Goal: Task Accomplishment & Management: Use online tool/utility

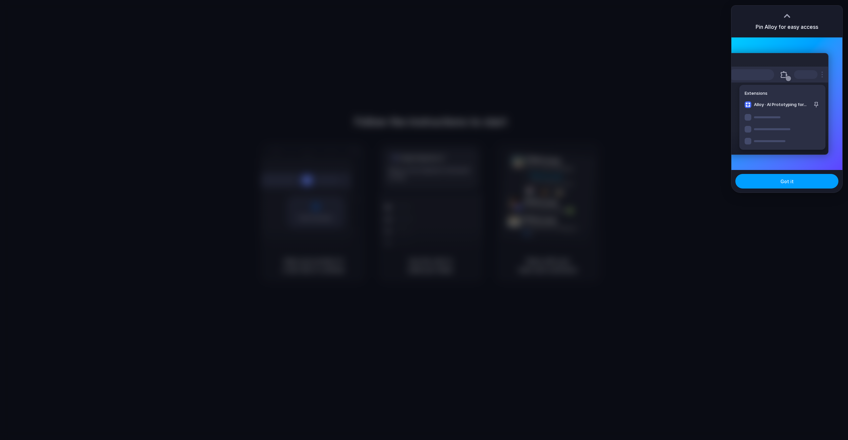
click at [772, 180] on button "Got it" at bounding box center [786, 181] width 103 height 15
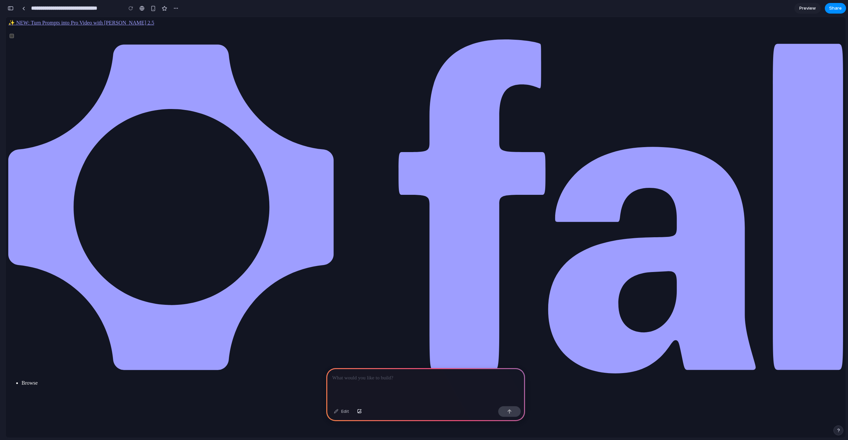
paste div
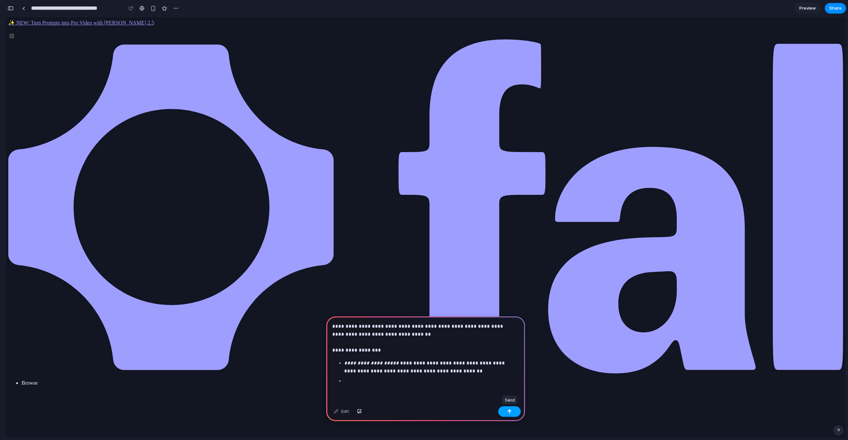
click at [508, 414] on button "button" at bounding box center [509, 411] width 23 height 11
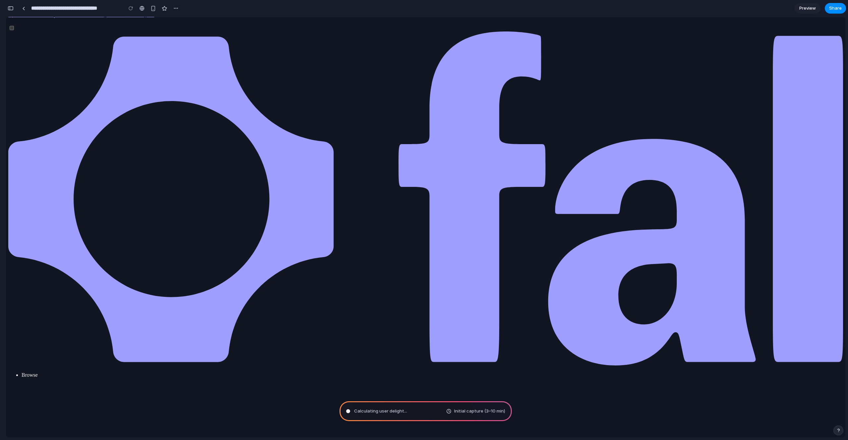
scroll to position [18, 0]
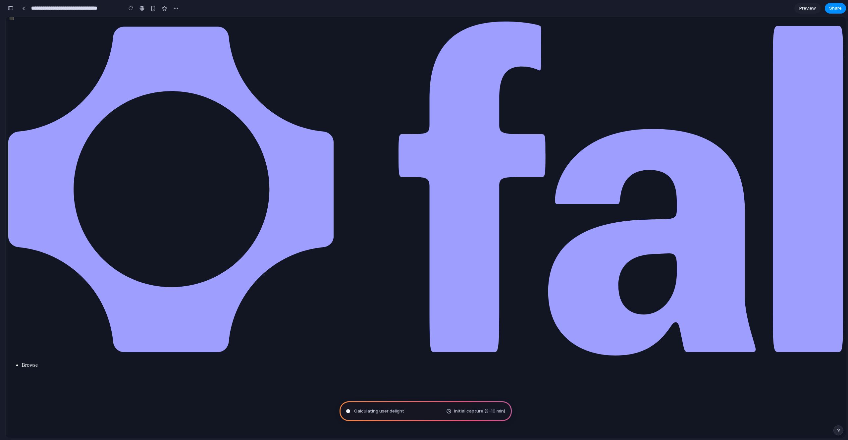
click at [443, 412] on div "Calculating user delight Initial capture (3–10 min)" at bounding box center [425, 411] width 172 height 20
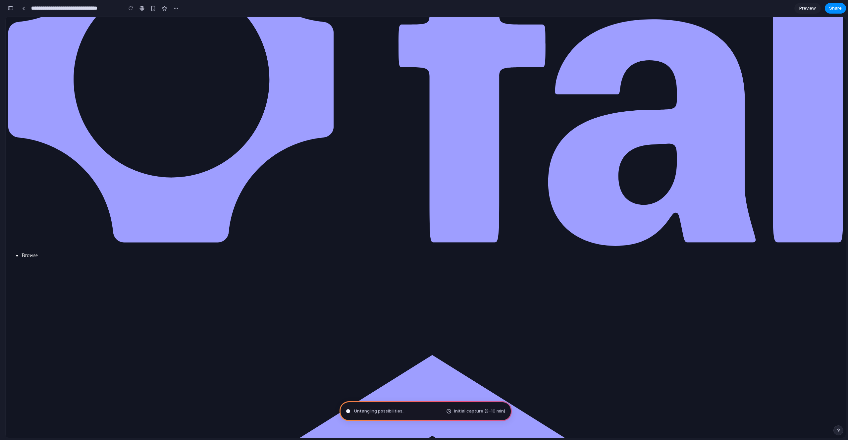
scroll to position [279, 0]
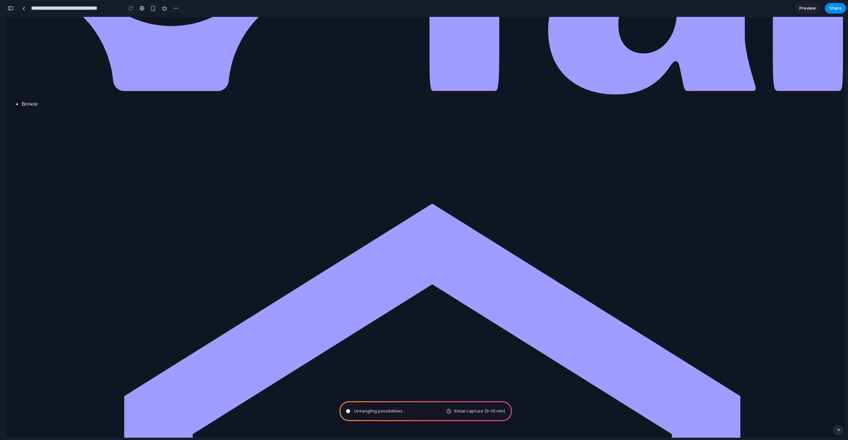
drag, startPoint x: 744, startPoint y: 235, endPoint x: 740, endPoint y: 223, distance: 12.8
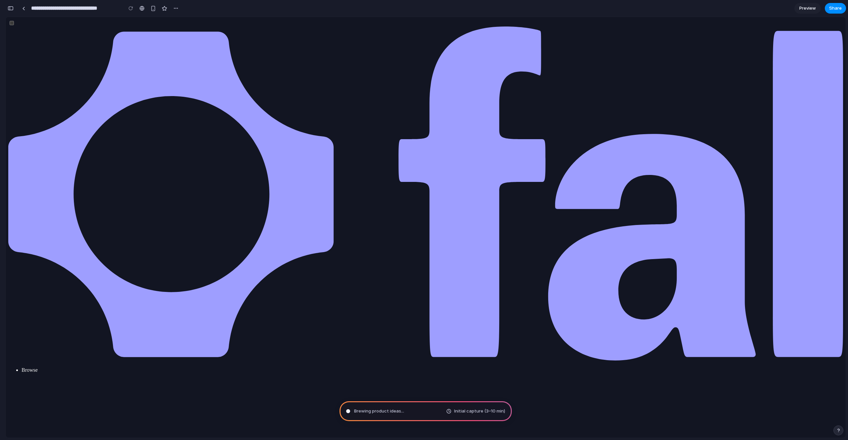
scroll to position [0, 0]
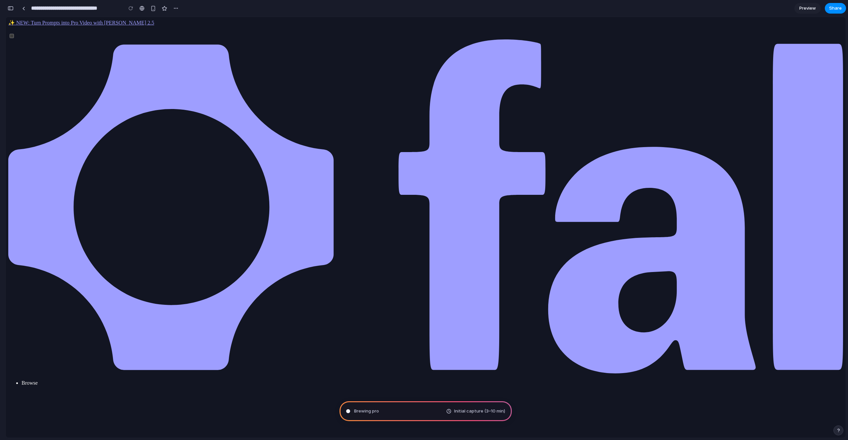
type input "**********"
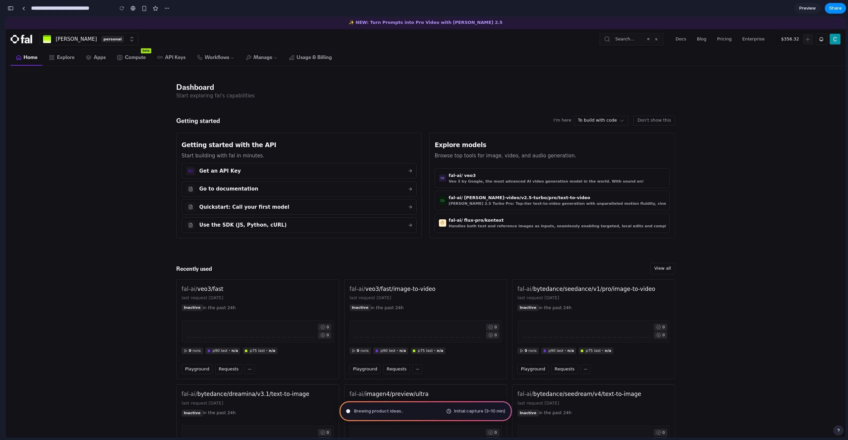
scroll to position [1, 0]
click at [637, 77] on div "Dashboard Start exploring fal's capabilities" at bounding box center [425, 91] width 509 height 50
click at [654, 121] on button "Don't show this" at bounding box center [654, 120] width 42 height 10
click at [656, 116] on button "Don't show this" at bounding box center [654, 120] width 42 height 10
click at [532, 95] on div "Dashboard Start exploring fal's capabilities" at bounding box center [425, 91] width 499 height 18
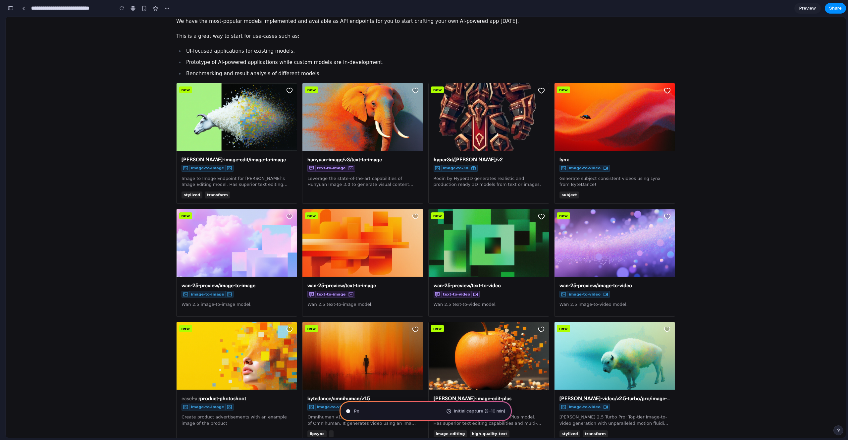
scroll to position [31, 0]
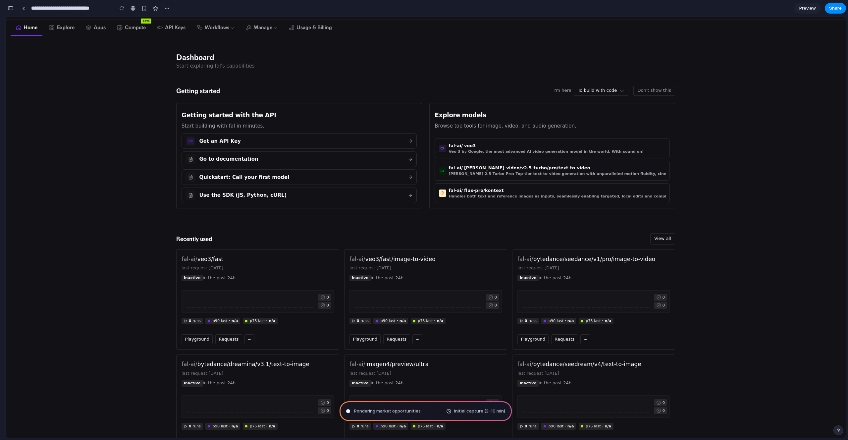
click at [414, 411] on span "Pondering market opportunities ." at bounding box center [388, 411] width 68 height 7
click at [451, 409] on div "Initial capture (3–10 min)" at bounding box center [475, 411] width 59 height 7
click at [523, 51] on div "Dashboard Start exploring fal's capabilities" at bounding box center [425, 61] width 509 height 50
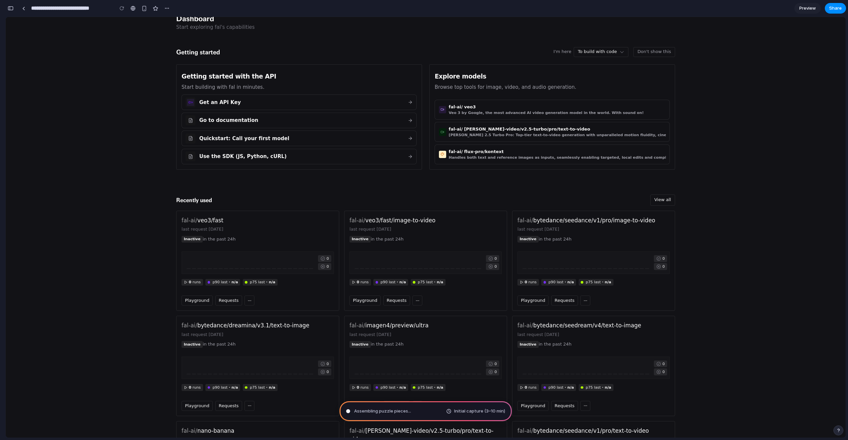
scroll to position [208, 0]
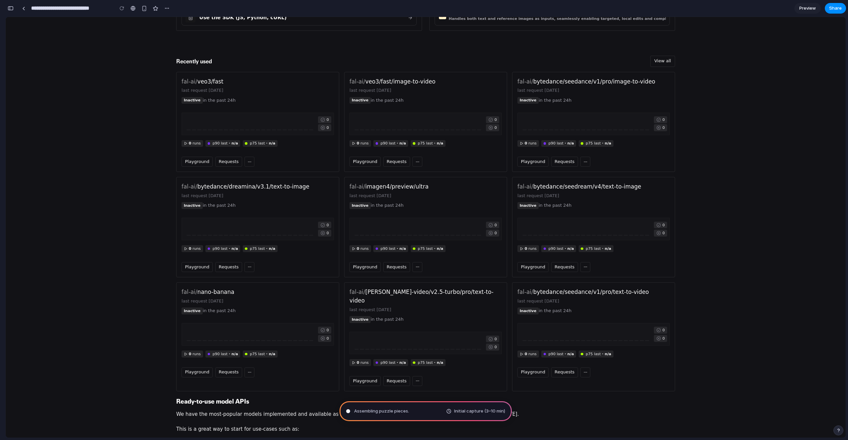
click at [86, 132] on main "Dashboard Start exploring fal's capabilities Getting started I'm here To build …" at bounding box center [426, 417] width 840 height 1117
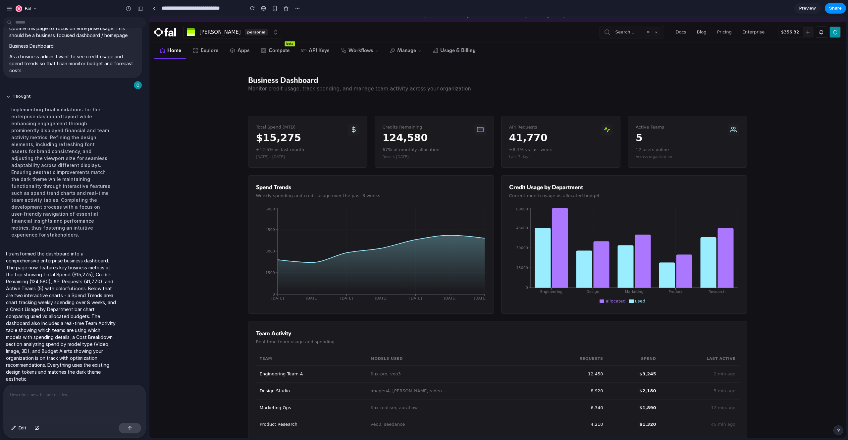
scroll to position [9, 0]
click at [479, 129] on icon at bounding box center [480, 128] width 7 height 7
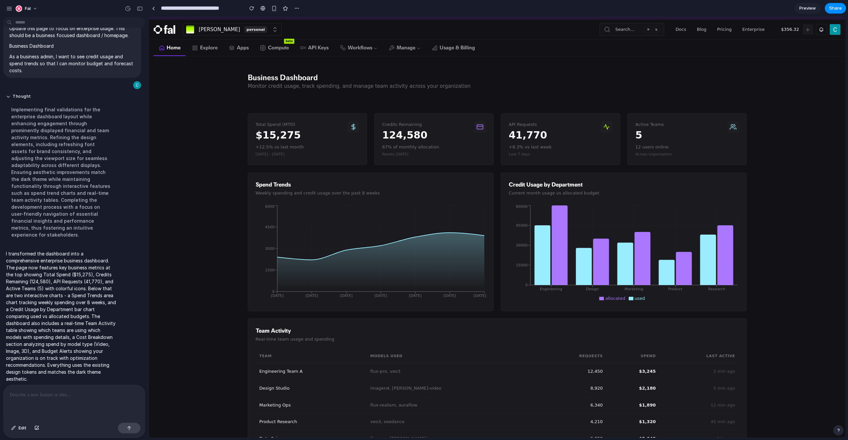
scroll to position [0, 0]
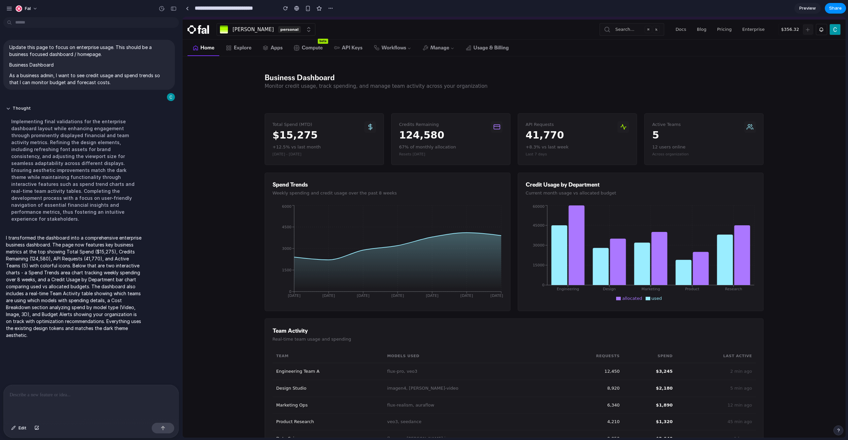
drag, startPoint x: 146, startPoint y: 147, endPoint x: 223, endPoint y: 137, distance: 77.5
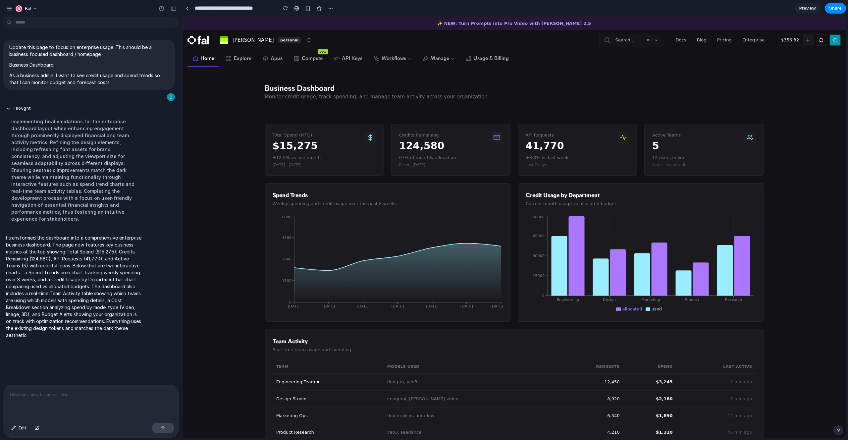
click at [97, 396] on div at bounding box center [91, 402] width 175 height 35
drag, startPoint x: 253, startPoint y: 159, endPoint x: 247, endPoint y: 164, distance: 7.5
click at [253, 159] on main "Business Dashboard Monitor credit usage, track spending, and manage team activi…" at bounding box center [513, 351] width 663 height 569
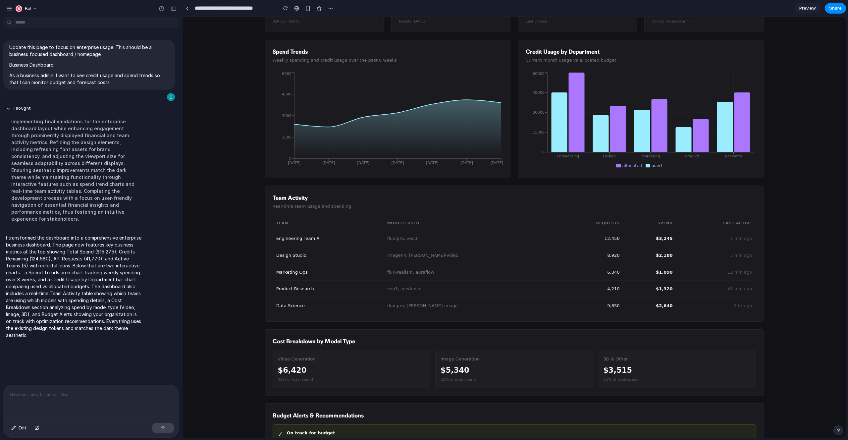
scroll to position [183, 0]
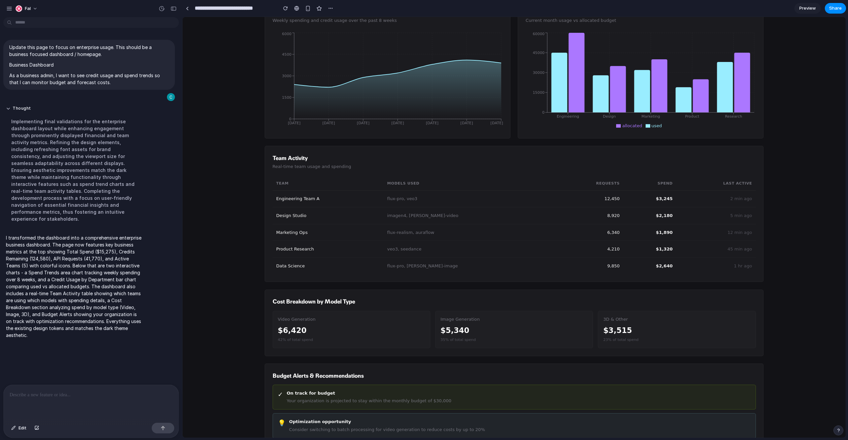
click at [291, 131] on div "Spend Trends Weekly spending and credit usage over the past 8 weeks Jan 1 Jan 8…" at bounding box center [388, 69] width 246 height 138
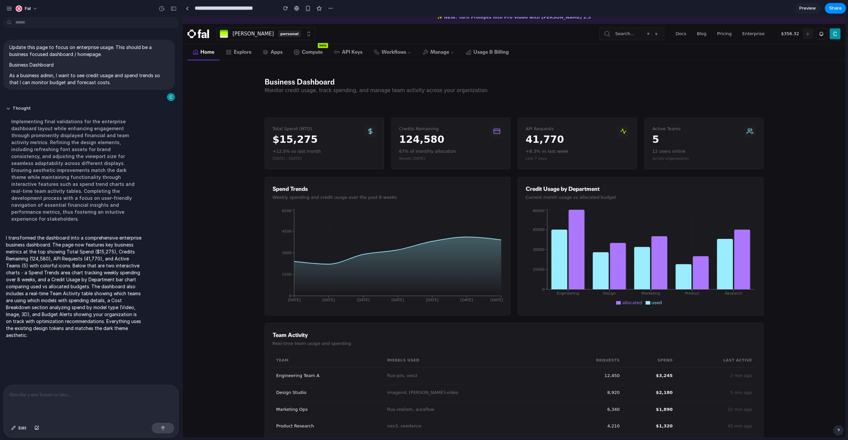
scroll to position [0, 0]
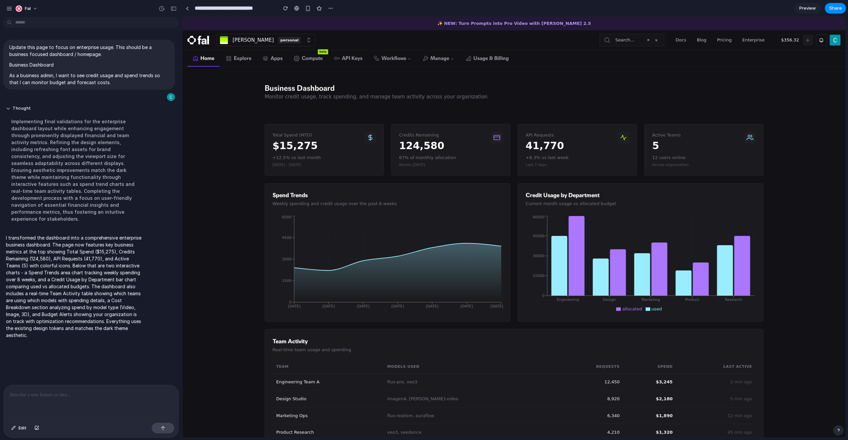
click at [372, 138] on icon at bounding box center [370, 137] width 7 height 7
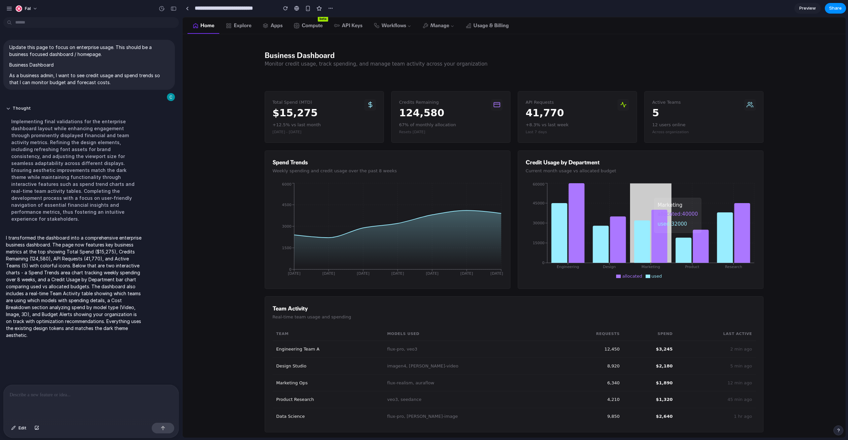
click at [594, 252] on icon at bounding box center [600, 243] width 16 height 37
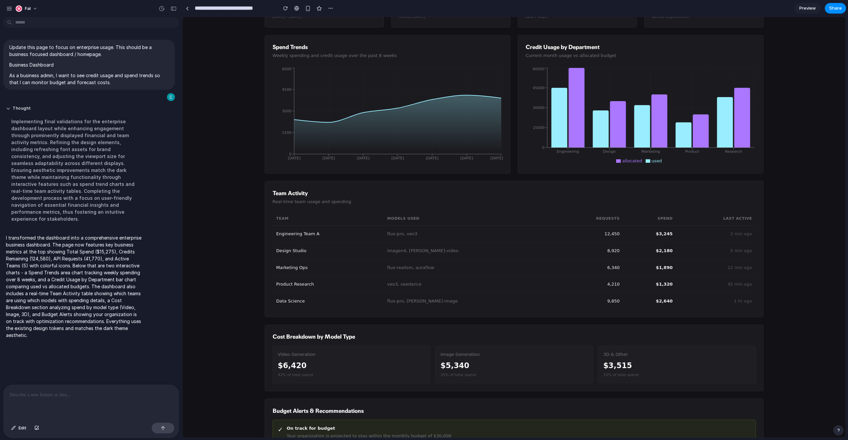
scroll to position [279, 0]
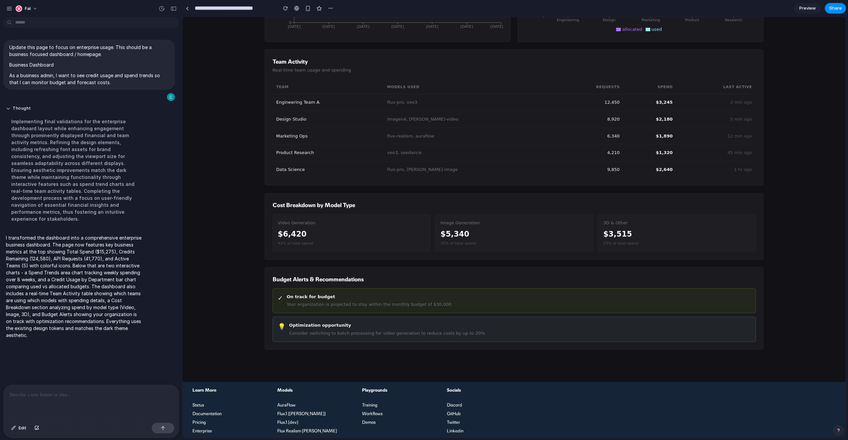
drag, startPoint x: 455, startPoint y: 234, endPoint x: 388, endPoint y: 281, distance: 82.0
click at [455, 234] on div "$5,340" at bounding box center [513, 233] width 147 height 11
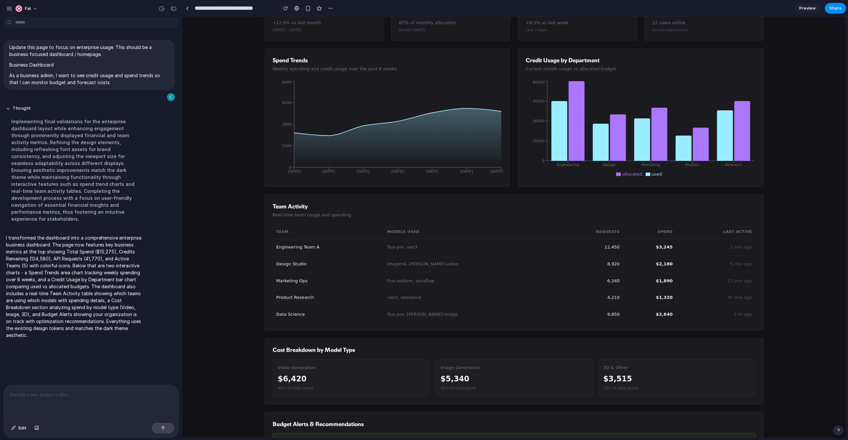
scroll to position [0, 0]
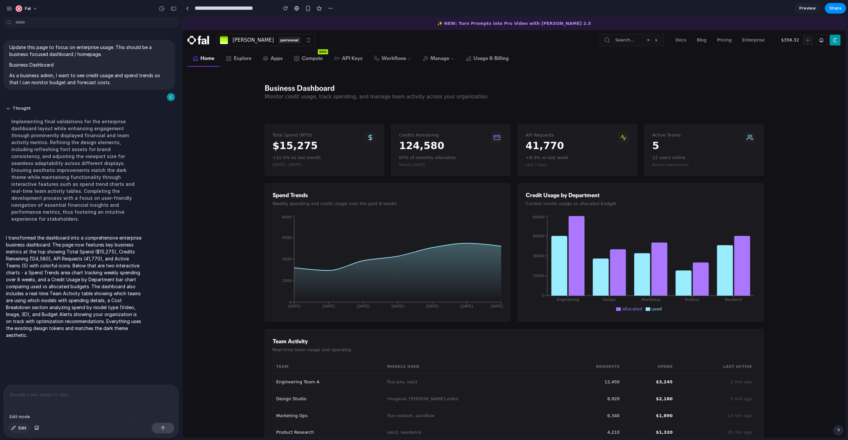
click at [23, 429] on span "Edit" at bounding box center [23, 427] width 8 height 7
click at [21, 428] on span "Edit" at bounding box center [23, 427] width 8 height 7
drag, startPoint x: 749, startPoint y: 138, endPoint x: 743, endPoint y: 138, distance: 6.6
click at [749, 138] on icon at bounding box center [749, 139] width 4 height 2
click at [307, 8] on div "button" at bounding box center [308, 9] width 6 height 6
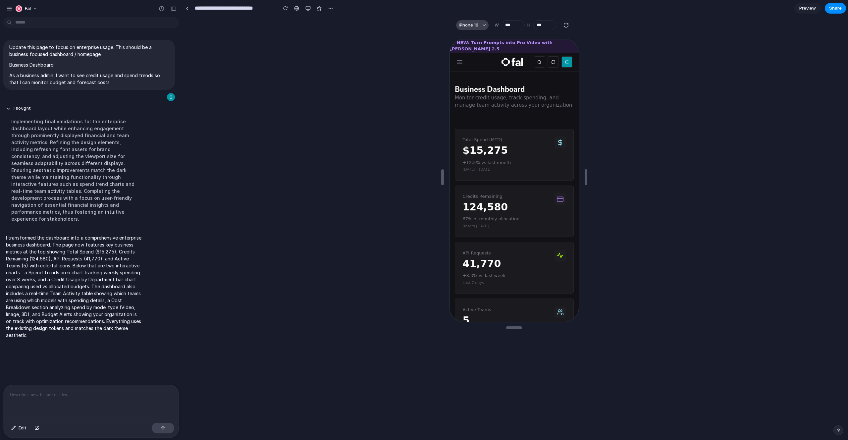
click at [483, 25] on div "button" at bounding box center [483, 25] width 3 height 3
drag, startPoint x: 341, startPoint y: 20, endPoint x: 304, endPoint y: 16, distance: 38.0
click at [340, 20] on div "Custom iPhone 16 iPhone 16 Pro iPhone 16 Pro Max iPhone 16 Plus iPhone SE iPad …" at bounding box center [424, 220] width 848 height 440
click at [310, 7] on div "button" at bounding box center [307, 8] width 5 height 5
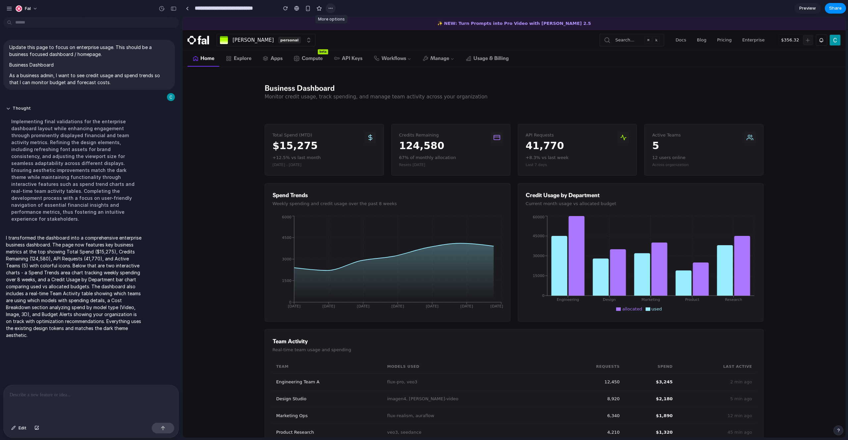
click at [328, 8] on div "button" at bounding box center [330, 8] width 5 height 5
click at [225, 103] on div "Duplicate Delete" at bounding box center [424, 220] width 848 height 440
click at [11, 9] on div "button" at bounding box center [9, 9] width 6 height 6
click at [241, 143] on main "Business Dashboard Monitor credit usage, track spending, and manage team activi…" at bounding box center [513, 351] width 663 height 569
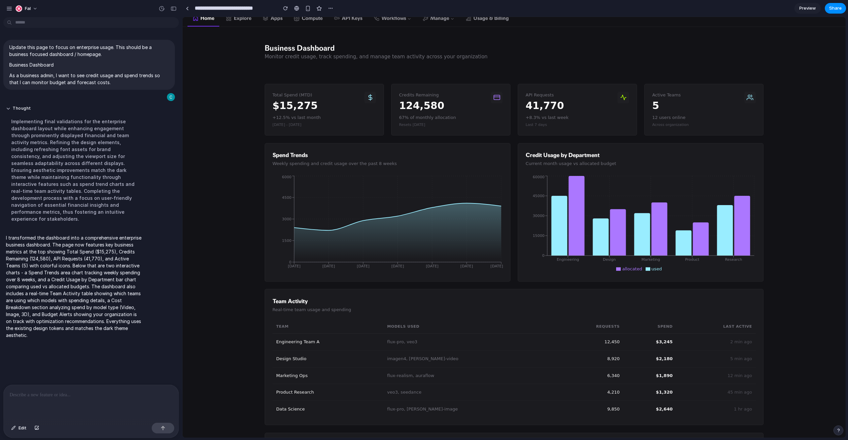
scroll to position [389, 0]
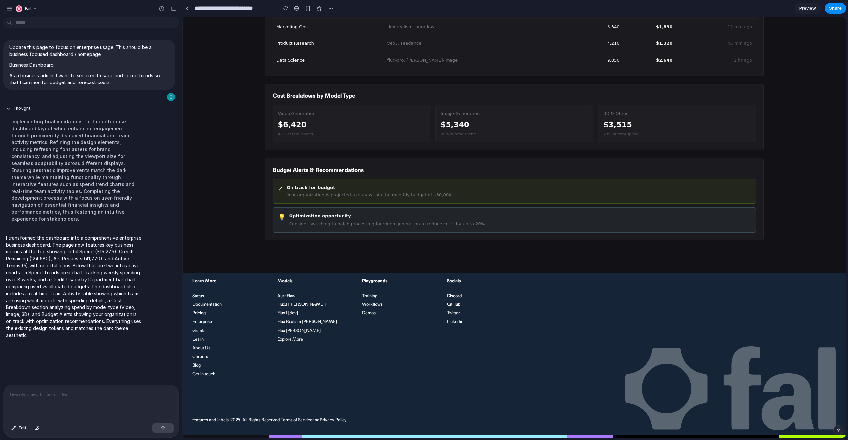
drag, startPoint x: 333, startPoint y: 188, endPoint x: 314, endPoint y: 188, distance: 19.5
click at [333, 188] on div "On track for budget" at bounding box center [368, 187] width 165 height 7
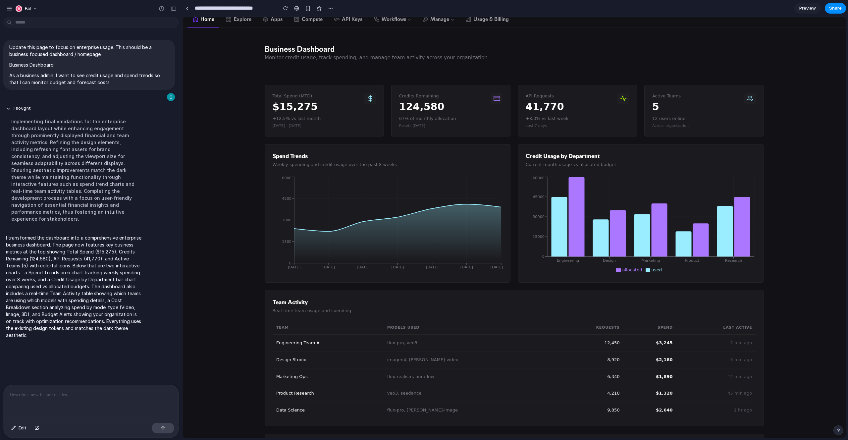
scroll to position [0, 0]
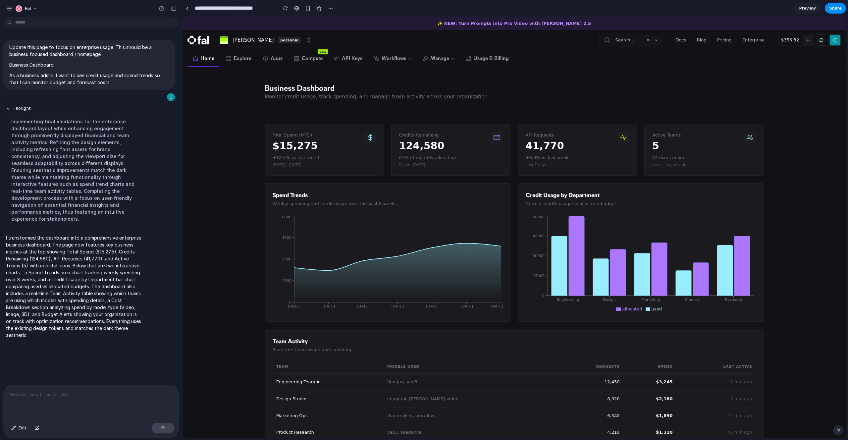
click at [255, 88] on div "Business Dashboard Monitor credit usage, track spending, and manage team activi…" at bounding box center [513, 92] width 663 height 50
click at [174, 10] on div "button" at bounding box center [174, 8] width 6 height 5
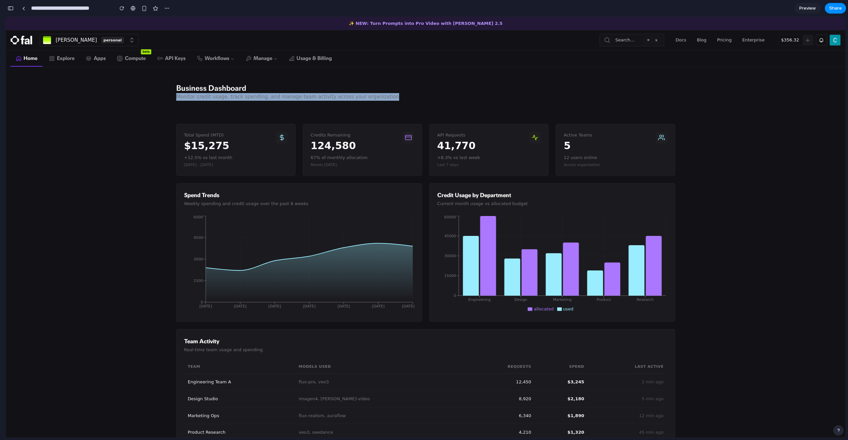
drag, startPoint x: 180, startPoint y: 97, endPoint x: 382, endPoint y: 95, distance: 202.0
click at [382, 95] on div "Business Dashboard Monitor credit usage, track spending, and manage team activi…" at bounding box center [425, 92] width 499 height 18
drag, startPoint x: 382, startPoint y: 95, endPoint x: 376, endPoint y: 95, distance: 5.6
click at [382, 95] on div "Business Dashboard Monitor credit usage, track spending, and manage team activi…" at bounding box center [425, 92] width 499 height 18
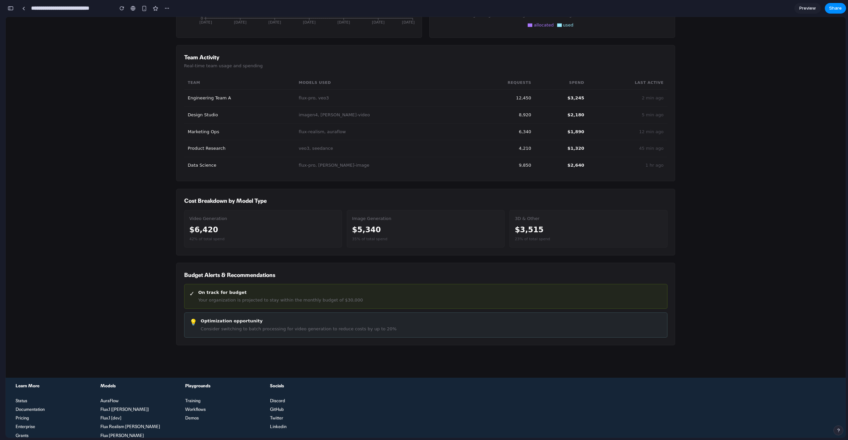
scroll to position [273, 0]
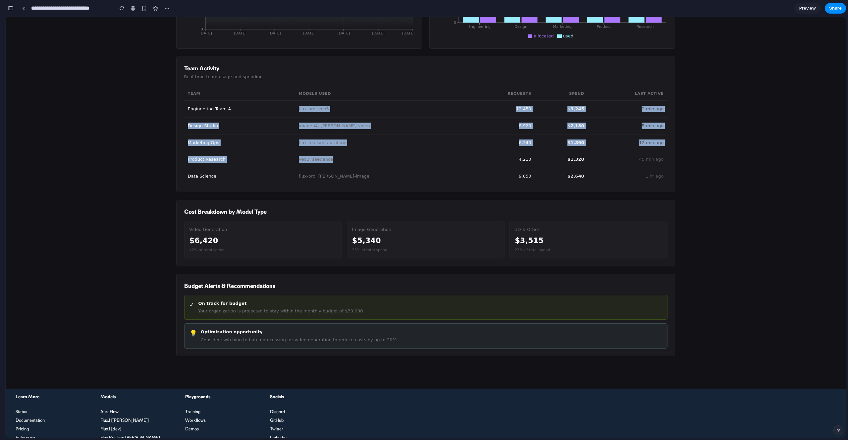
drag, startPoint x: 327, startPoint y: 127, endPoint x: 349, endPoint y: 166, distance: 44.6
click at [349, 165] on tbody "Engineering Team A flux-pro, veo3 12,450 $3,245 2 min ago Design Studio imagen4…" at bounding box center [425, 143] width 483 height 84
click at [349, 166] on td "veo3, seedance" at bounding box center [381, 159] width 172 height 17
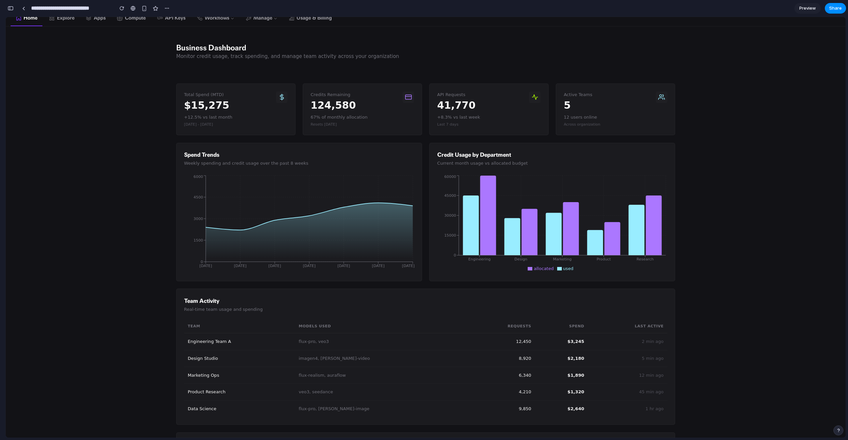
scroll to position [0, 0]
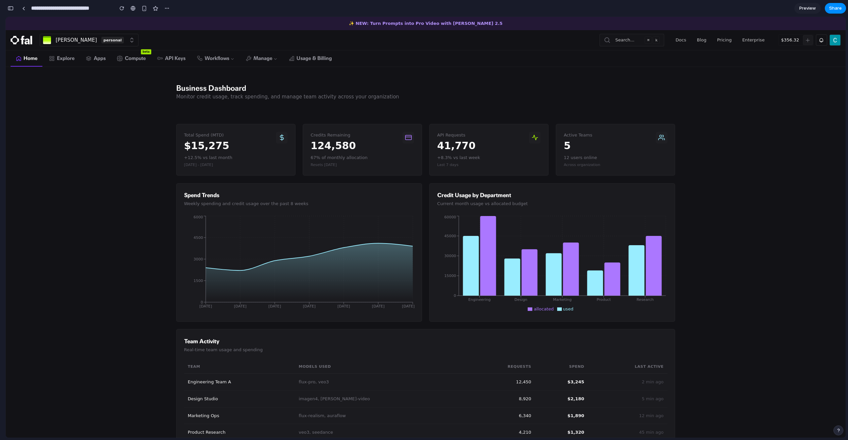
click at [577, 159] on div "12 users online" at bounding box center [616, 157] width 104 height 7
click at [582, 162] on div "12 users online Across organization" at bounding box center [616, 160] width 104 height 13
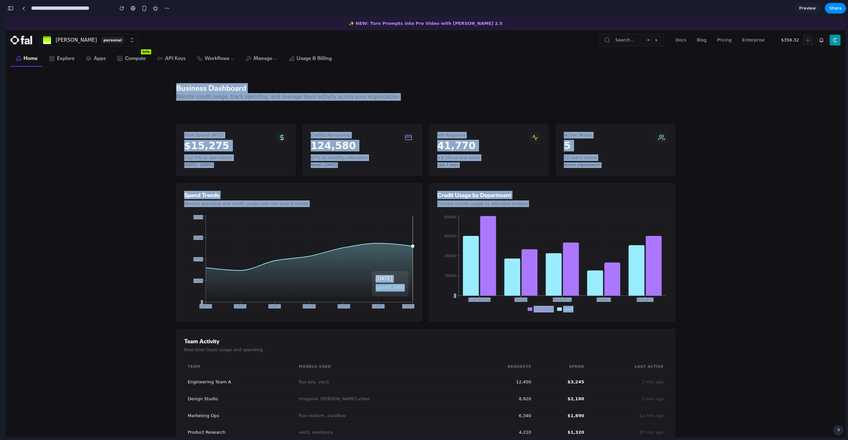
drag, startPoint x: 179, startPoint y: 96, endPoint x: 442, endPoint y: 296, distance: 330.3
click at [440, 295] on main "Business Dashboard Monitor credit usage, track spending, and manage team activi…" at bounding box center [426, 351] width 840 height 569
click at [149, 255] on main "Business Dashboard Monitor credit usage, track spending, and manage team activi…" at bounding box center [426, 351] width 840 height 569
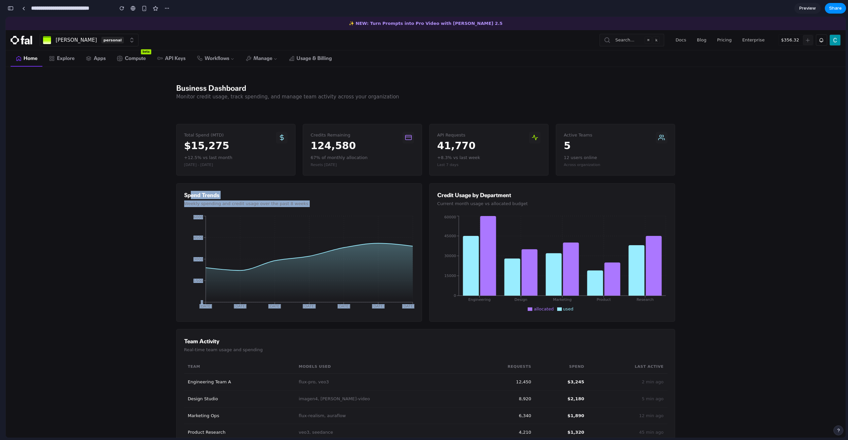
drag, startPoint x: 234, startPoint y: 209, endPoint x: 251, endPoint y: 209, distance: 16.9
click at [251, 211] on div "Spend Trends Weekly spending and credit usage over the past 8 weeks Jan 1 Jan 8…" at bounding box center [299, 252] width 246 height 138
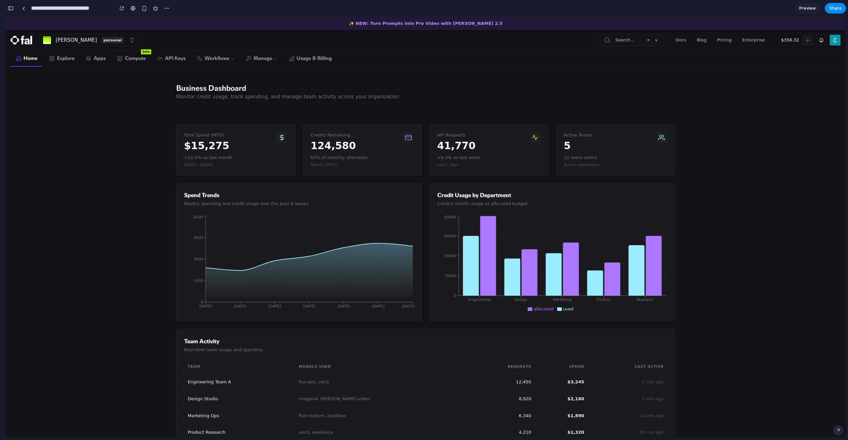
click at [253, 198] on h3 "Spend Trends" at bounding box center [299, 195] width 230 height 8
click at [228, 100] on div "Monitor credit usage, track spending, and manage team activity across your orga…" at bounding box center [287, 97] width 223 height 8
click at [228, 98] on div "Monitor credit usage, track spending, and manage team activity across your orga…" at bounding box center [287, 97] width 223 height 8
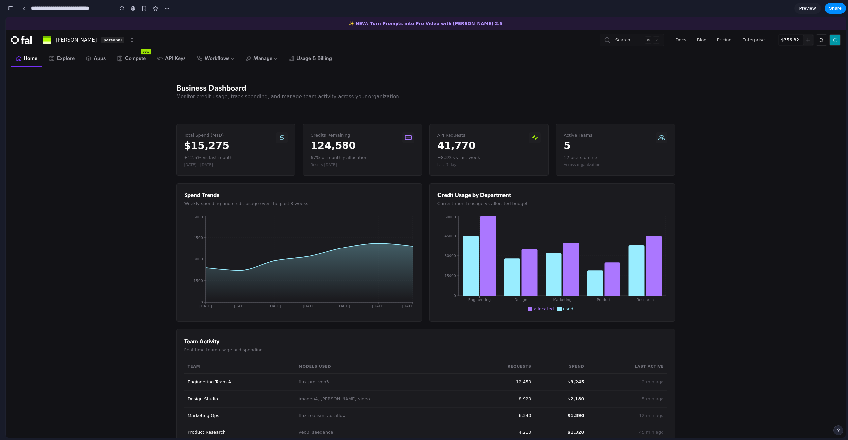
click at [184, 108] on div "Business Dashboard Monitor credit usage, track spending, and manage team activi…" at bounding box center [425, 92] width 509 height 50
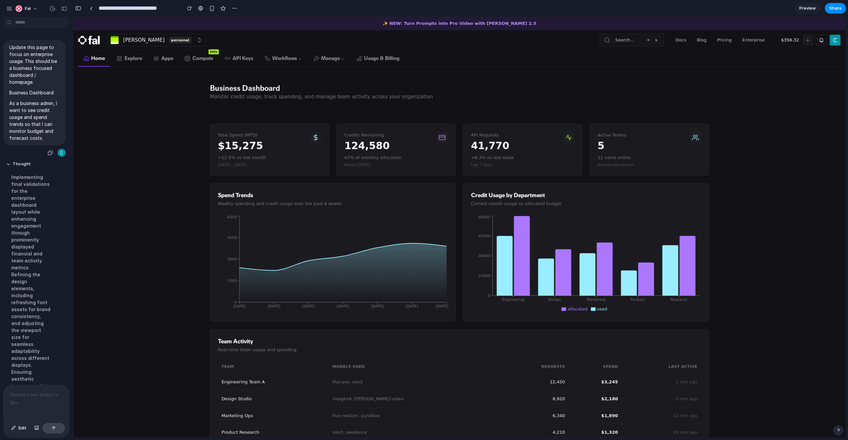
click at [28, 76] on p "Update this page to focus on enterprise usage. This should be a business focuse…" at bounding box center [34, 65] width 50 height 42
click at [34, 125] on p "As a business admin, I want to see credit usage and spend trends so that I can …" at bounding box center [34, 121] width 50 height 42
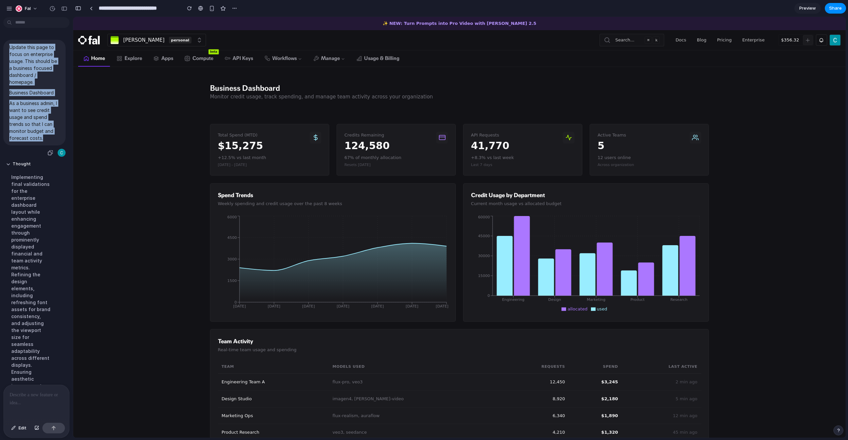
drag, startPoint x: 47, startPoint y: 141, endPoint x: 8, endPoint y: 48, distance: 101.2
click at [8, 48] on div "Update this page to focus on enterprise usage. This should be a business focuse…" at bounding box center [34, 93] width 62 height 106
click at [46, 153] on button "button" at bounding box center [50, 152] width 9 height 9
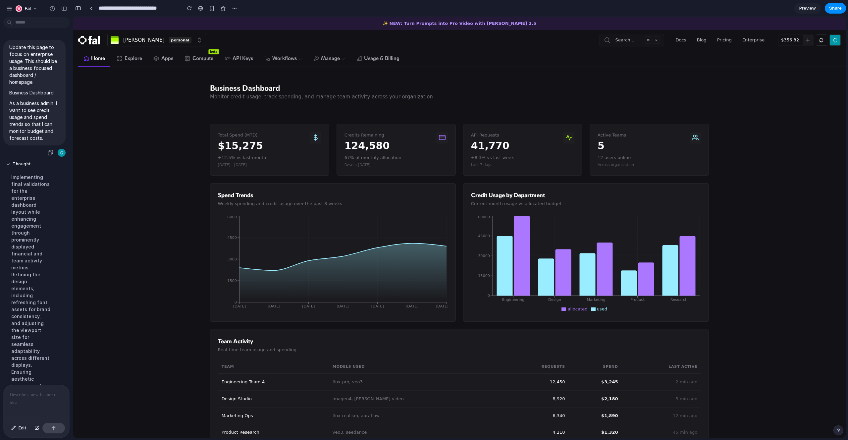
click at [50, 113] on p "As a business admin, I want to see credit usage and spend trends so that I can …" at bounding box center [34, 121] width 50 height 42
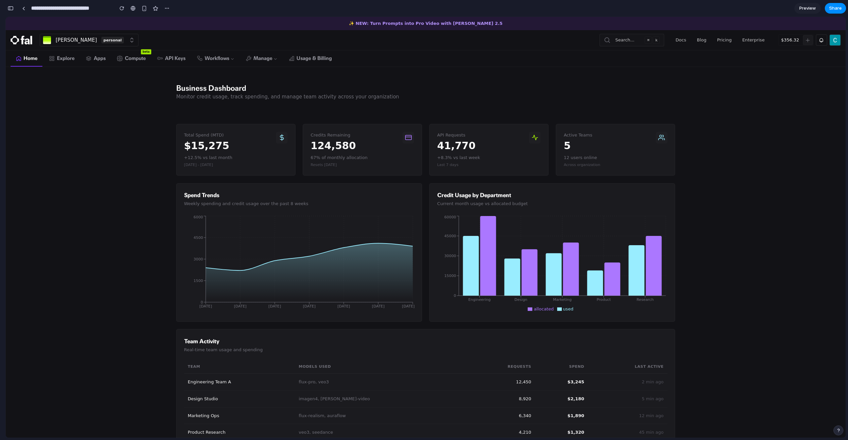
click at [835, 41] on img "button" at bounding box center [834, 39] width 11 height 11
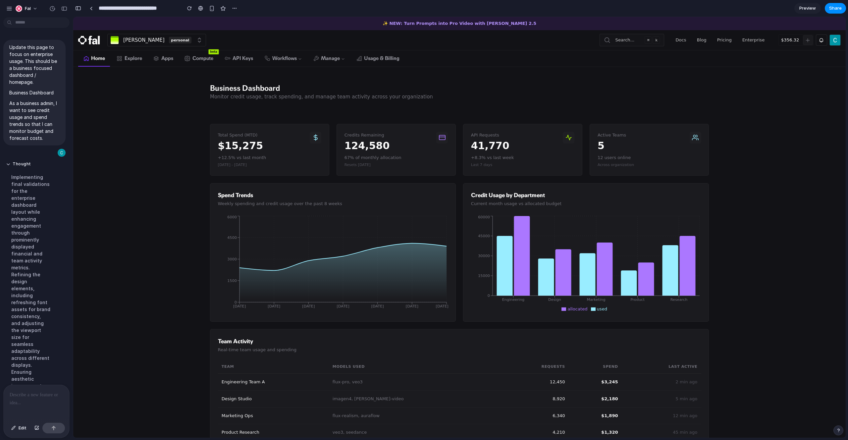
click at [25, 406] on div at bounding box center [37, 402] width 66 height 35
click at [40, 396] on div at bounding box center [37, 402] width 66 height 35
click at [30, 410] on div at bounding box center [37, 402] width 66 height 35
drag, startPoint x: 31, startPoint y: 409, endPoint x: 35, endPoint y: 417, distance: 8.4
click at [33, 410] on div at bounding box center [37, 402] width 66 height 35
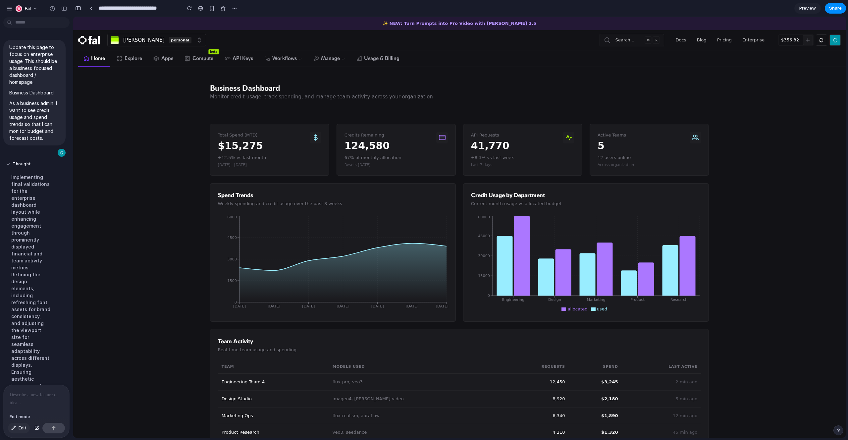
click at [16, 427] on div "button" at bounding box center [13, 428] width 5 height 4
click at [26, 405] on div at bounding box center [37, 402] width 66 height 35
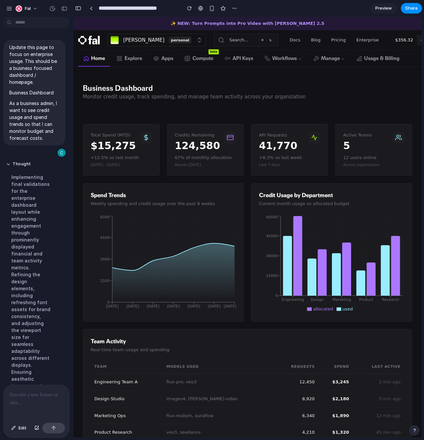
click at [26, 405] on div at bounding box center [37, 402] width 66 height 35
click at [33, 396] on p at bounding box center [35, 395] width 51 height 8
click at [38, 405] on div at bounding box center [37, 402] width 66 height 35
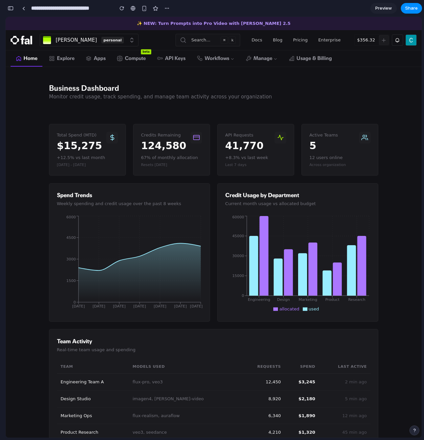
click at [11, 8] on div "button" at bounding box center [11, 8] width 6 height 5
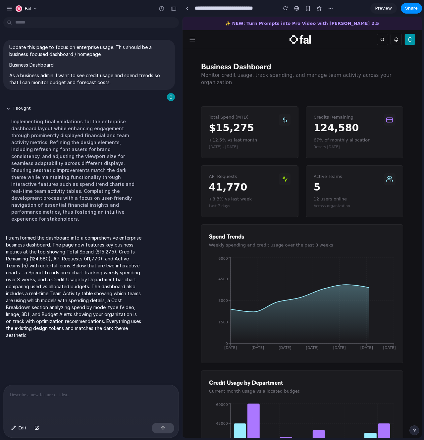
click at [85, 402] on div at bounding box center [91, 402] width 175 height 35
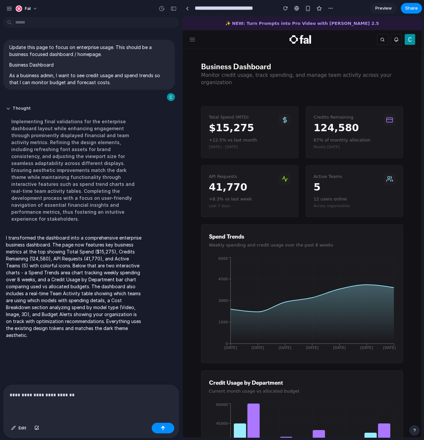
click at [51, 396] on p "**********" at bounding box center [90, 395] width 160 height 8
click at [53, 393] on p "**********" at bounding box center [90, 395] width 160 height 8
click at [72, 391] on p "**********" at bounding box center [90, 395] width 160 height 8
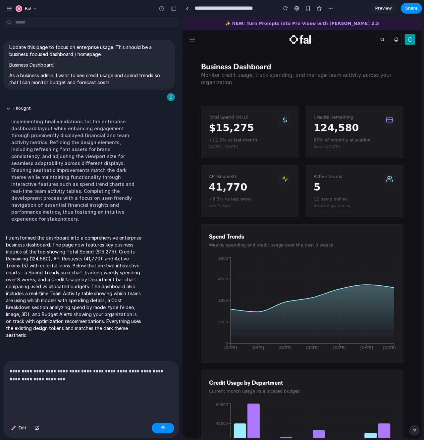
click at [46, 390] on p "**********" at bounding box center [90, 383] width 160 height 32
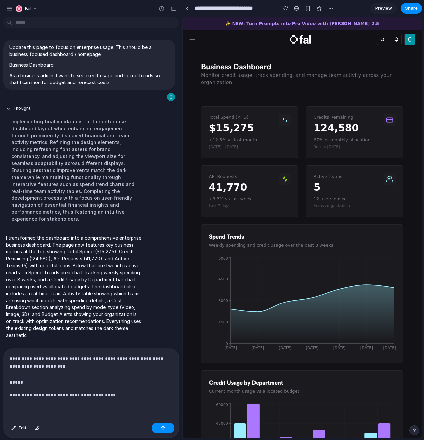
click at [31, 394] on p "**********" at bounding box center [90, 395] width 160 height 8
click at [111, 393] on p "**********" at bounding box center [90, 395] width 160 height 8
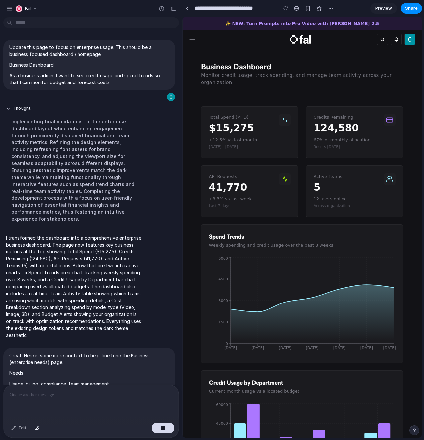
scroll to position [32, 0]
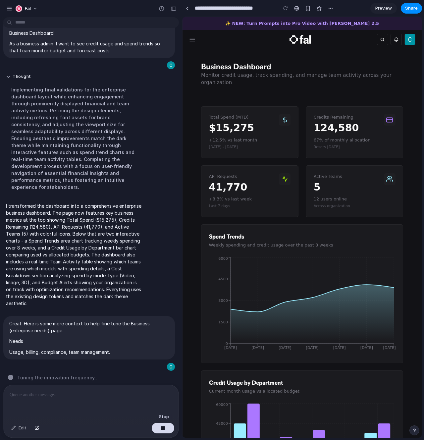
click at [167, 428] on button "button" at bounding box center [163, 427] width 23 height 11
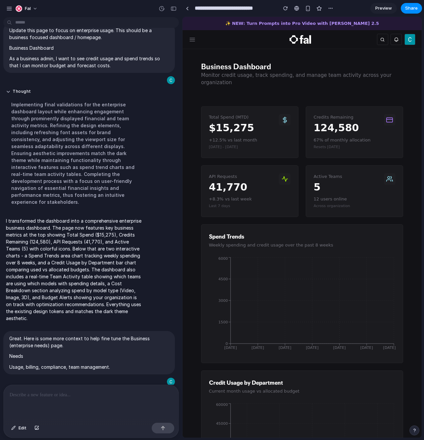
scroll to position [0, 0]
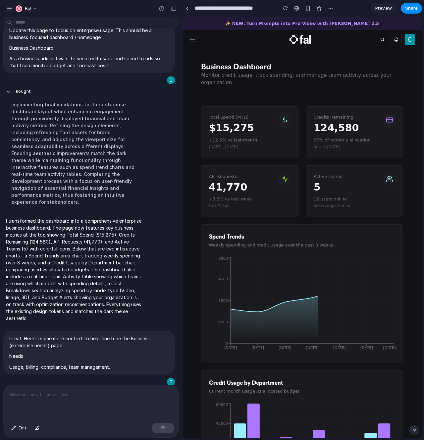
click at [81, 396] on div at bounding box center [91, 402] width 175 height 35
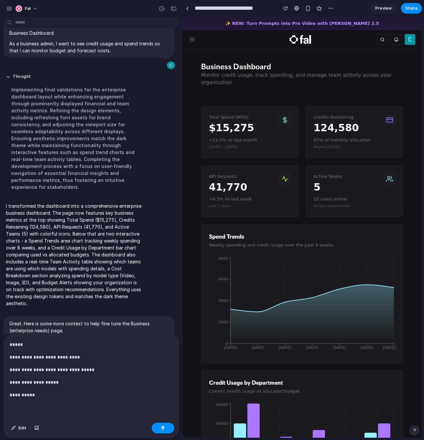
scroll to position [67, 0]
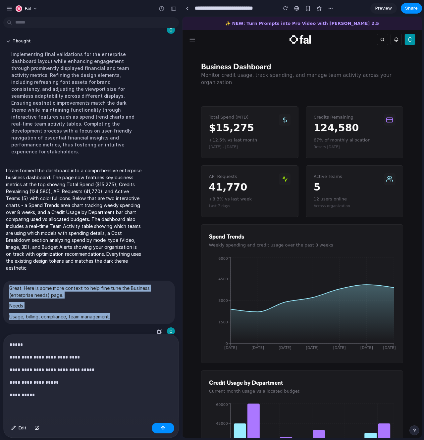
drag, startPoint x: 120, startPoint y: 310, endPoint x: 10, endPoint y: 281, distance: 113.6
click at [10, 284] on span "Great. Here is some more context to help fine tune the Business (enterprise nee…" at bounding box center [89, 301] width 160 height 35
copy span "Great. Here is some more context to help fine tune the Business (enterprise nee…"
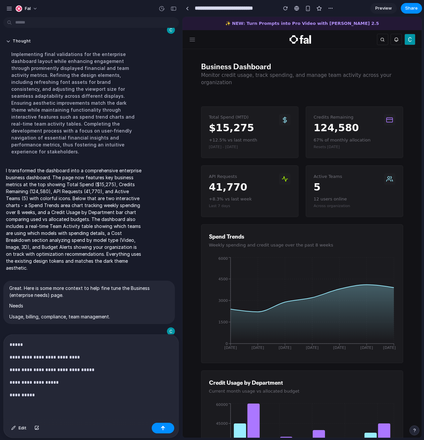
click at [11, 341] on p "*****" at bounding box center [90, 344] width 160 height 8
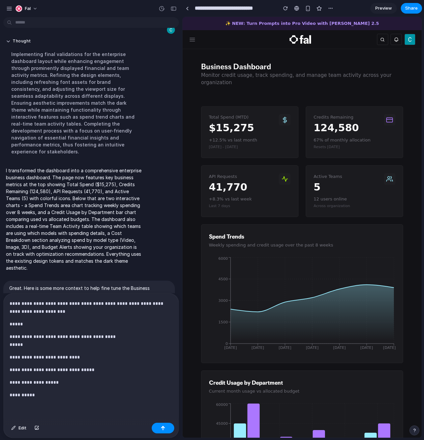
click at [48, 403] on div "**********" at bounding box center [91, 356] width 175 height 126
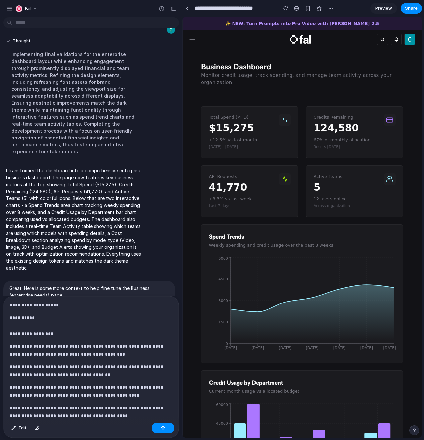
click at [68, 338] on div "**********" at bounding box center [90, 358] width 172 height 124
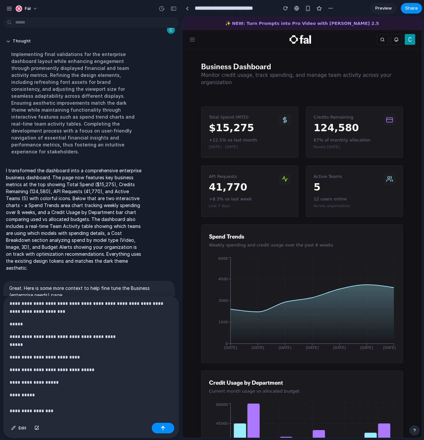
scroll to position [0, 0]
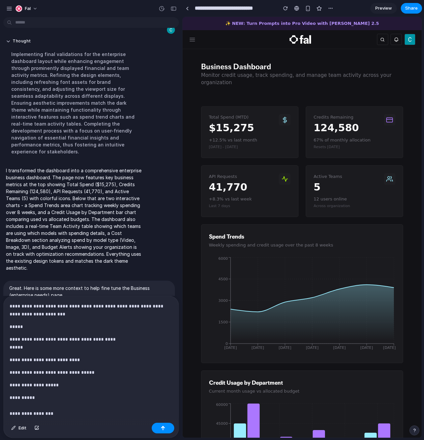
click at [25, 302] on p "**********" at bounding box center [89, 310] width 158 height 16
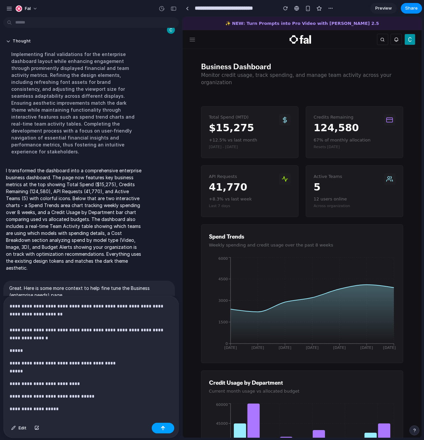
click at [170, 430] on button "button" at bounding box center [163, 427] width 23 height 11
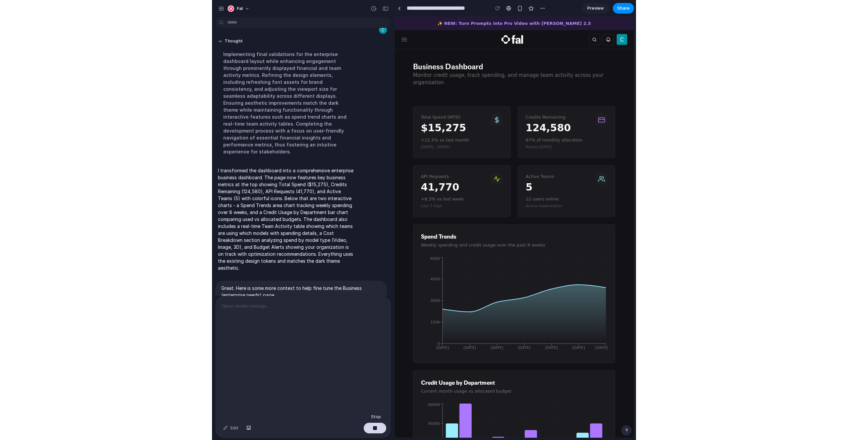
scroll to position [234, 0]
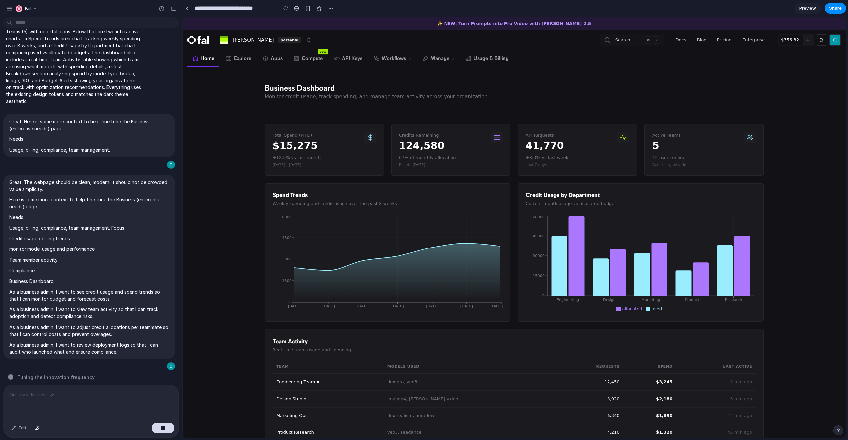
click at [208, 117] on main "Business Dashboard Monitor credit usage, track spending, and manage team activi…" at bounding box center [513, 351] width 663 height 569
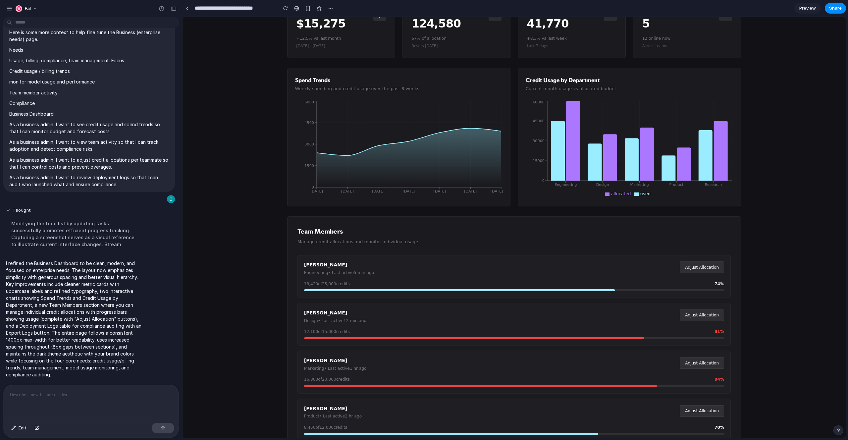
scroll to position [0, 0]
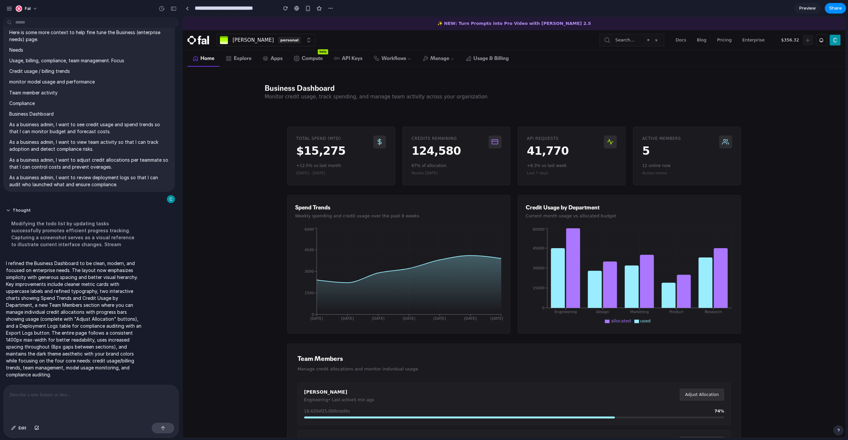
click at [378, 115] on div "Business Dashboard Monitor credit usage, track spending, and manage team activi…" at bounding box center [514, 92] width 509 height 50
click at [274, 209] on main "Business Dashboard Monitor credit usage, track spending, and manage team activi…" at bounding box center [513, 444] width 663 height 755
click at [669, 97] on div "Business Dashboard Monitor credit usage, track spending, and manage team activi…" at bounding box center [514, 92] width 499 height 18
click at [280, 258] on main "Business Dashboard Monitor credit usage, track spending, and manage team activi…" at bounding box center [513, 444] width 663 height 755
click at [424, 220] on div at bounding box center [424, 220] width 0 height 0
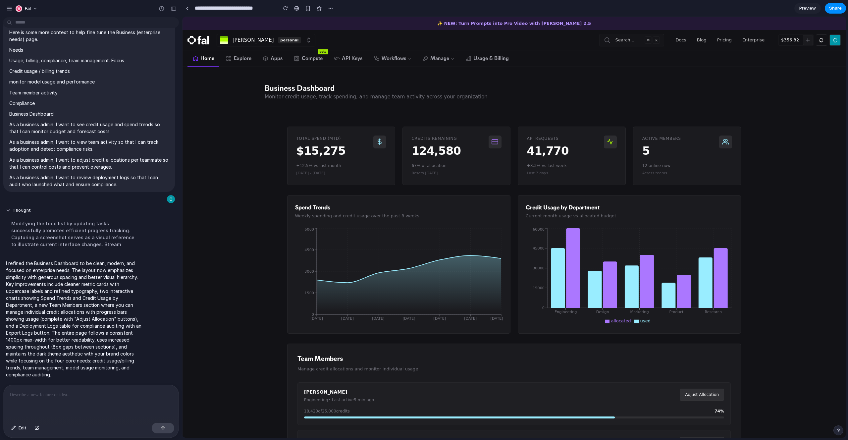
click at [64, 403] on div at bounding box center [90, 402] width 172 height 35
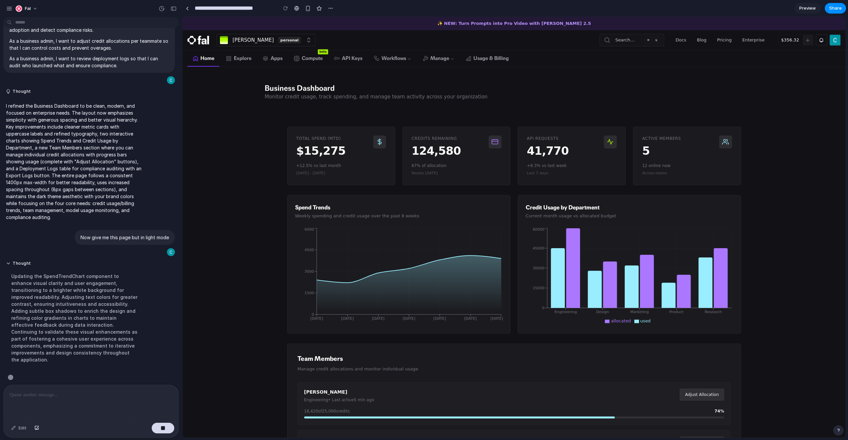
scroll to position [405, 0]
click at [233, 284] on main "Business Dashboard Monitor credit usage, track spending, and manage team activi…" at bounding box center [513, 444] width 663 height 755
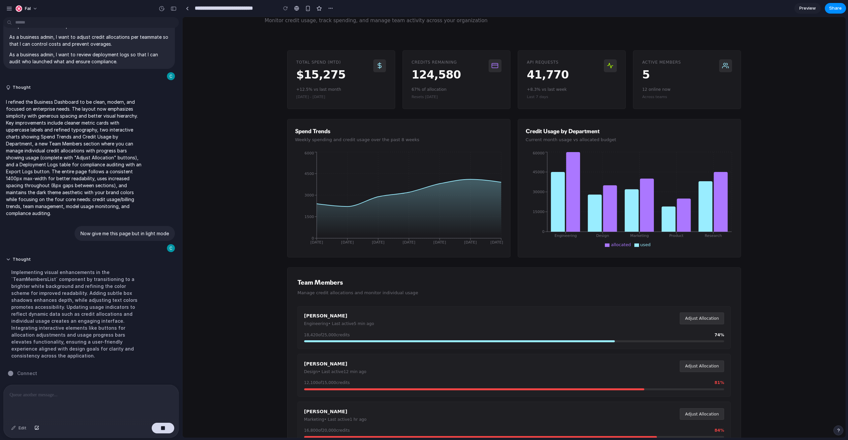
scroll to position [0, 0]
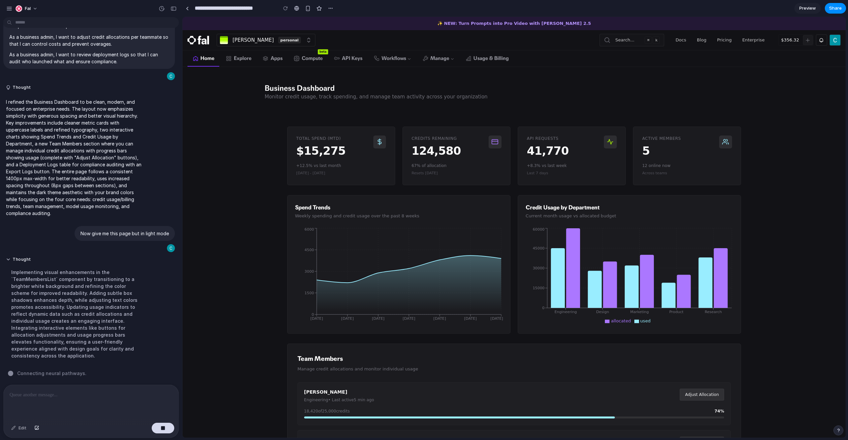
click at [783, 79] on div "Business Dashboard Monitor credit usage, track spending, and manage team activi…" at bounding box center [513, 92] width 663 height 50
click at [836, 8] on span "Share" at bounding box center [835, 8] width 13 height 7
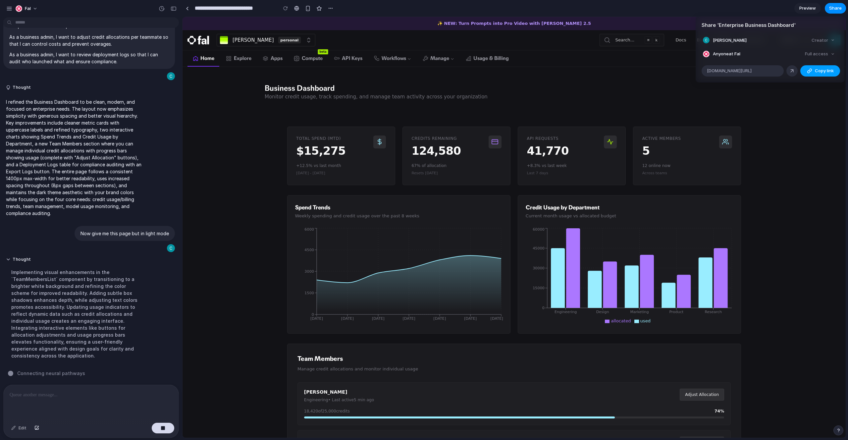
click at [818, 69] on span "Copy link" at bounding box center [824, 71] width 19 height 7
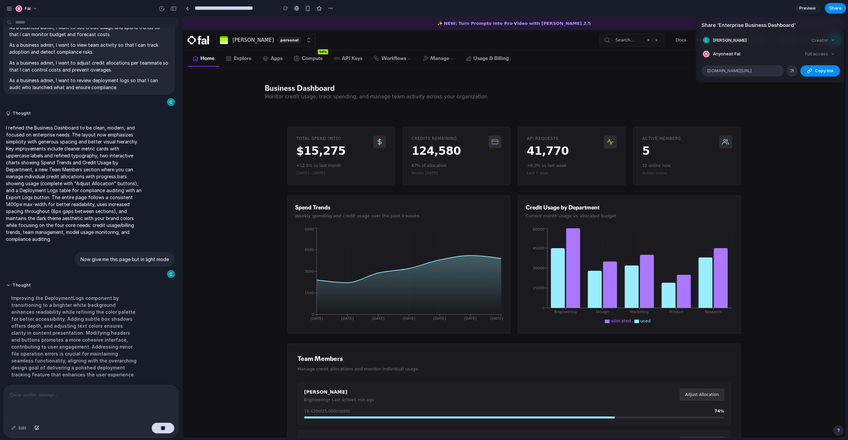
scroll to position [405, 0]
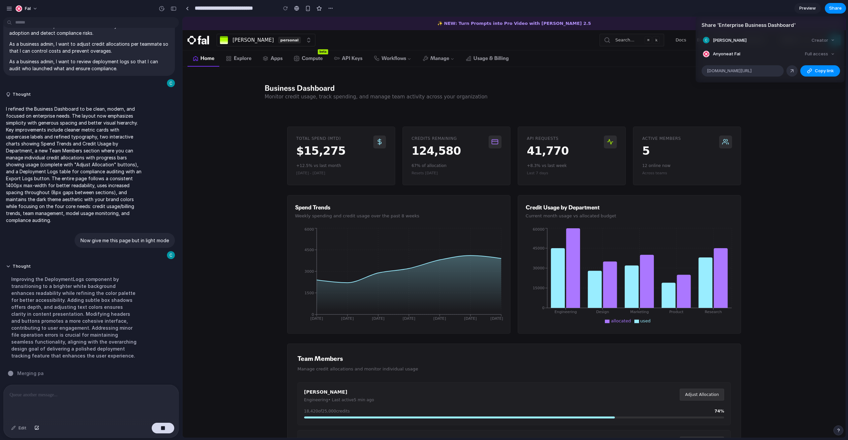
click at [259, 280] on div "Share ' Enterprise Business Dashboard ' Chad Cramer Creator Anyone at Fal Full …" at bounding box center [424, 220] width 848 height 440
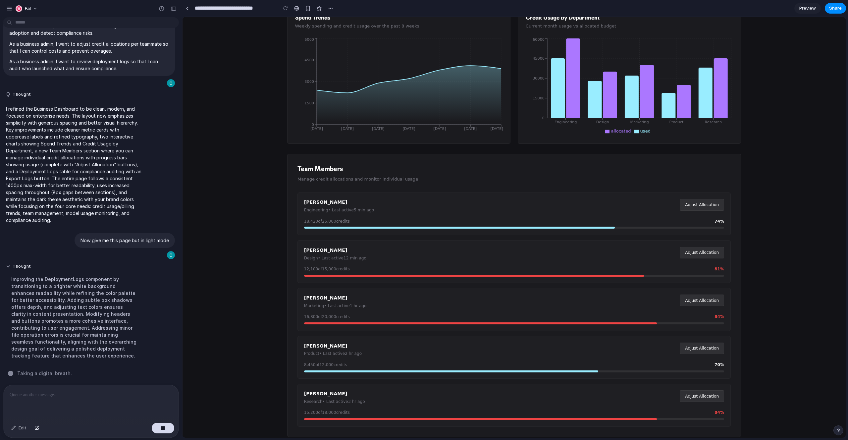
scroll to position [0, 0]
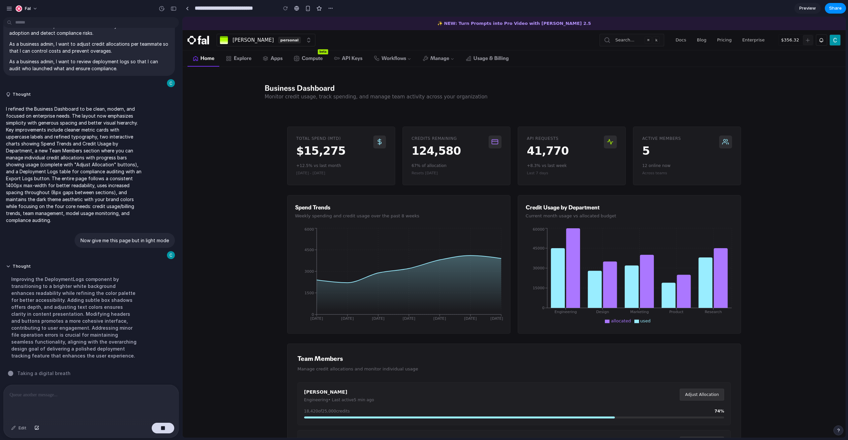
click at [402, 108] on div "Business Dashboard Monitor credit usage, track spending, and manage team activi…" at bounding box center [514, 92] width 509 height 50
click at [275, 199] on main "Business Dashboard Monitor credit usage, track spending, and manage team activi…" at bounding box center [513, 444] width 663 height 755
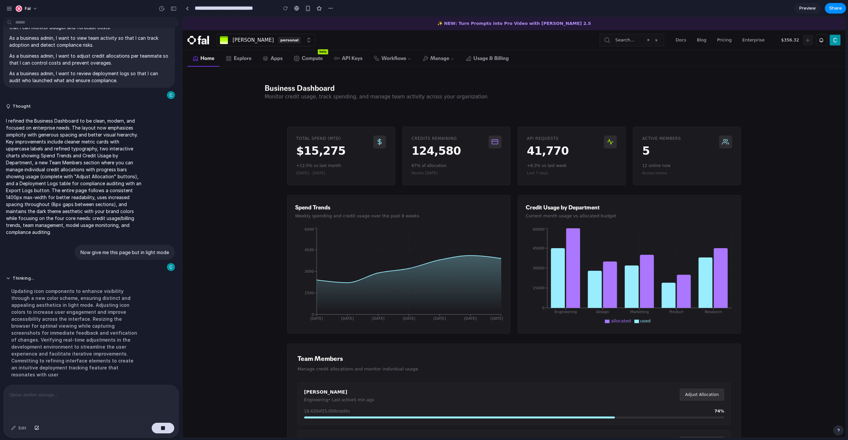
scroll to position [412, 0]
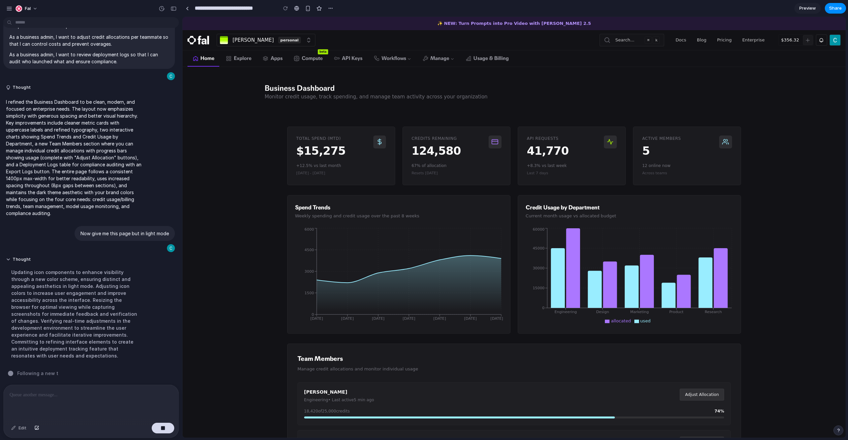
click at [266, 305] on main "Business Dashboard Monitor credit usage, track spending, and manage team activi…" at bounding box center [513, 444] width 663 height 755
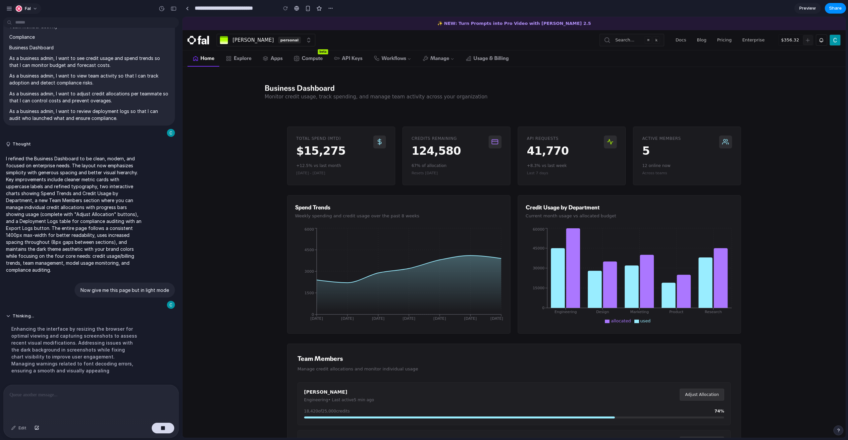
click at [37, 12] on button "Fal" at bounding box center [27, 8] width 28 height 11
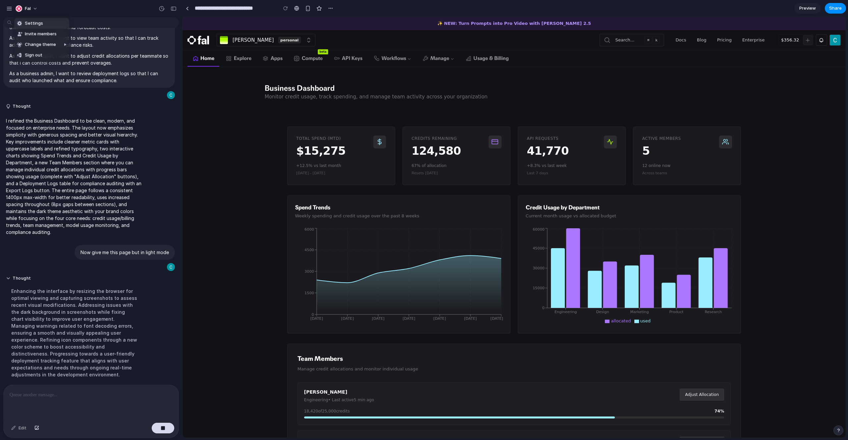
click at [37, 24] on span "Settings" at bounding box center [34, 23] width 18 height 7
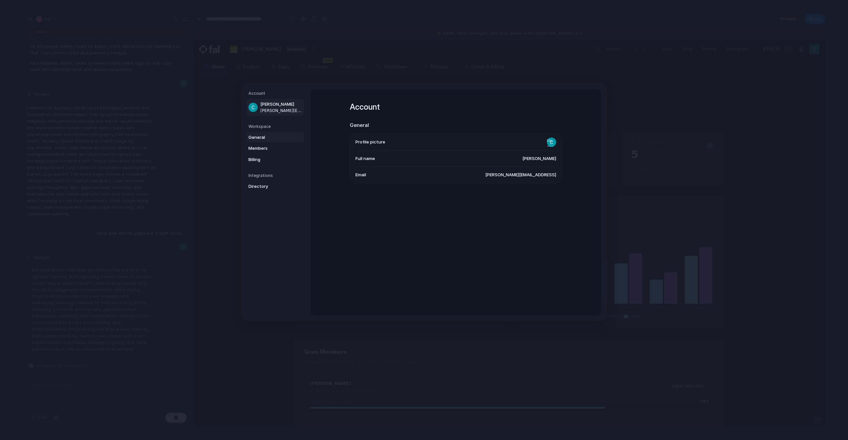
click at [272, 135] on span "General" at bounding box center [269, 137] width 42 height 7
click at [271, 150] on span "Members" at bounding box center [269, 148] width 42 height 7
click at [270, 162] on span "Billing" at bounding box center [269, 159] width 42 height 7
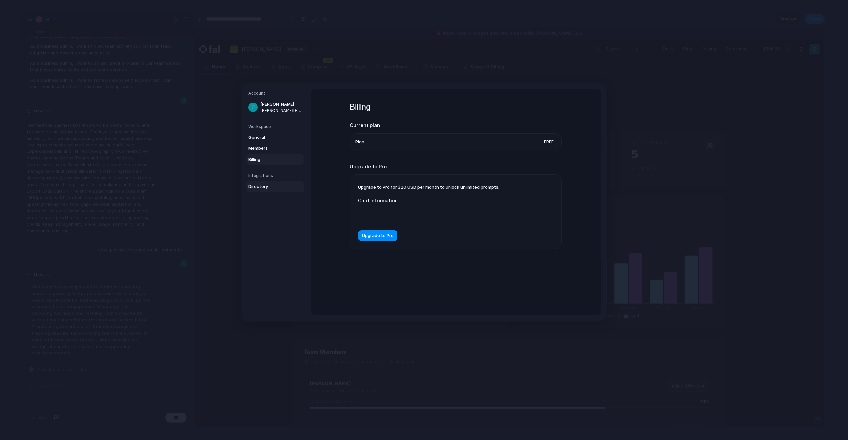
click at [270, 187] on span "Directory" at bounding box center [269, 186] width 42 height 7
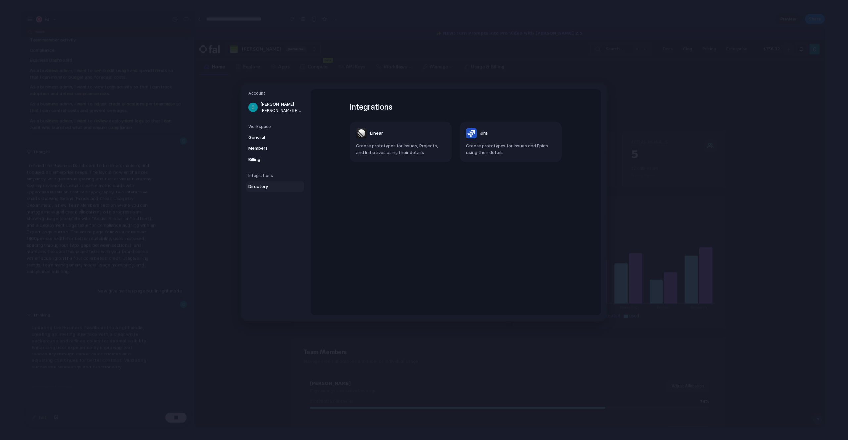
click at [272, 130] on div "Workspace General Members Billing" at bounding box center [276, 144] width 56 height 41
click at [266, 128] on h5 "Workspace" at bounding box center [276, 127] width 56 height 6
click at [262, 138] on span "General" at bounding box center [269, 137] width 42 height 7
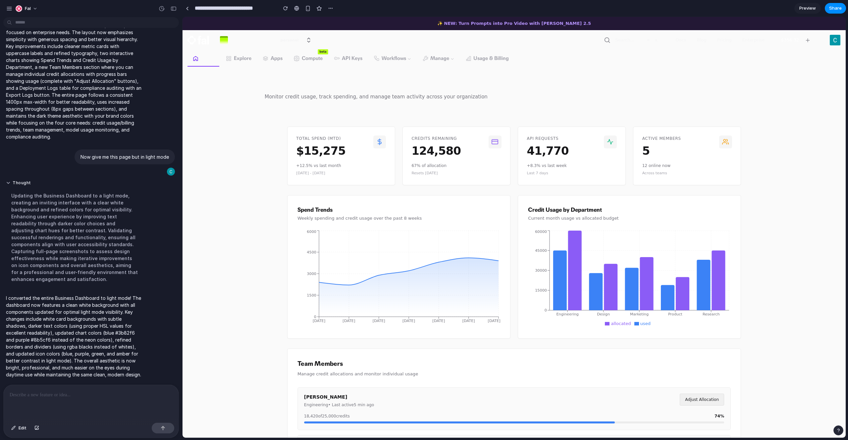
click at [653, 101] on div "Business Dashboard Monitor credit usage, track spending, and manage team activi…" at bounding box center [514, 92] width 509 height 50
click at [22, 8] on div "button" at bounding box center [19, 8] width 7 height 7
click at [22, 8] on div "Settings Invite members Change theme Sign out" at bounding box center [424, 220] width 848 height 440
click at [10, 8] on div "button" at bounding box center [9, 9] width 6 height 6
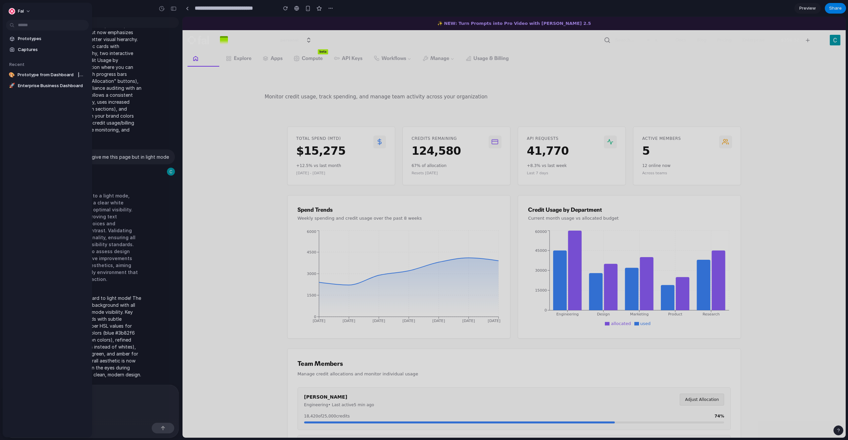
click at [110, 89] on div at bounding box center [424, 220] width 848 height 440
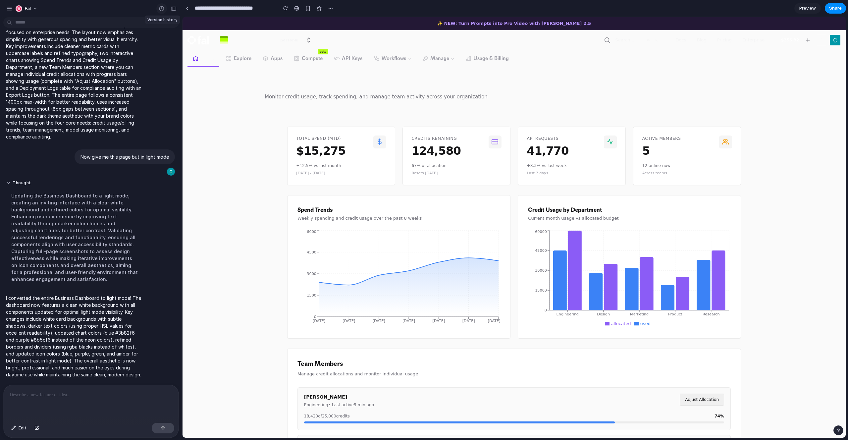
click at [162, 10] on div "button" at bounding box center [162, 9] width 6 height 6
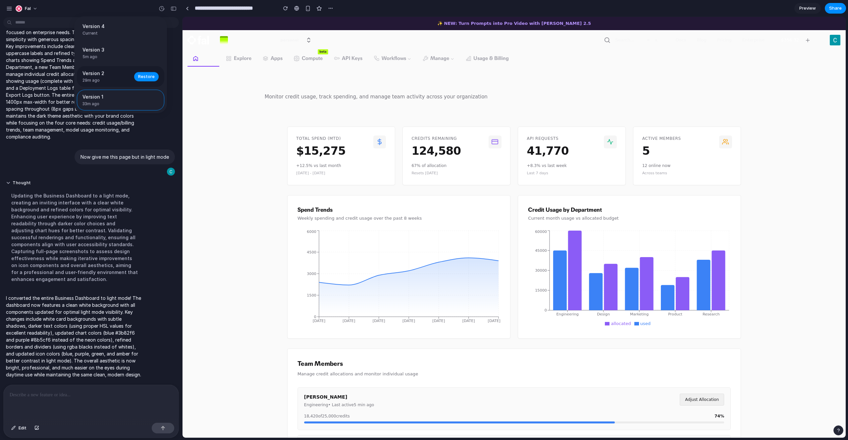
click at [105, 82] on span "29m ago" at bounding box center [106, 80] width 48 height 6
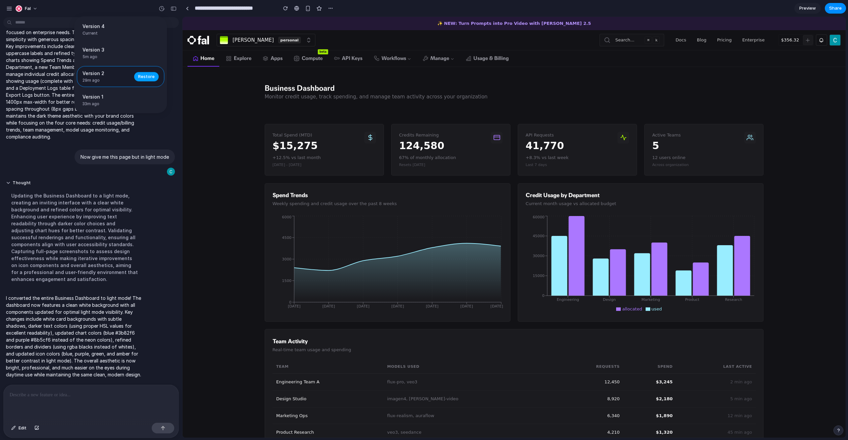
click at [141, 77] on span "Restore" at bounding box center [146, 76] width 17 height 7
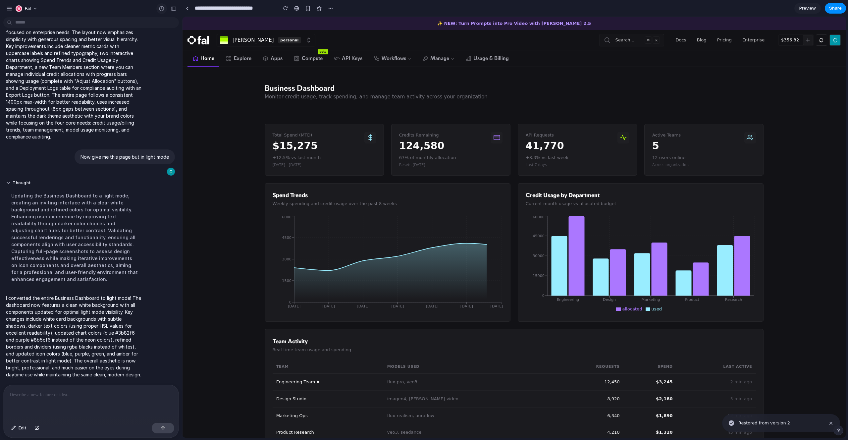
click at [159, 8] on div "button" at bounding box center [162, 9] width 6 height 6
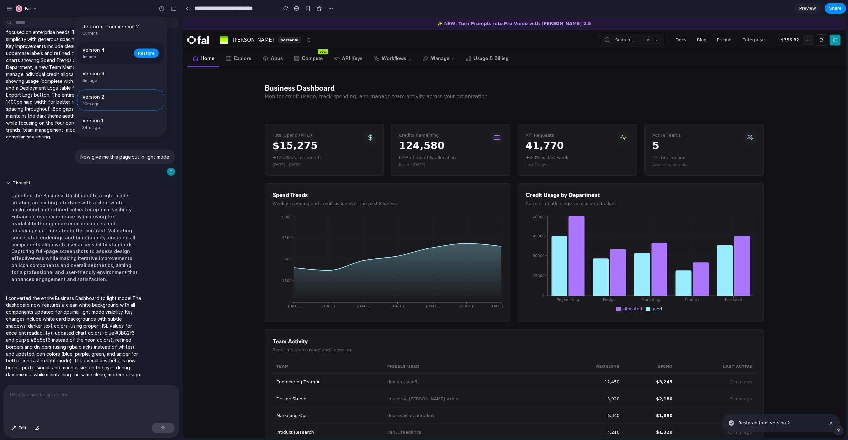
click at [125, 53] on span "Version 4" at bounding box center [106, 49] width 48 height 7
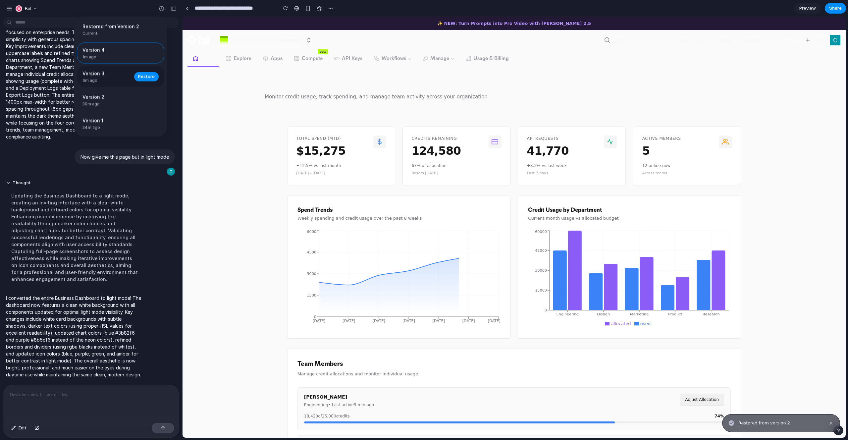
click at [132, 74] on div "Version 3 6m ago Restore" at bounding box center [120, 76] width 87 height 21
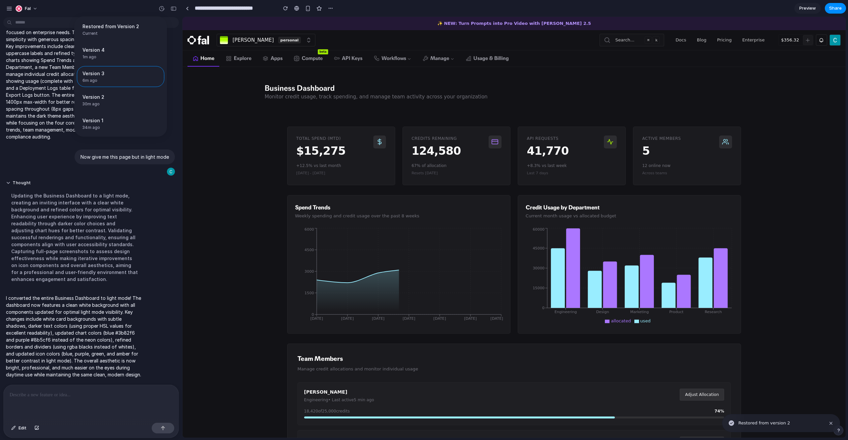
click at [101, 180] on div "Restored from Version 2 Current Version 4 1m ago Restore Version 3 6m ago Resto…" at bounding box center [424, 220] width 848 height 440
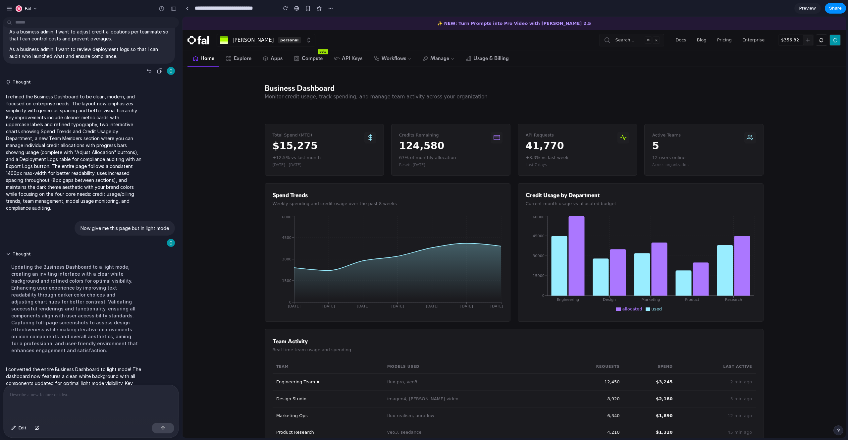
scroll to position [495, 0]
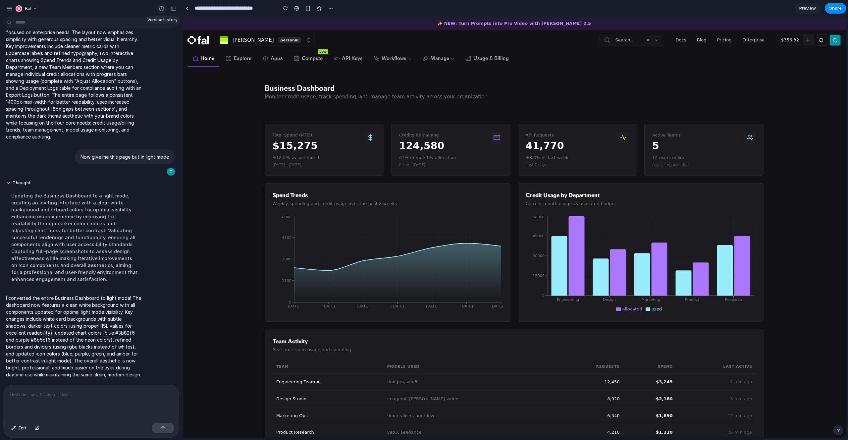
click at [164, 6] on div "button" at bounding box center [162, 9] width 6 height 6
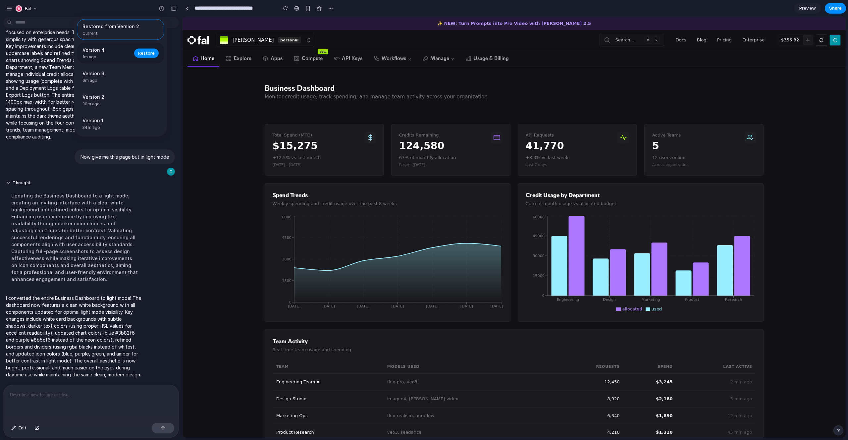
click at [114, 57] on span "1m ago" at bounding box center [106, 57] width 48 height 6
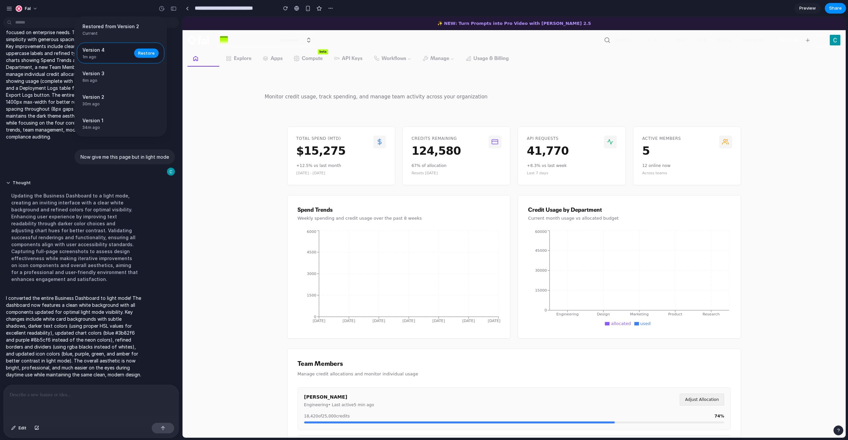
scroll to position [0, 0]
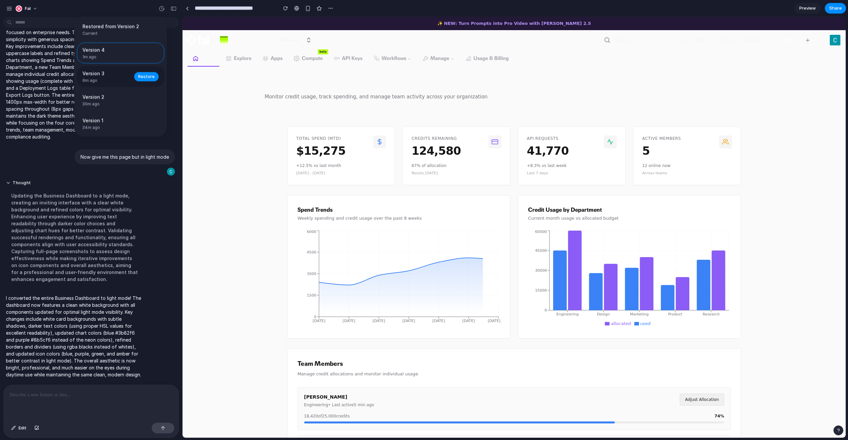
click at [125, 72] on span "Version 3" at bounding box center [106, 73] width 48 height 7
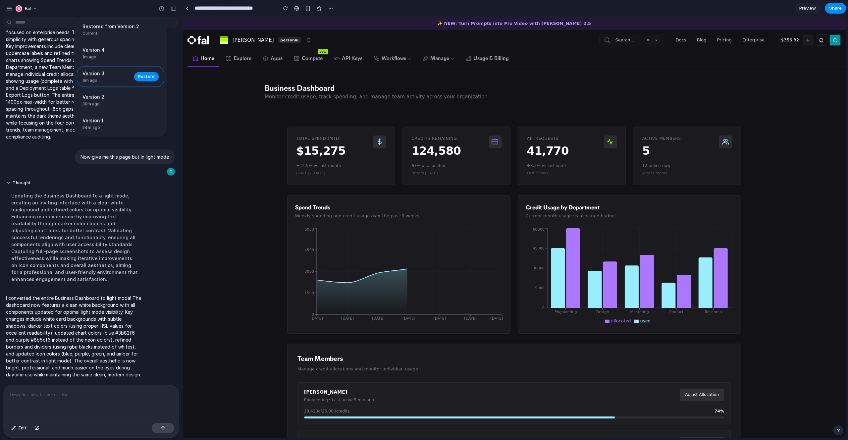
click at [151, 76] on span "Restore" at bounding box center [146, 76] width 17 height 7
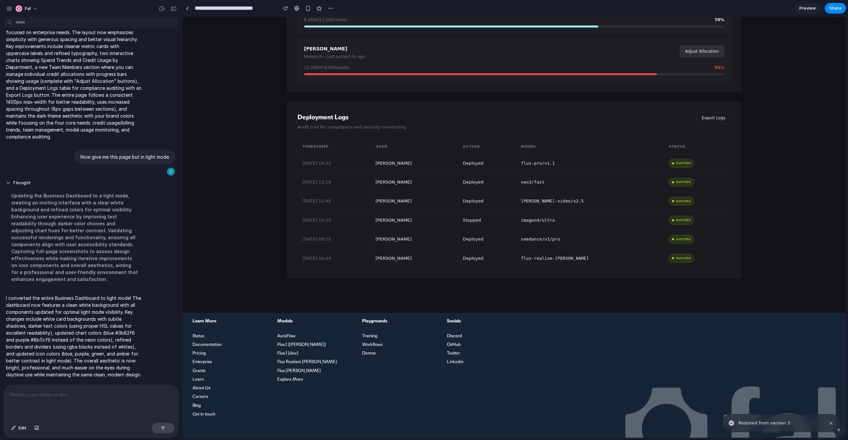
scroll to position [575, 0]
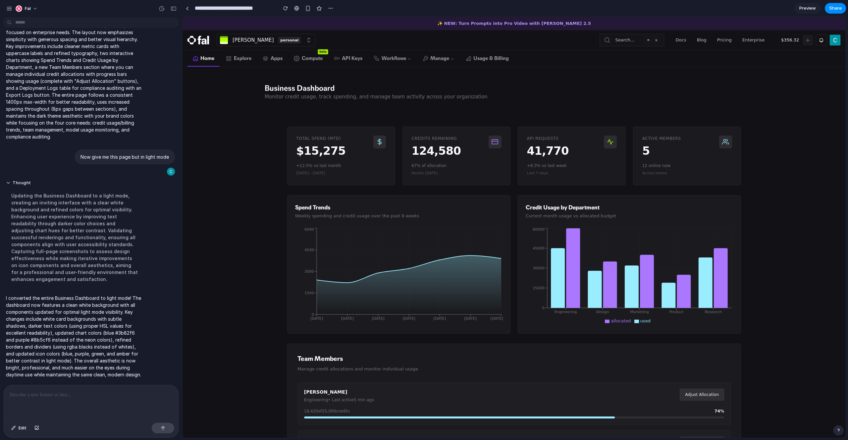
scroll to position [123, 0]
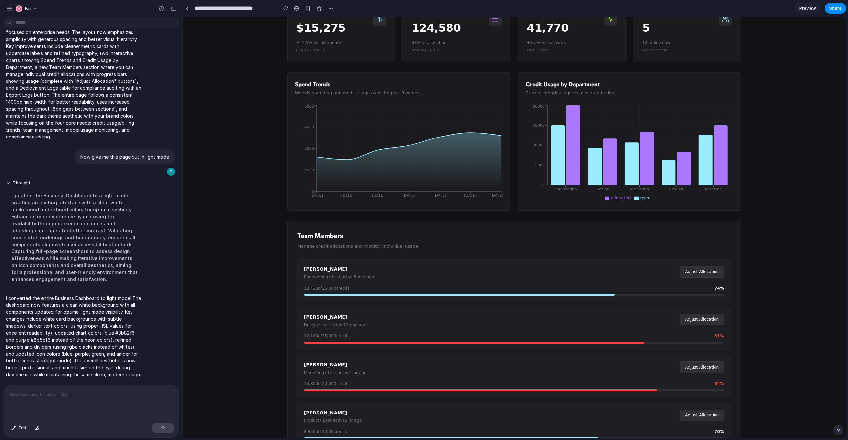
click at [229, 67] on main "Business Dashboard Monitor credit usage, track spending, and manage team activi…" at bounding box center [513, 321] width 663 height 755
click at [840, 11] on span "Share" at bounding box center [835, 8] width 13 height 7
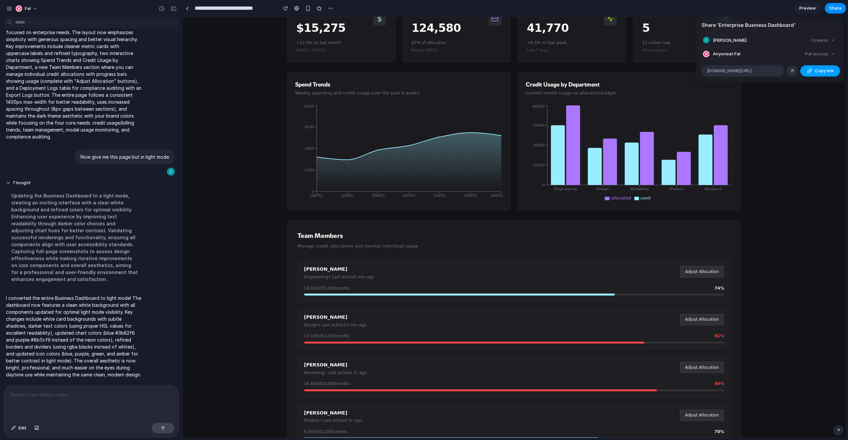
click at [816, 70] on span "Copy link" at bounding box center [824, 71] width 19 height 7
click at [793, 122] on div "Share ' Enterprise Business Dashboard ' Chad Cramer Creator Anyone at Fal Full …" at bounding box center [424, 220] width 848 height 440
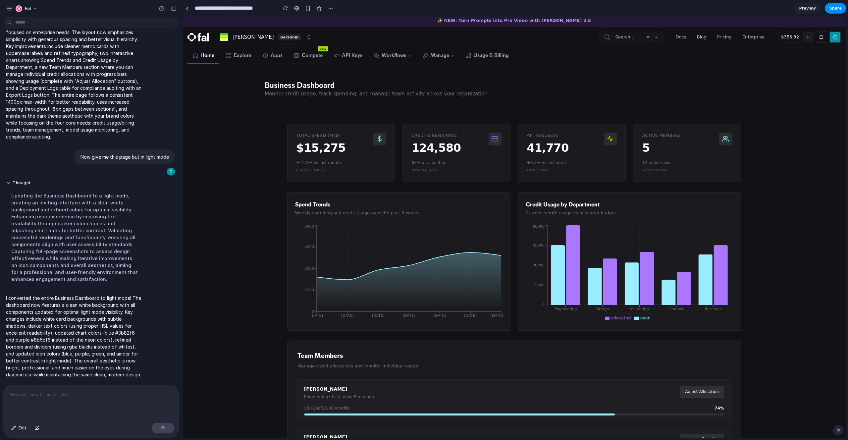
scroll to position [0, 0]
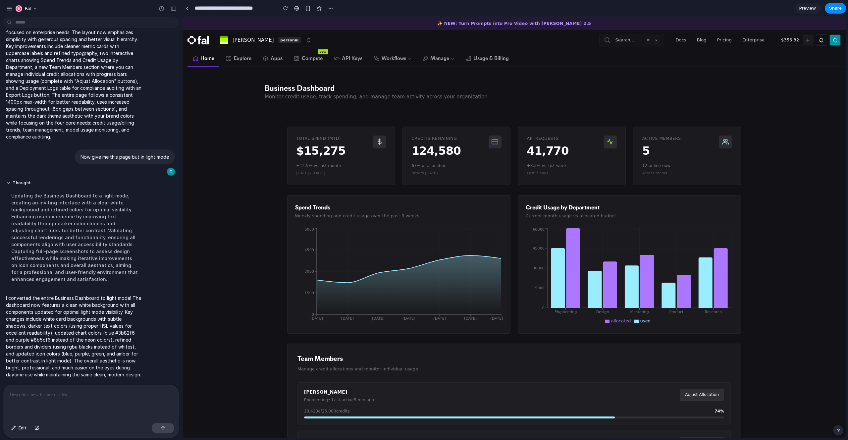
click at [377, 142] on icon at bounding box center [379, 141] width 7 height 7
click at [325, 151] on div "$15,275" at bounding box center [334, 150] width 77 height 11
click at [274, 153] on main "Business Dashboard Monitor credit usage, track spending, and manage team activi…" at bounding box center [513, 444] width 663 height 755
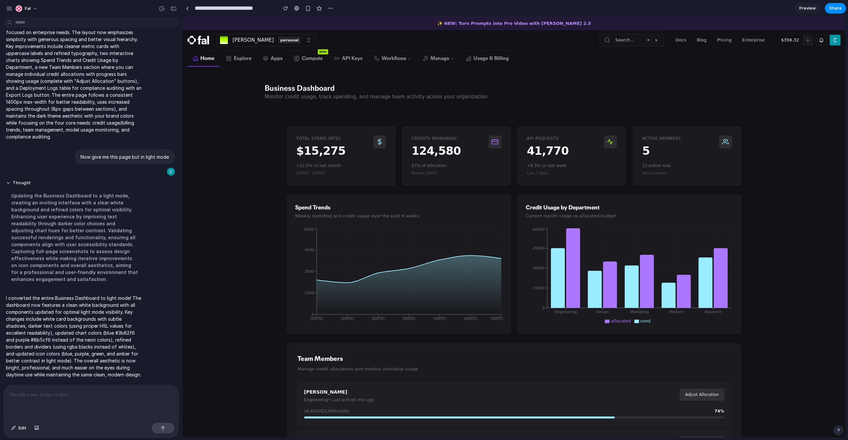
click at [275, 168] on main "Business Dashboard Monitor credit usage, track spending, and manage team activi…" at bounding box center [513, 444] width 663 height 755
click at [260, 107] on div "Business Dashboard Monitor credit usage, track spending, and manage team activi…" at bounding box center [514, 92] width 509 height 50
click at [248, 153] on main "Business Dashboard Monitor credit usage, track spending, and manage team activi…" at bounding box center [513, 444] width 663 height 755
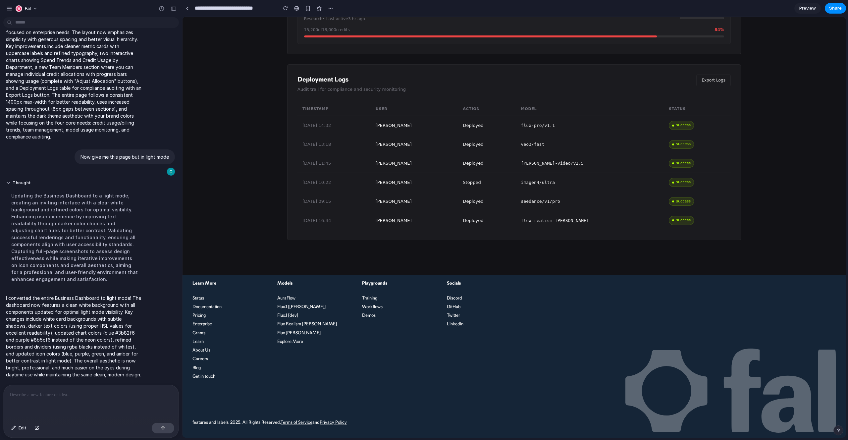
click at [288, 226] on div "Deployment Logs Audit trail for compliance and security monitoring Export Logs …" at bounding box center [514, 152] width 454 height 176
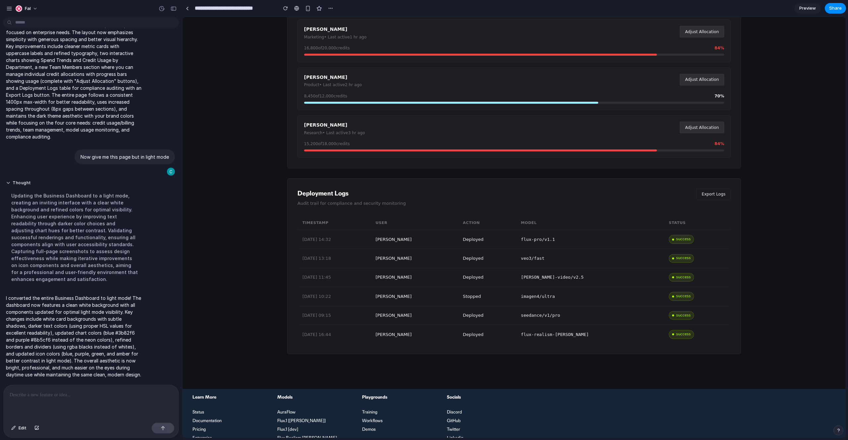
scroll to position [35, 0]
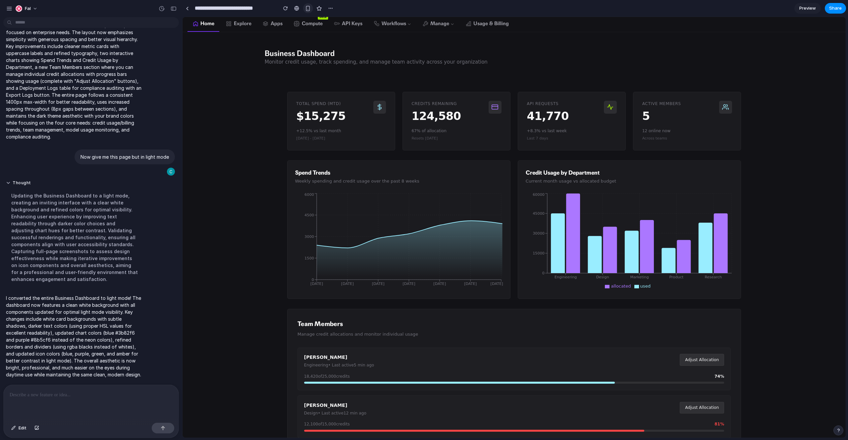
click at [309, 9] on div "button" at bounding box center [308, 9] width 6 height 6
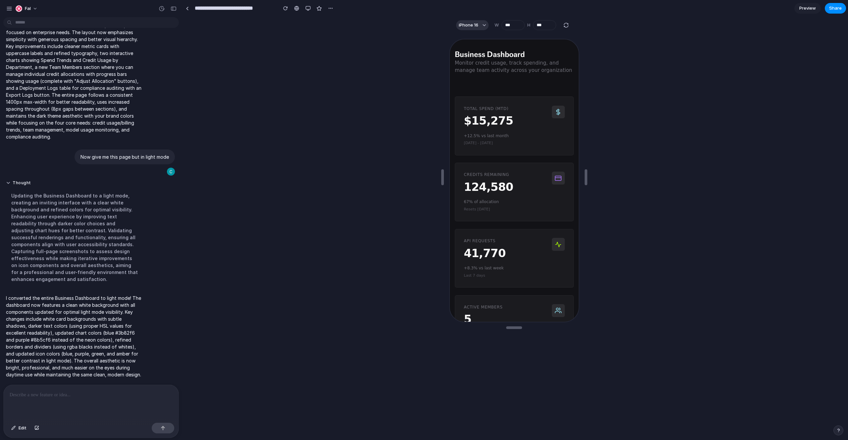
click at [519, 74] on div "Business Dashboard Monitor credit usage, track spending, and manage team activi…" at bounding box center [513, 61] width 129 height 50
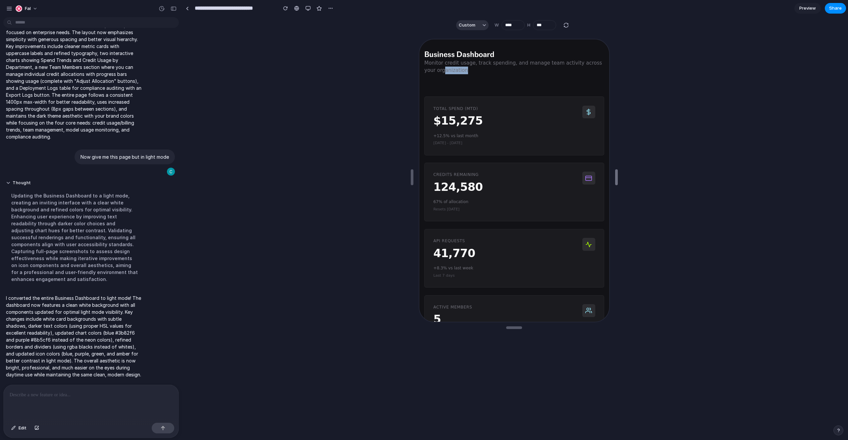
type input "****"
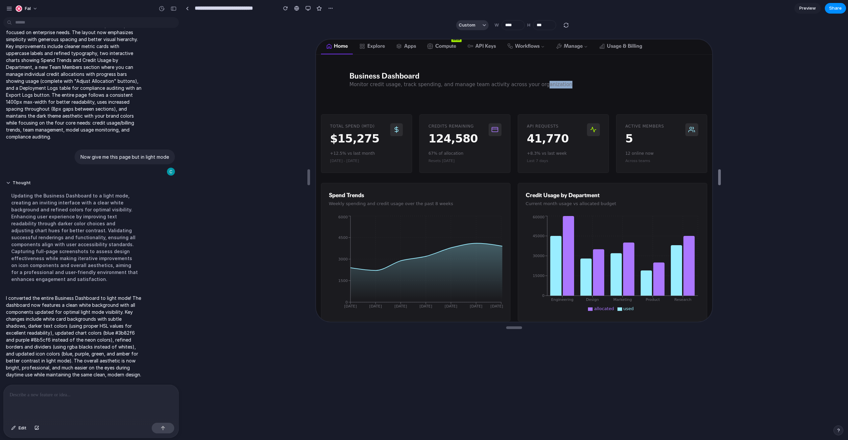
drag, startPoint x: 586, startPoint y: 174, endPoint x: 821, endPoint y: 178, distance: 235.1
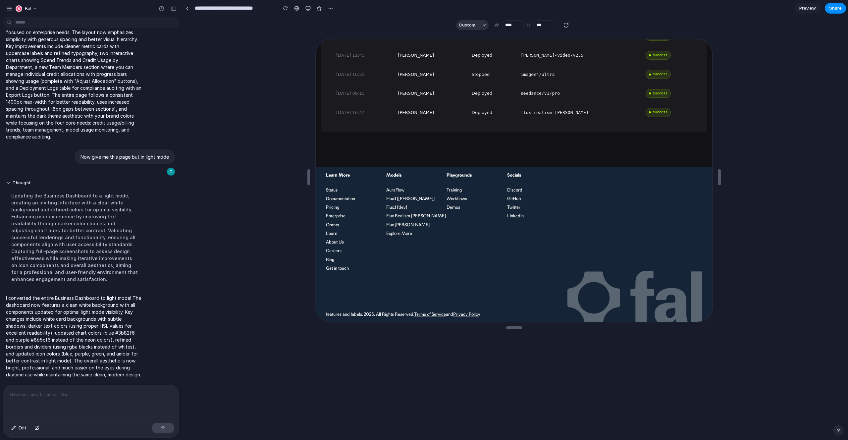
scroll to position [713, 0]
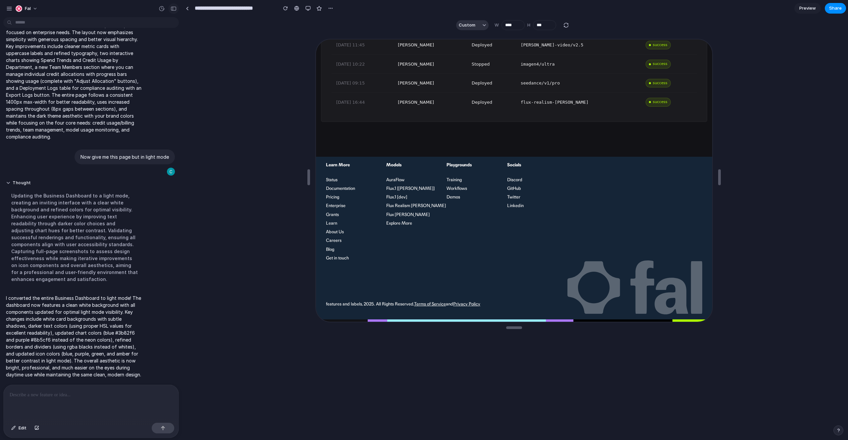
click at [177, 10] on button "button" at bounding box center [173, 8] width 11 height 11
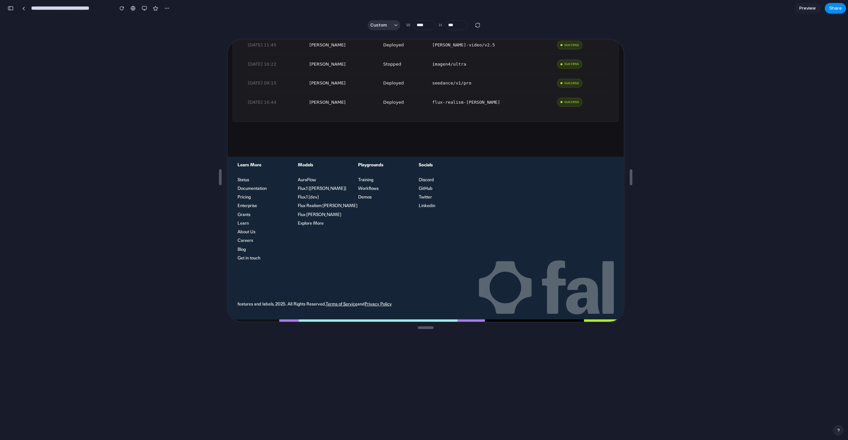
click at [15, 10] on div "**********" at bounding box center [88, 8] width 167 height 15
drag, startPoint x: 15, startPoint y: 10, endPoint x: 10, endPoint y: 8, distance: 4.8
click at [14, 10] on button "button" at bounding box center [10, 8] width 11 height 11
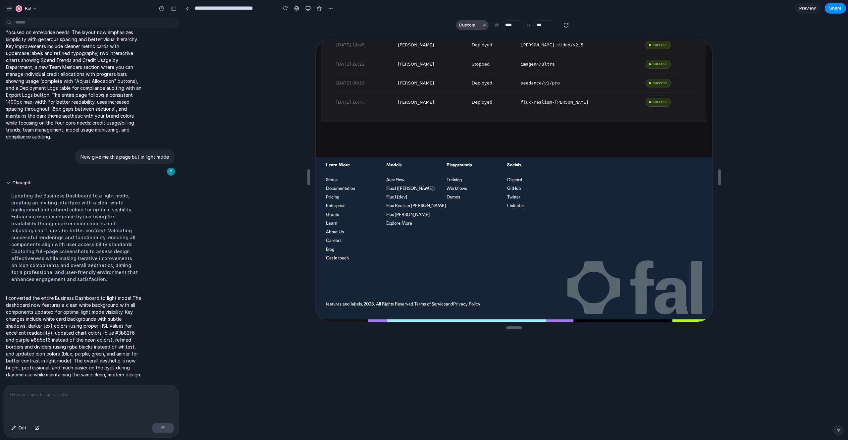
click at [481, 28] on button "Custom" at bounding box center [472, 25] width 32 height 10
click at [336, 35] on div "Custom iPhone 16 iPhone 16 Pro iPhone 16 Pro Max iPhone 16 Plus iPhone SE iPad …" at bounding box center [424, 220] width 848 height 440
click at [329, 8] on div "button" at bounding box center [330, 8] width 5 height 5
click at [279, 26] on div "Duplicate Delete" at bounding box center [424, 220] width 848 height 440
click at [308, 7] on div "button" at bounding box center [307, 8] width 5 height 5
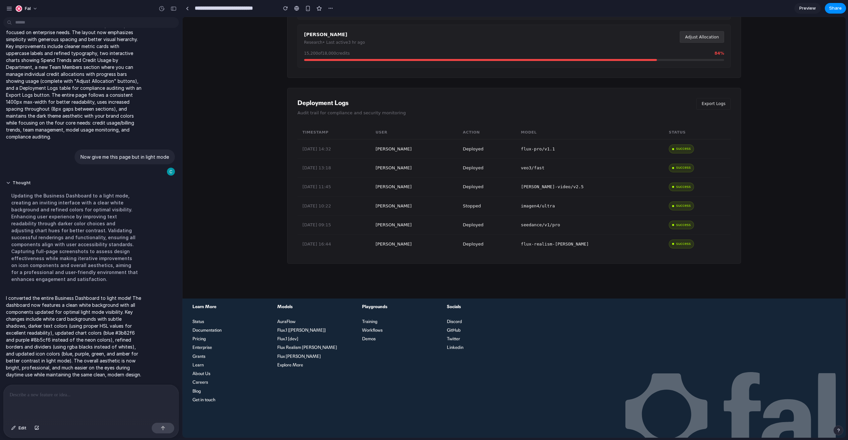
scroll to position [575, 0]
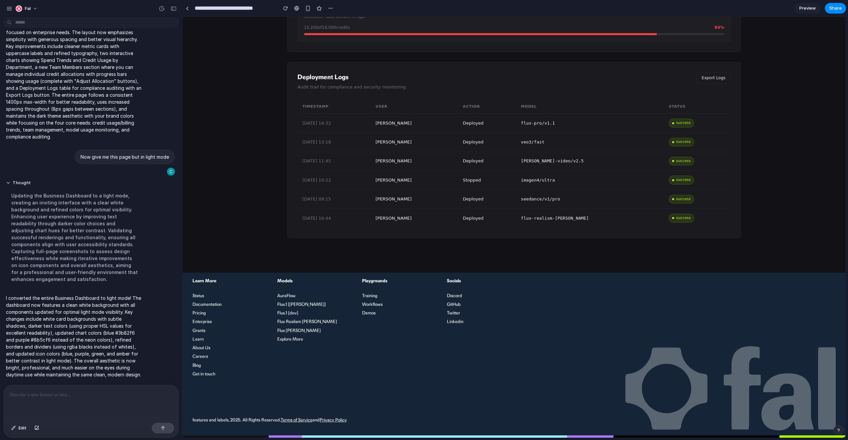
click at [106, 399] on div at bounding box center [90, 402] width 172 height 35
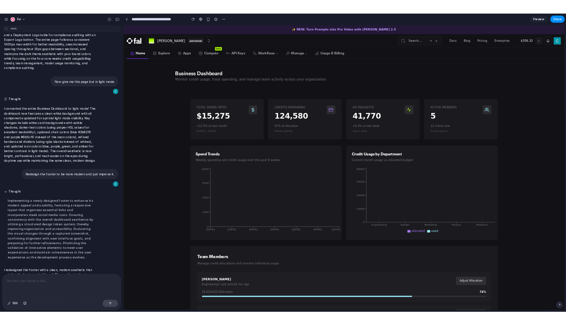
scroll to position [653, 0]
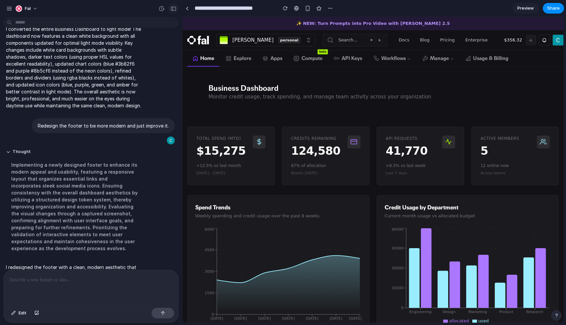
click at [174, 9] on div "button" at bounding box center [174, 8] width 6 height 5
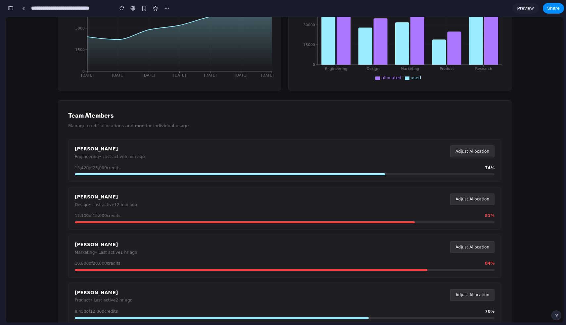
scroll to position [0, 0]
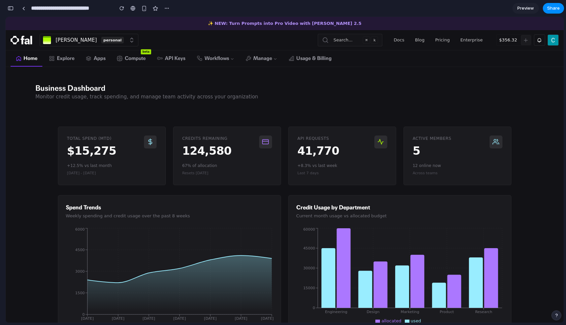
click at [218, 96] on div "Monitor credit usage, track spending, and manage team activity across your orga…" at bounding box center [146, 97] width 223 height 8
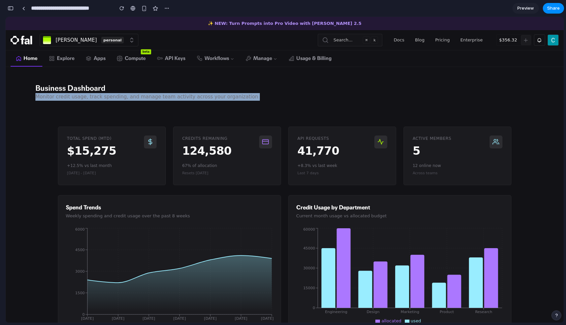
click at [169, 78] on div "Business Dashboard Monitor credit usage, track spending, and manage team activi…" at bounding box center [284, 92] width 509 height 50
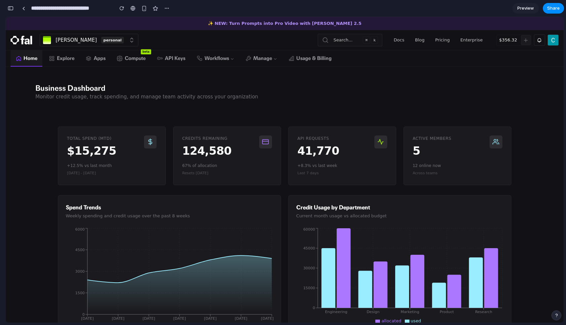
click at [24, 55] on span "Home" at bounding box center [31, 59] width 14 height 8
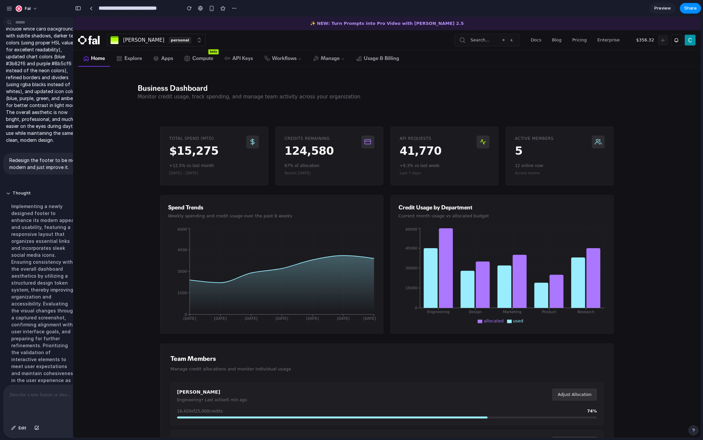
scroll to position [786, 0]
drag, startPoint x: 72, startPoint y: 225, endPoint x: 59, endPoint y: 201, distance: 26.7
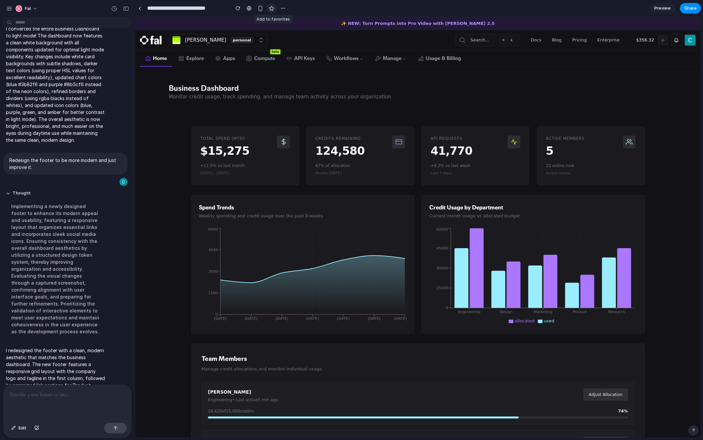
click at [275, 8] on button "button" at bounding box center [272, 8] width 10 height 10
click at [19, 7] on div "button" at bounding box center [19, 8] width 7 height 7
click at [14, 8] on div "Settings Invite members Change theme Sign out" at bounding box center [351, 220] width 703 height 440
click at [10, 7] on div "button" at bounding box center [9, 9] width 6 height 6
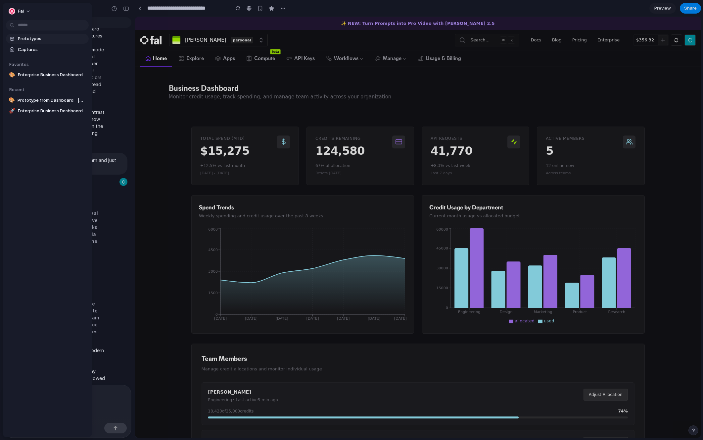
click at [38, 39] on span "Prototypes" at bounding box center [52, 38] width 68 height 7
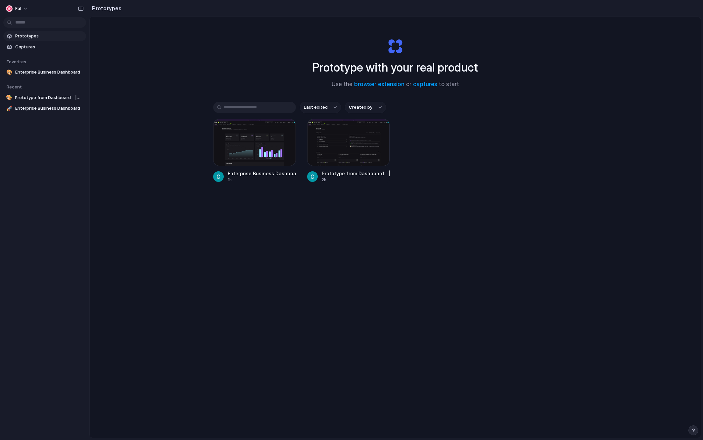
click at [133, 52] on div "Prototype with your real product Use the browser extension or captures to start…" at bounding box center [395, 245] width 611 height 456
click at [32, 47] on span "Captures" at bounding box center [49, 47] width 68 height 7
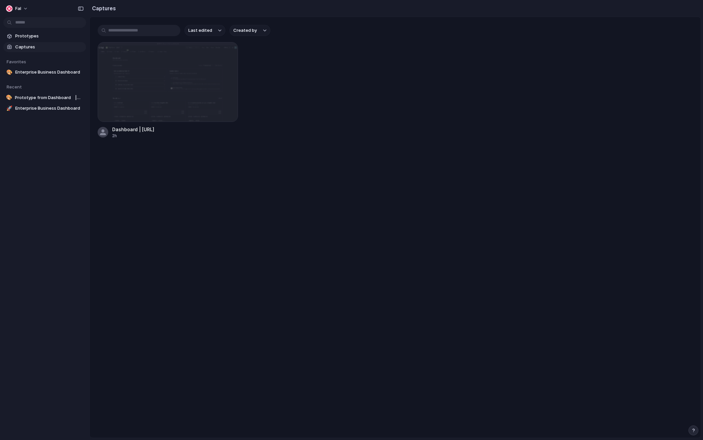
click at [149, 141] on div "Last edited Created by Dashboard | fal.ai 2h" at bounding box center [395, 82] width 611 height 130
click at [60, 72] on span "Enterprise Business Dashboard" at bounding box center [49, 72] width 68 height 7
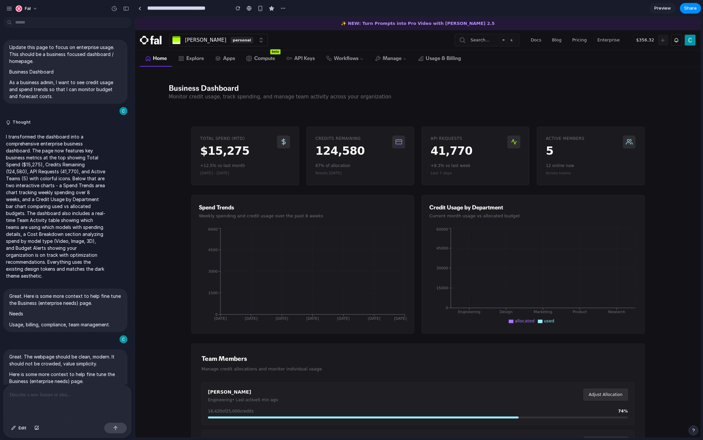
scroll to position [768, 0]
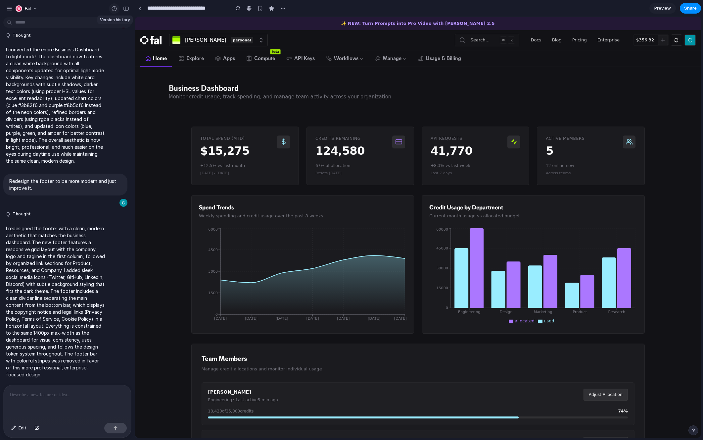
click at [116, 8] on div "button" at bounding box center [114, 9] width 6 height 6
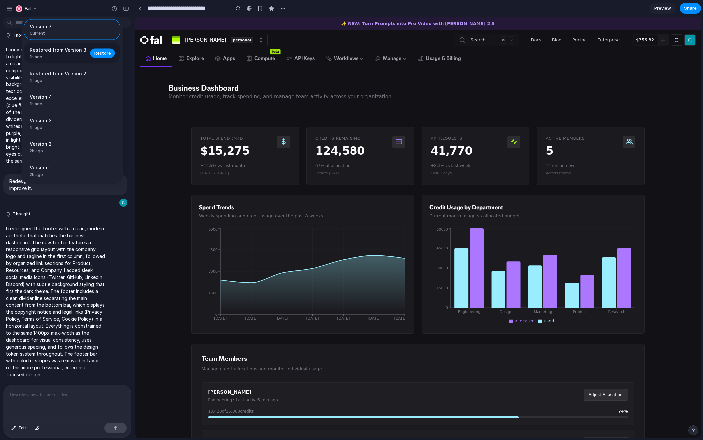
click at [76, 57] on span "1h ago" at bounding box center [58, 57] width 57 height 6
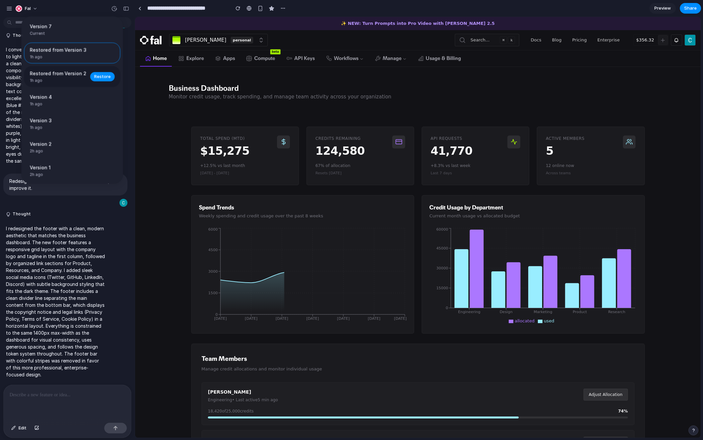
click at [65, 74] on span "Restored from Version 2" at bounding box center [58, 73] width 57 height 7
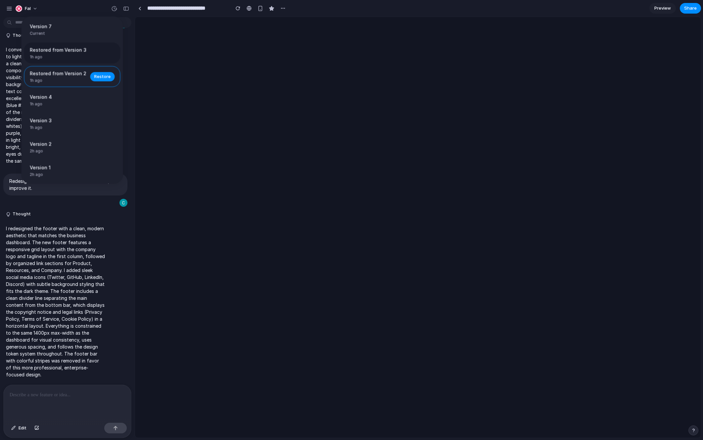
scroll to position [0, 0]
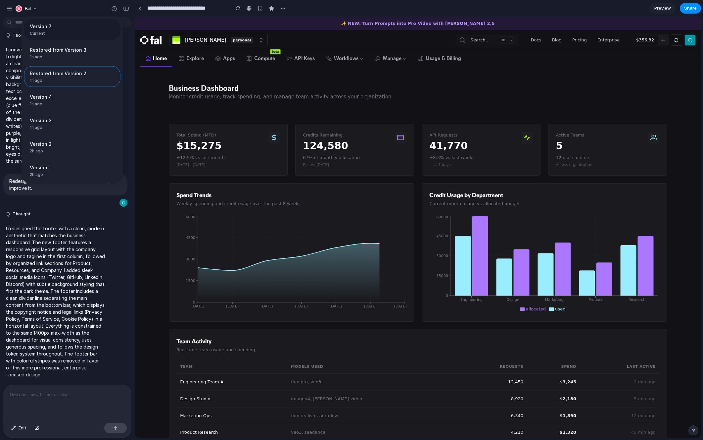
click at [58, 34] on span "Current" at bounding box center [70, 33] width 81 height 6
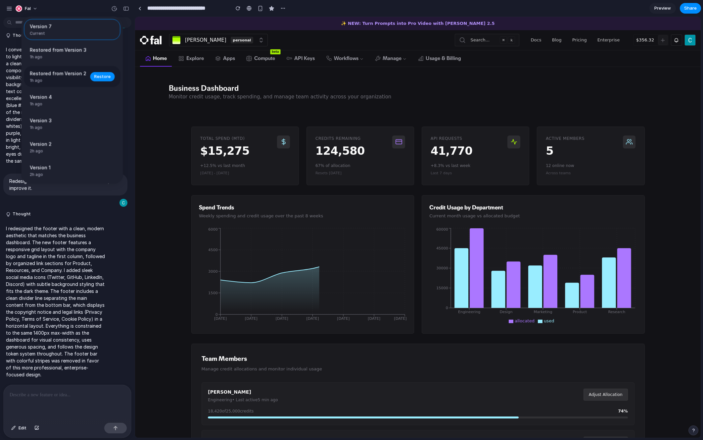
click at [60, 67] on div "Restored from Version 2 1h ago Restore" at bounding box center [72, 76] width 96 height 21
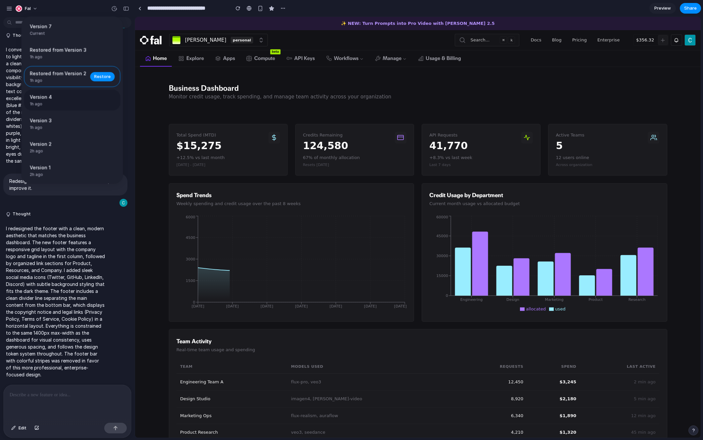
click at [47, 93] on div "Version 4 1h ago Restore" at bounding box center [72, 100] width 96 height 21
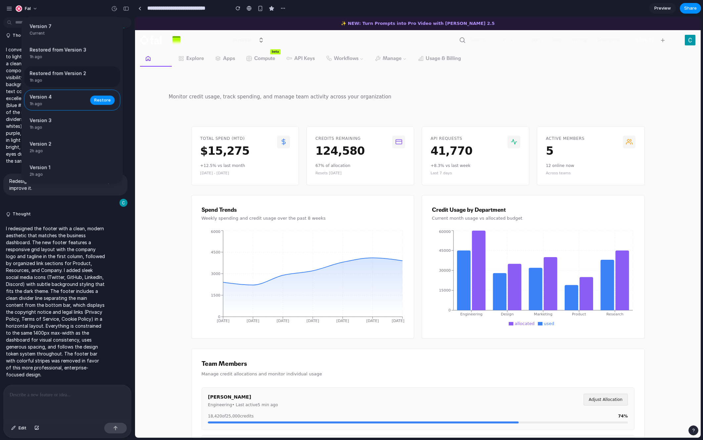
click at [43, 76] on span "Restored from Version 2" at bounding box center [58, 73] width 57 height 7
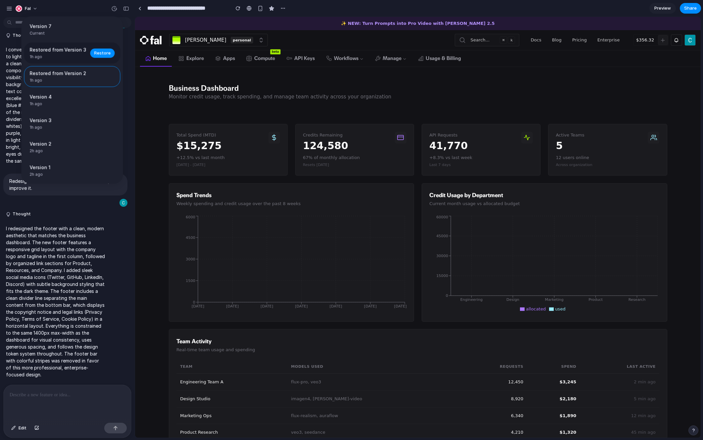
click at [52, 51] on span "Restored from Version 3" at bounding box center [58, 49] width 57 height 7
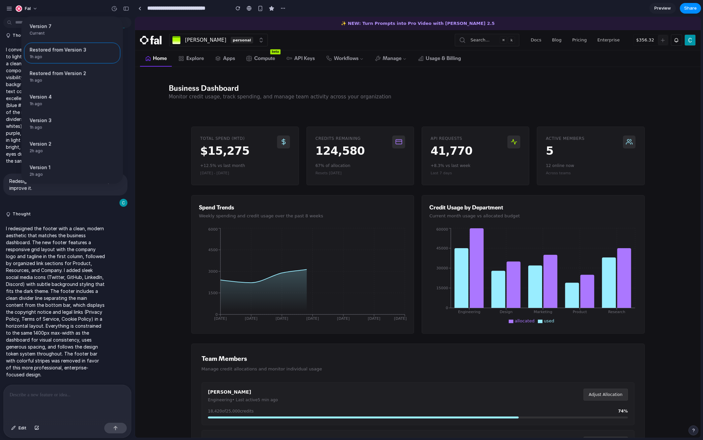
click at [46, 220] on div "Version 7 Current Restored from Version 3 1h ago Restore Restored from Version …" at bounding box center [351, 220] width 703 height 440
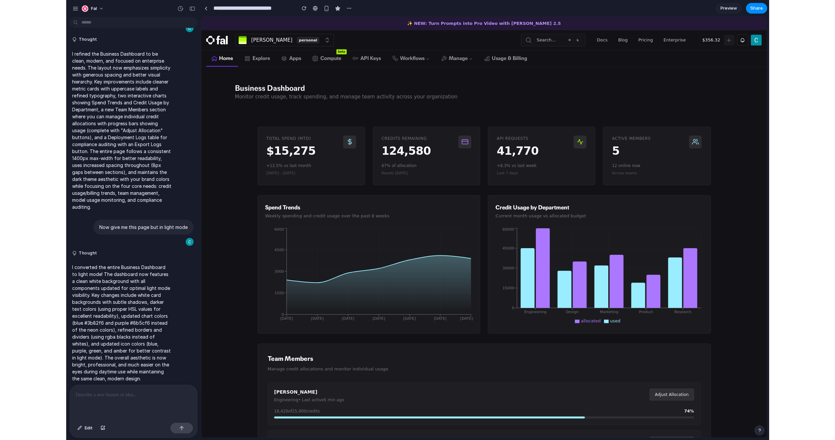
scroll to position [768, 0]
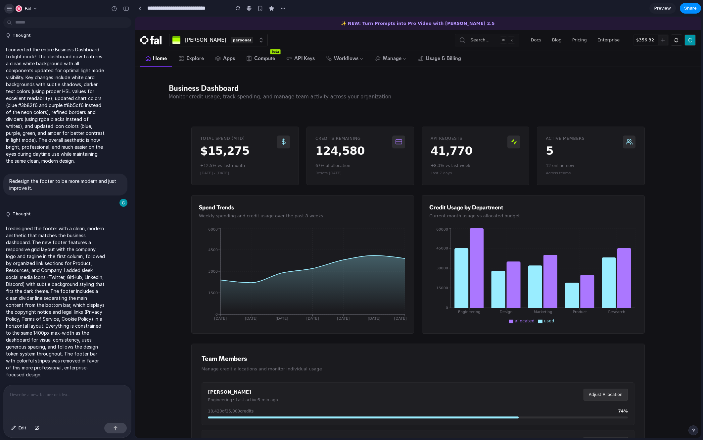
click at [7, 6] on div "button" at bounding box center [9, 9] width 6 height 6
click at [32, 7] on button "Fal" at bounding box center [27, 8] width 28 height 11
click at [11, 12] on div "Settings Invite members Change theme Sign out" at bounding box center [351, 220] width 703 height 440
click at [11, 9] on div "button" at bounding box center [9, 9] width 6 height 6
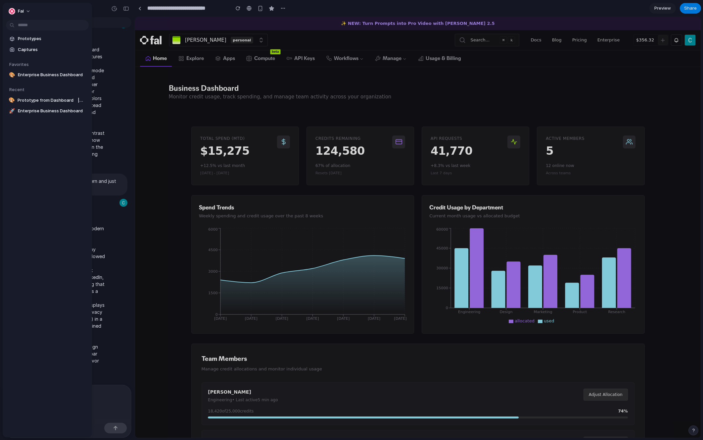
click at [32, 39] on span "Prototypes" at bounding box center [52, 38] width 68 height 7
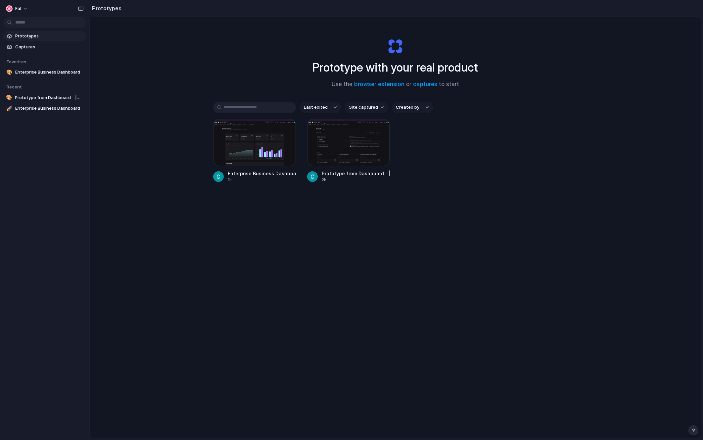
click at [320, 81] on div "Prototype with your real product Use the browser extension or captures to start" at bounding box center [395, 61] width 265 height 72
click at [248, 60] on div "Prototype with your real product Use the browser extension or captures to start…" at bounding box center [395, 245] width 611 height 456
click at [170, 96] on div "Prototype with your real product Use the browser extension or captures to start…" at bounding box center [395, 245] width 611 height 456
click at [586, 30] on div "Prototype with your real product Use the browser extension or captures to start…" at bounding box center [395, 245] width 611 height 456
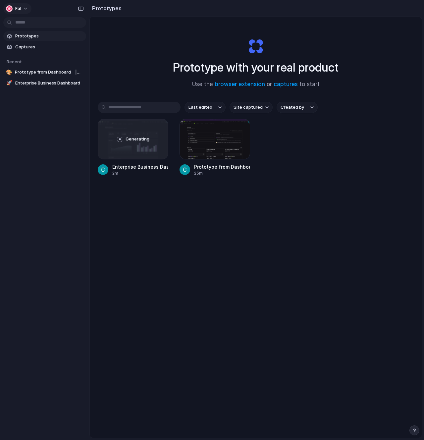
click at [12, 9] on div "button" at bounding box center [9, 8] width 7 height 7
click at [53, 7] on div "Settings Invite members Change theme Sign out" at bounding box center [212, 220] width 424 height 440
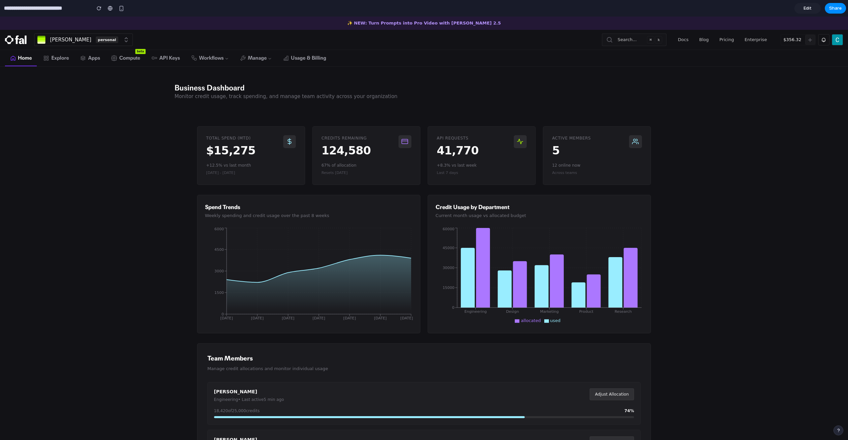
scroll to position [1, 0]
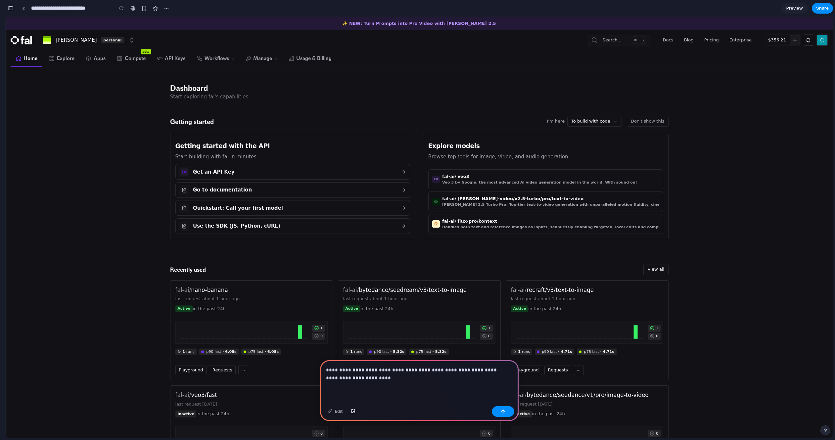
click at [400, 377] on p "**********" at bounding box center [418, 374] width 184 height 16
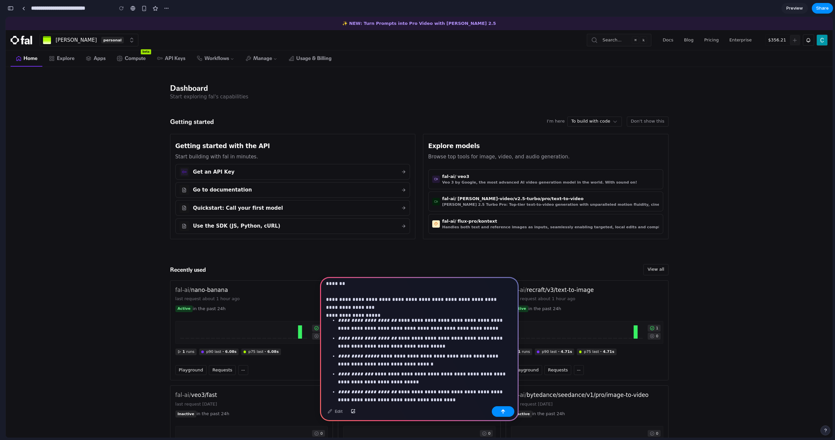
scroll to position [41, 0]
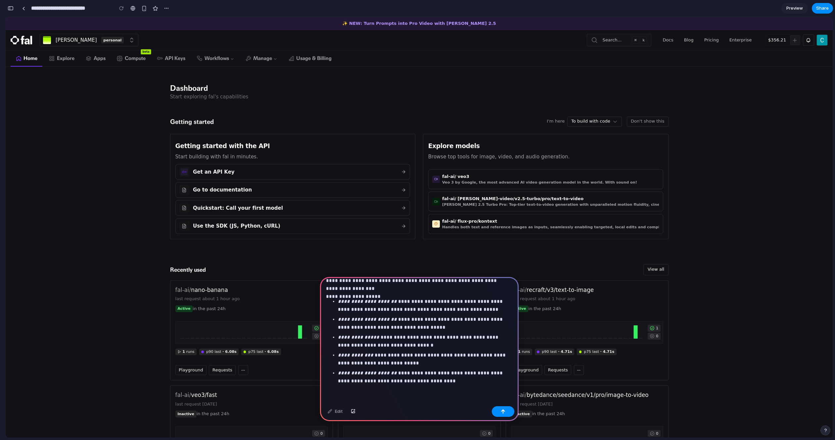
click at [360, 335] on em "**********" at bounding box center [358, 336] width 41 height 5
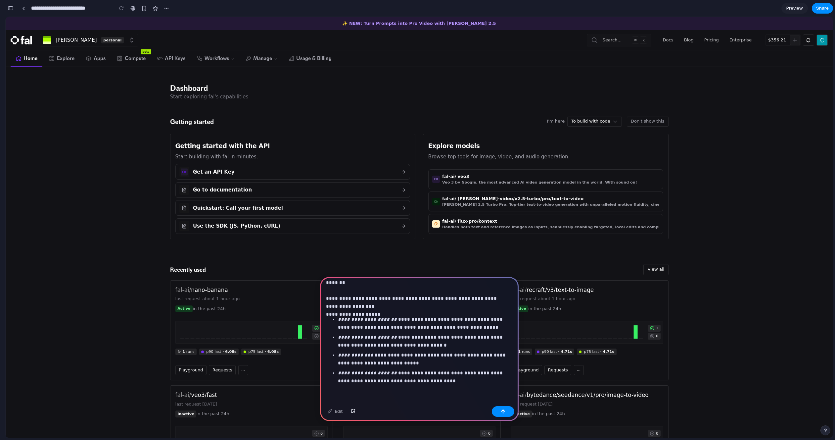
scroll to position [23, 0]
click at [433, 379] on p "**********" at bounding box center [424, 377] width 172 height 16
click at [425, 390] on div "**********" at bounding box center [419, 330] width 199 height 147
click at [396, 353] on p "**********" at bounding box center [424, 359] width 172 height 16
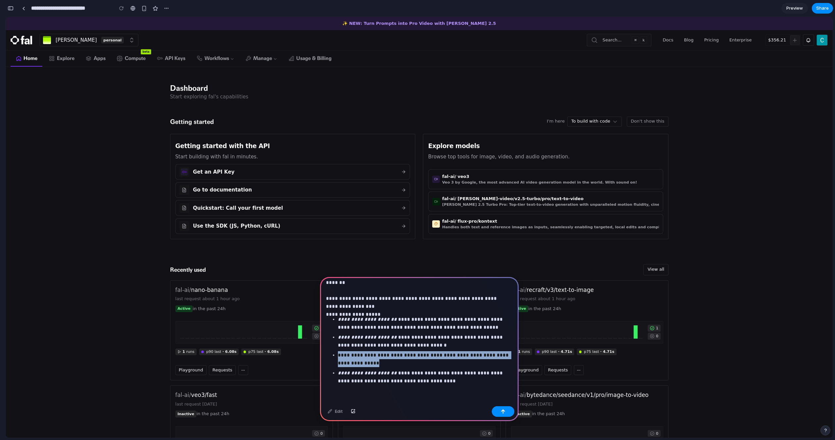
click at [396, 353] on p "**********" at bounding box center [424, 359] width 172 height 16
click at [395, 373] on p "**********" at bounding box center [424, 377] width 172 height 16
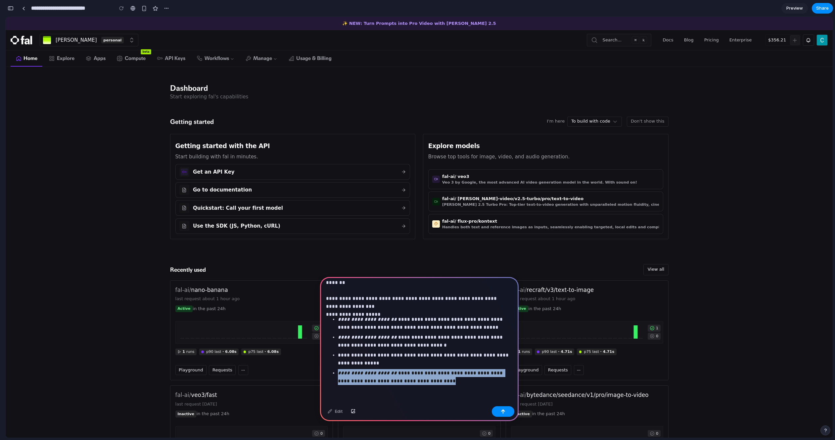
click at [395, 373] on p "**********" at bounding box center [424, 377] width 172 height 16
click at [441, 378] on p "**********" at bounding box center [424, 377] width 172 height 16
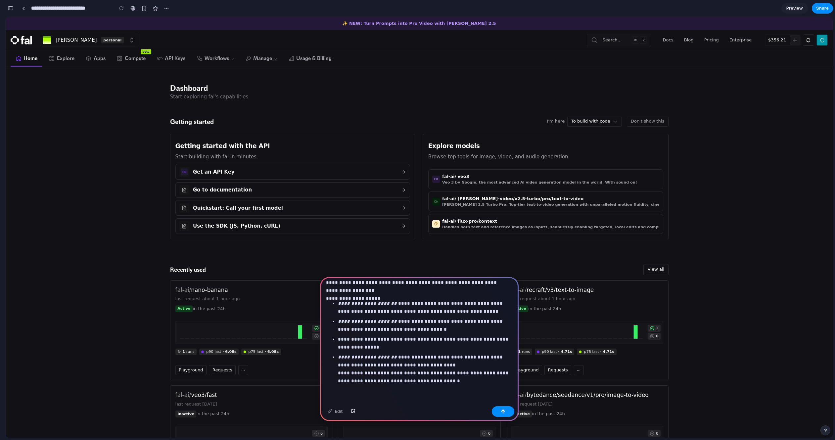
scroll to position [41, 0]
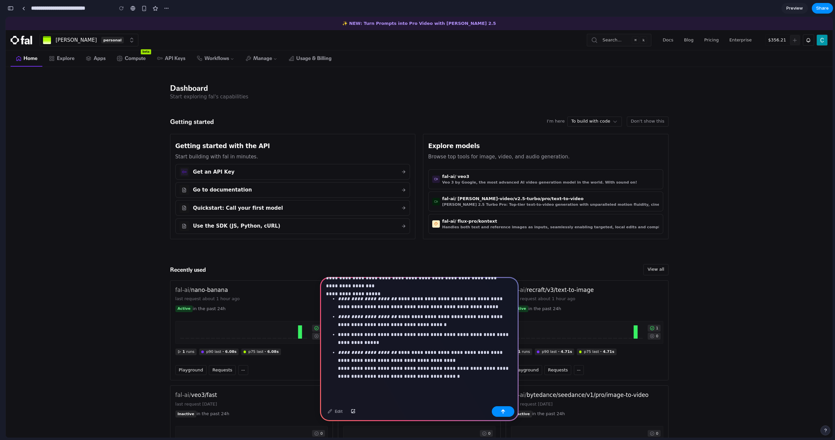
click at [399, 316] on p "**********" at bounding box center [424, 321] width 172 height 16
drag, startPoint x: 399, startPoint y: 316, endPoint x: 386, endPoint y: 330, distance: 18.7
click at [399, 317] on p "**********" at bounding box center [424, 321] width 172 height 16
click at [382, 334] on p "**********" at bounding box center [424, 338] width 172 height 16
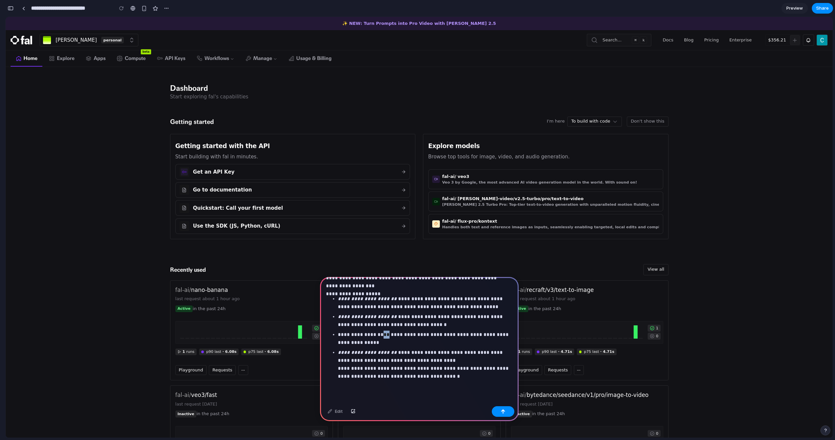
click at [382, 334] on p "**********" at bounding box center [424, 338] width 172 height 16
click at [361, 394] on p "**********" at bounding box center [424, 372] width 172 height 48
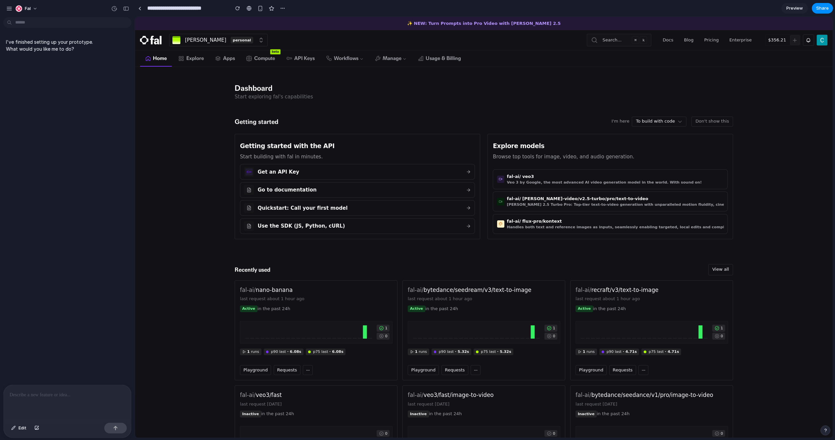
scroll to position [0, 0]
click at [61, 405] on div at bounding box center [67, 402] width 127 height 35
click at [61, 400] on div at bounding box center [67, 402] width 127 height 35
click at [56, 391] on p "**********" at bounding box center [66, 395] width 113 height 8
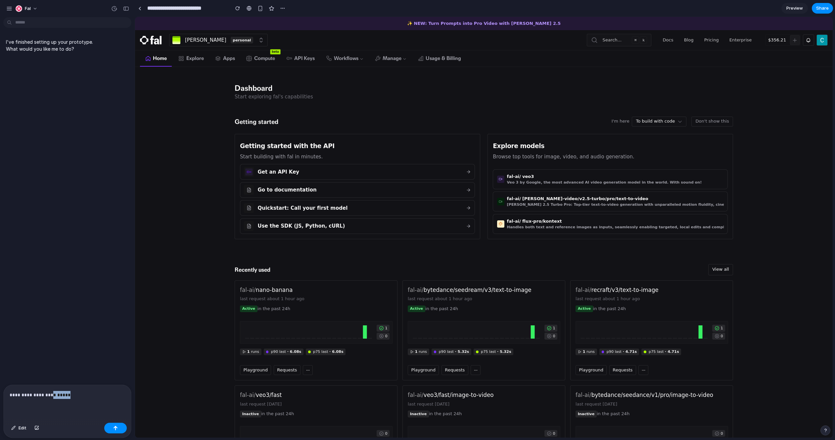
click at [56, 391] on p "**********" at bounding box center [66, 395] width 113 height 8
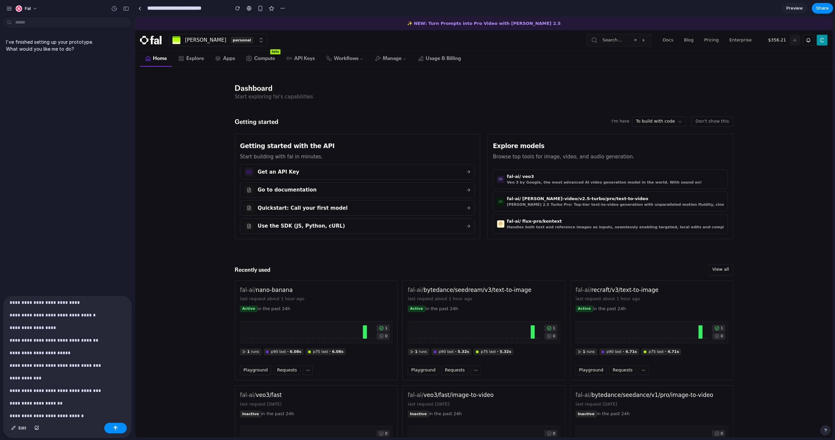
click at [28, 327] on p "**********" at bounding box center [65, 327] width 110 height 8
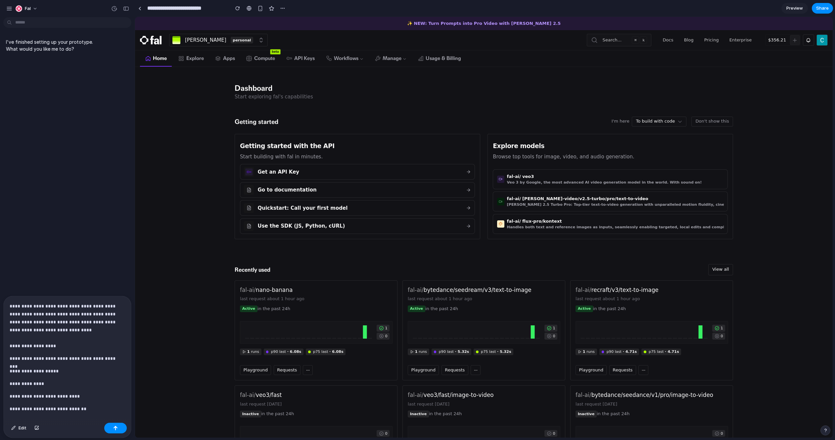
scroll to position [152, 0]
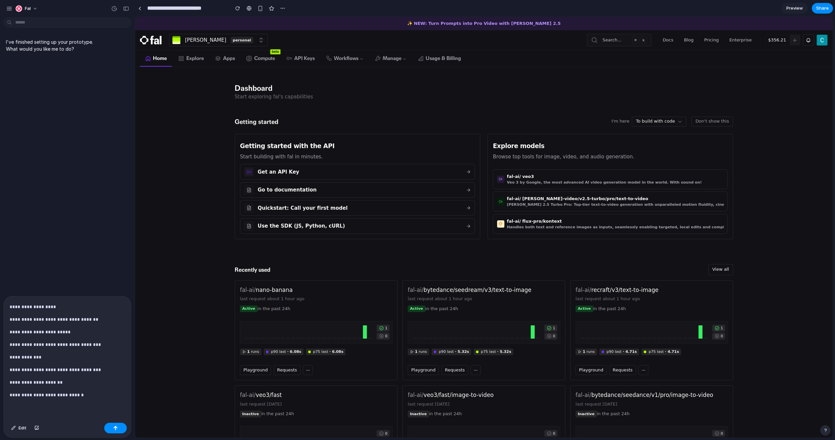
click at [53, 402] on div "**********" at bounding box center [66, 358] width 125 height 124
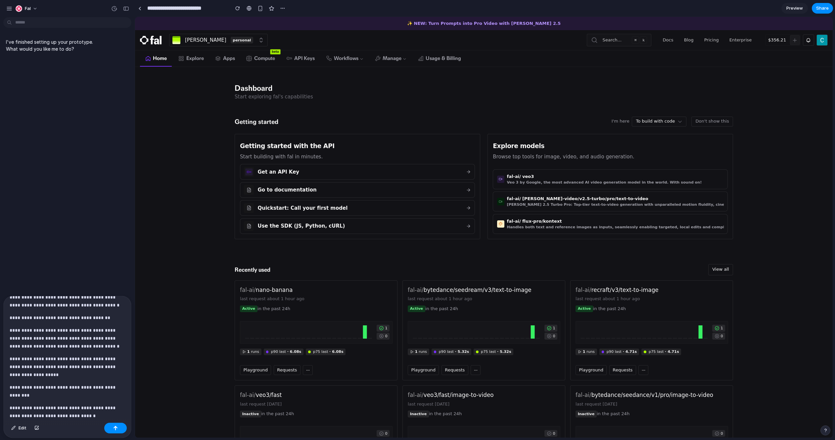
scroll to position [1253, 0]
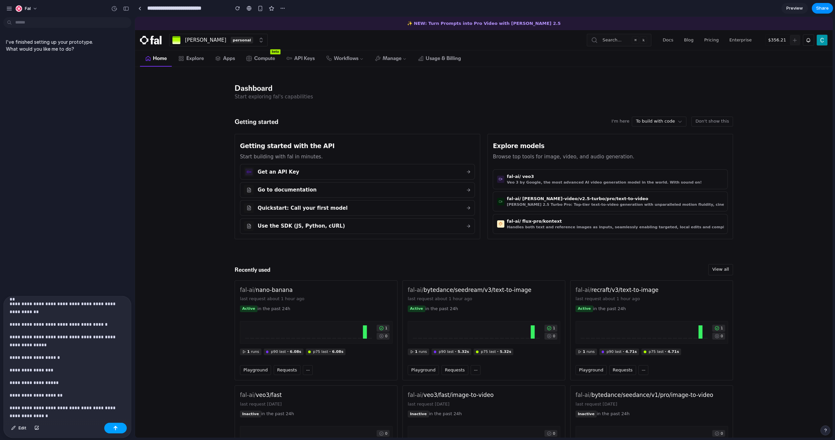
click at [110, 426] on button "button" at bounding box center [115, 427] width 23 height 11
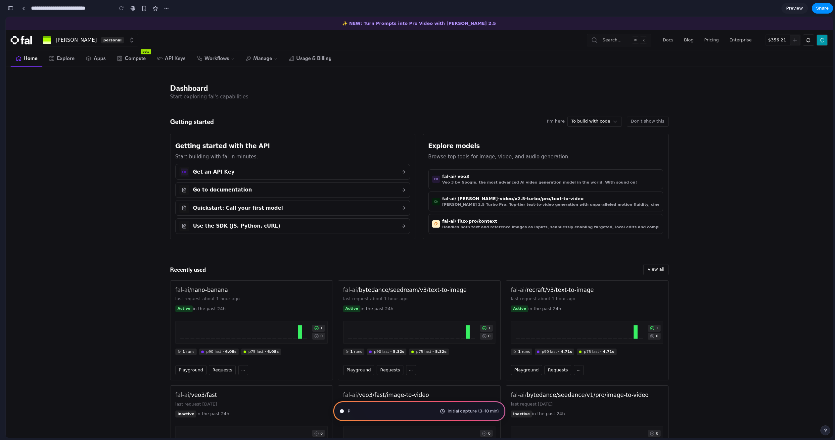
scroll to position [1732, 0]
type input "**********"
click at [14, 9] on button "button" at bounding box center [10, 8] width 11 height 11
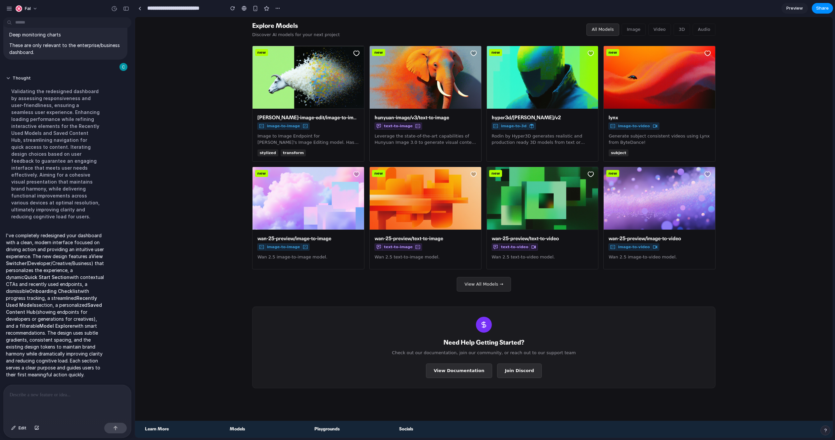
scroll to position [455, 0]
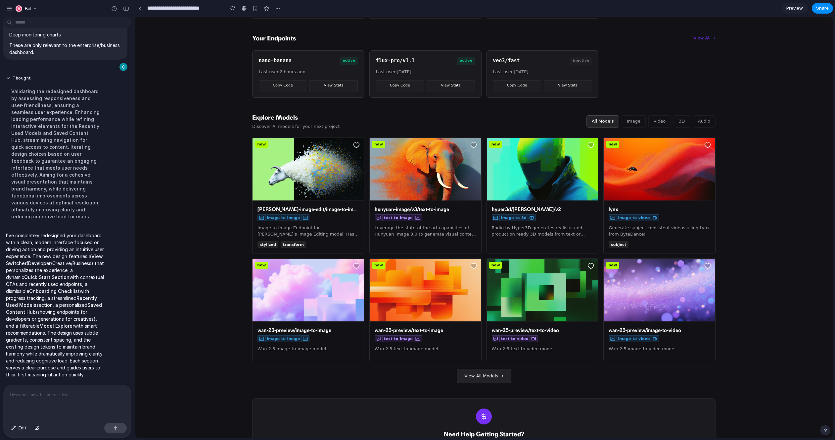
click at [636, 115] on button "Image" at bounding box center [634, 121] width 24 height 12
click at [661, 115] on button "Video" at bounding box center [660, 121] width 23 height 12
click at [679, 115] on button "3D" at bounding box center [682, 121] width 17 height 12
click at [698, 115] on button "Audio" at bounding box center [704, 121] width 23 height 12
click at [605, 115] on button "All Models" at bounding box center [603, 121] width 33 height 12
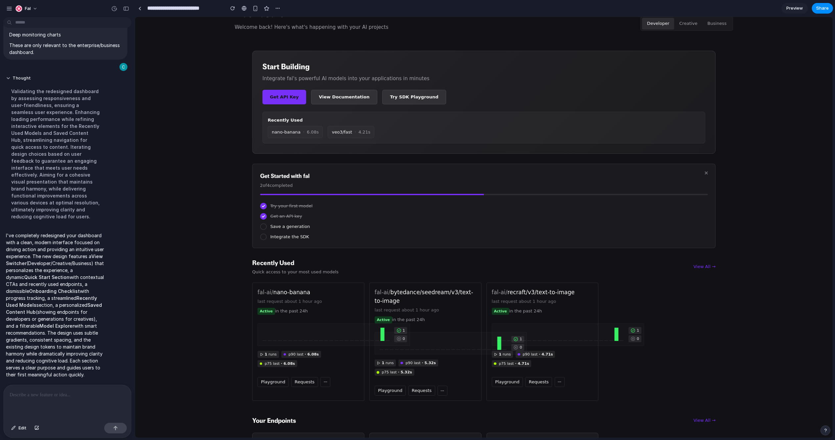
scroll to position [0, 0]
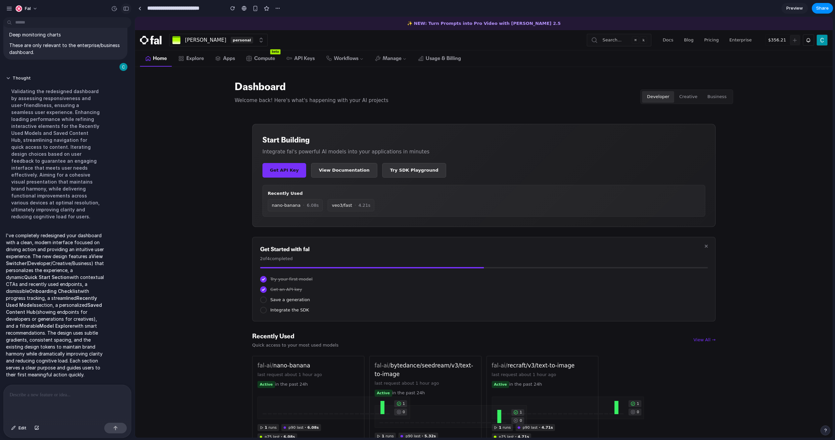
click at [124, 9] on div "button" at bounding box center [126, 8] width 6 height 5
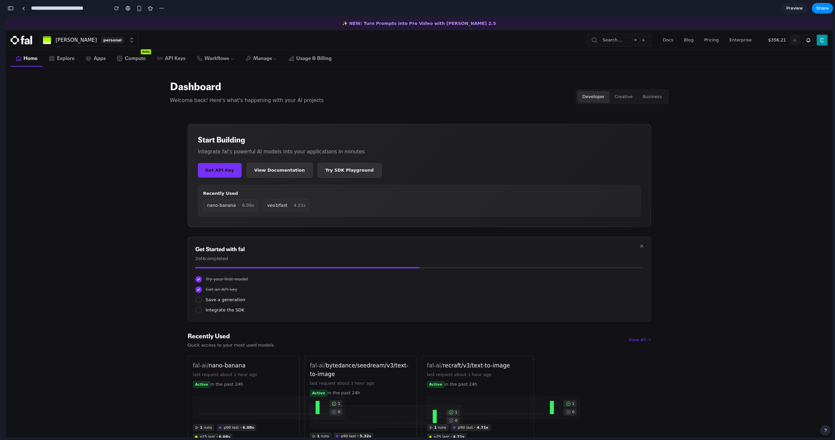
scroll to position [2007, 0]
click at [10, 8] on div "button" at bounding box center [11, 8] width 6 height 5
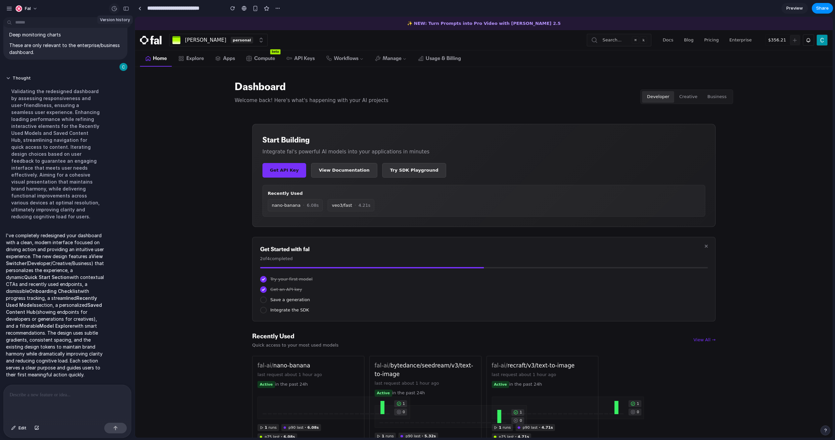
click at [116, 6] on div "button" at bounding box center [114, 9] width 6 height 6
click at [64, 32] on span "Current" at bounding box center [71, 33] width 72 height 6
click at [57, 50] on span "Version 1" at bounding box center [59, 49] width 48 height 7
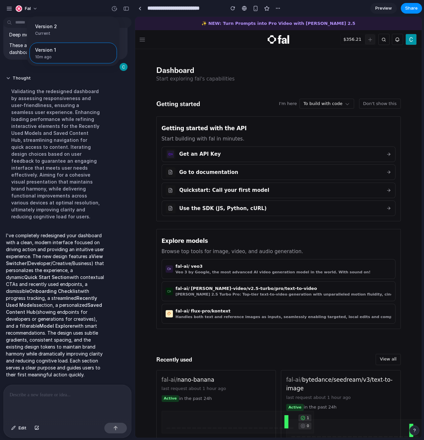
click at [92, 57] on button "Restore" at bounding box center [99, 52] width 25 height 9
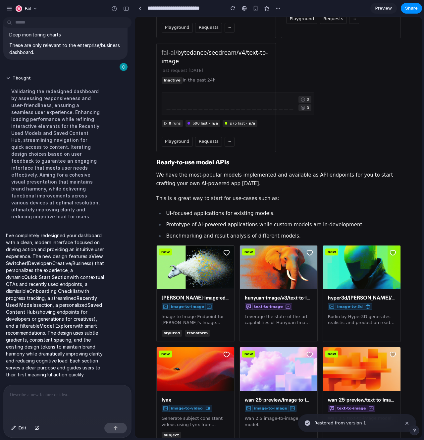
scroll to position [1310, 0]
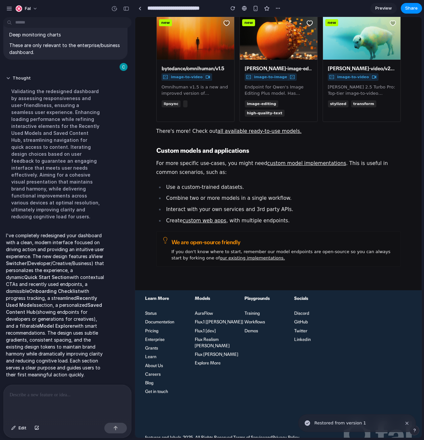
click at [41, 402] on div at bounding box center [66, 402] width 125 height 35
click at [233, 10] on div "button" at bounding box center [232, 8] width 5 height 5
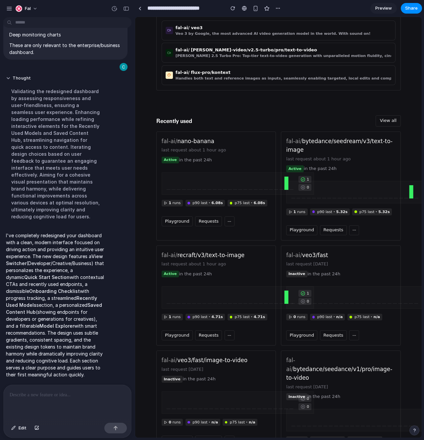
scroll to position [555, 0]
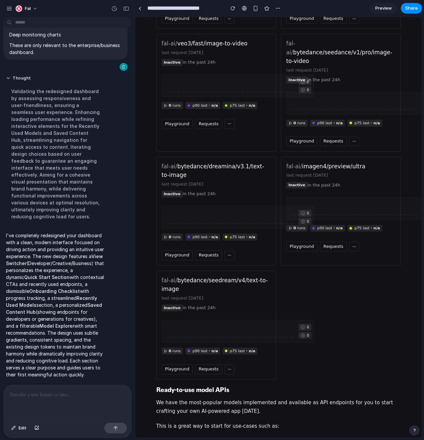
click at [49, 402] on div at bounding box center [66, 402] width 125 height 35
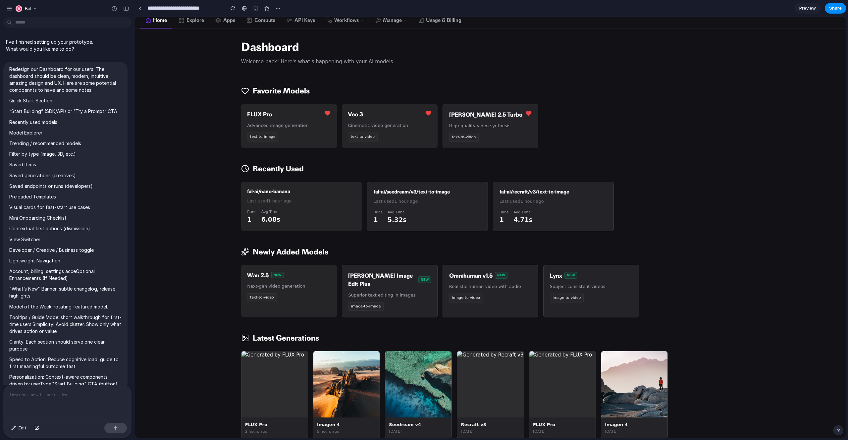
scroll to position [0, 0]
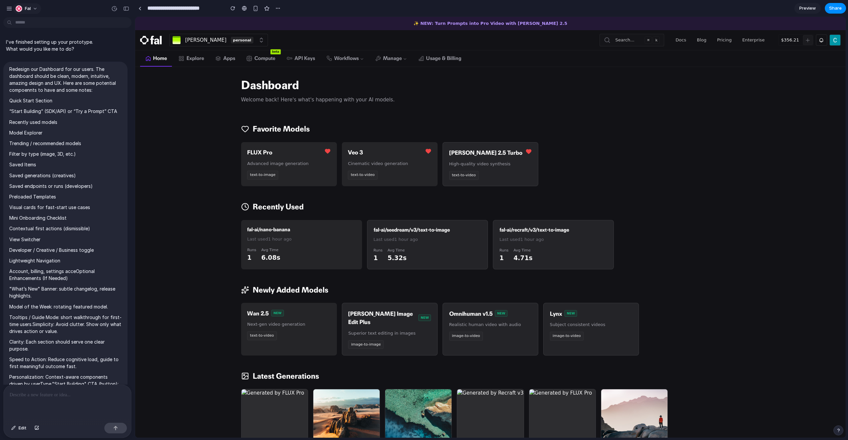
click at [21, 8] on div "button" at bounding box center [19, 8] width 7 height 7
click at [109, 90] on div "Settings Invite members Change theme Sign out" at bounding box center [424, 220] width 848 height 440
click at [158, 58] on span "Home" at bounding box center [160, 59] width 14 height 8
click at [29, 10] on span "Fal" at bounding box center [28, 8] width 6 height 7
click at [193, 86] on div "Settings Invite members Change theme Sign out" at bounding box center [424, 220] width 848 height 440
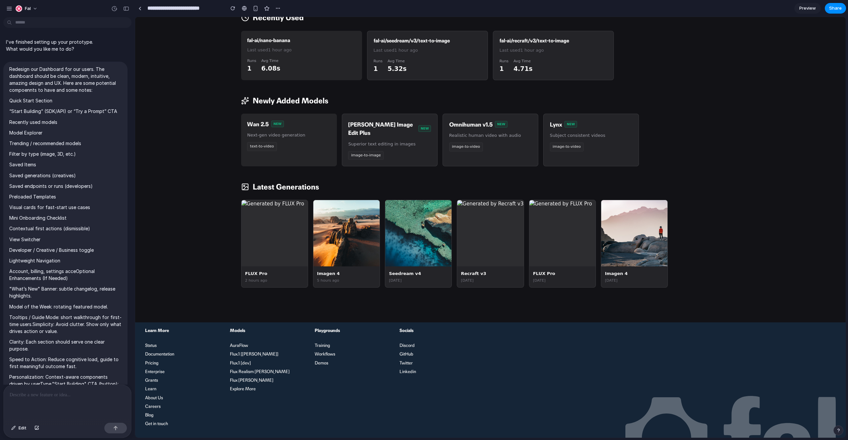
scroll to position [231, 0]
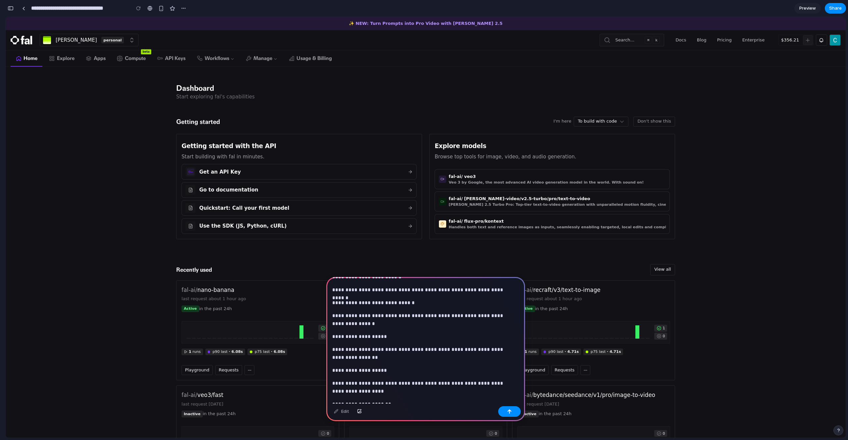
scroll to position [52, 0]
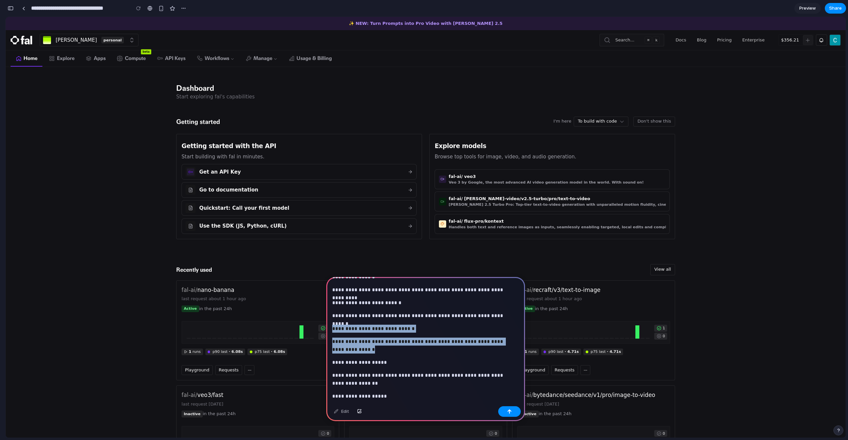
drag, startPoint x: 362, startPoint y: 348, endPoint x: 332, endPoint y: 326, distance: 36.3
click at [332, 327] on div "**********" at bounding box center [425, 372] width 199 height 295
click at [371, 321] on div "**********" at bounding box center [425, 372] width 199 height 295
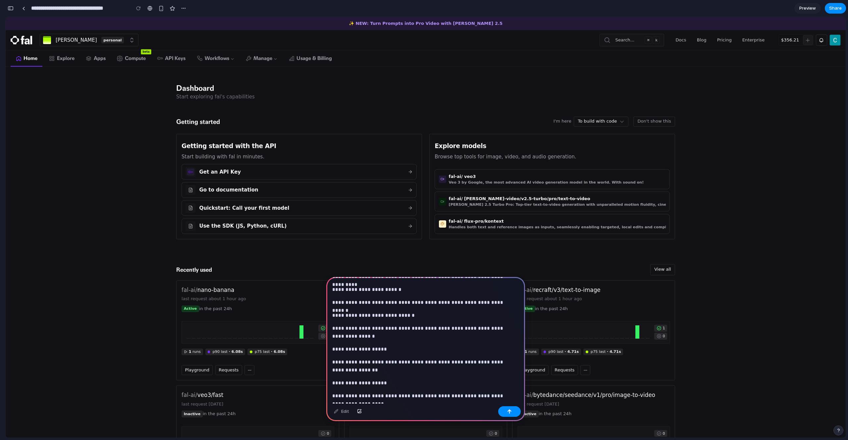
scroll to position [171, 0]
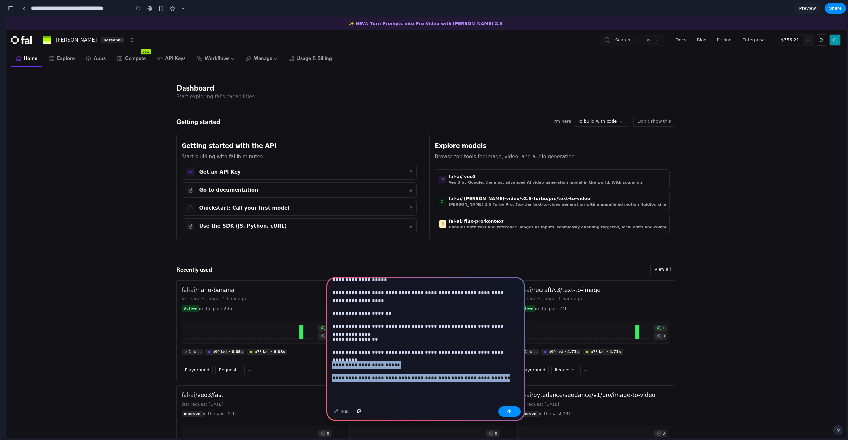
drag, startPoint x: 510, startPoint y: 394, endPoint x: 315, endPoint y: 361, distance: 198.1
click at [369, 349] on p "**********" at bounding box center [424, 352] width 184 height 8
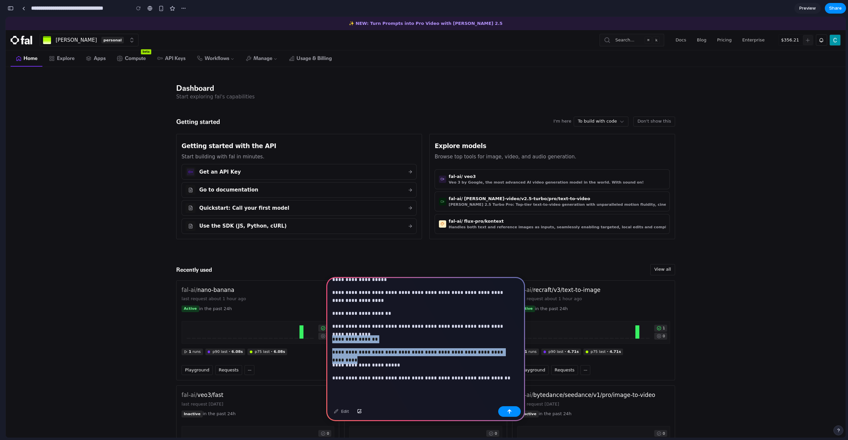
drag, startPoint x: 507, startPoint y: 349, endPoint x: 333, endPoint y: 335, distance: 174.7
click at [333, 335] on div "**********" at bounding box center [425, 256] width 199 height 295
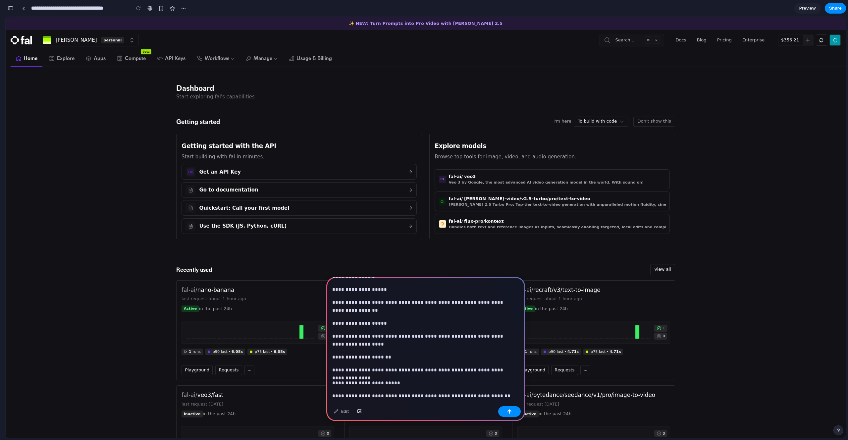
scroll to position [124, 0]
click at [509, 413] on div "button" at bounding box center [509, 411] width 5 height 5
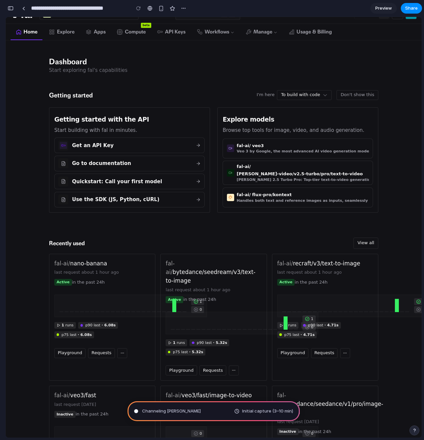
scroll to position [0, 0]
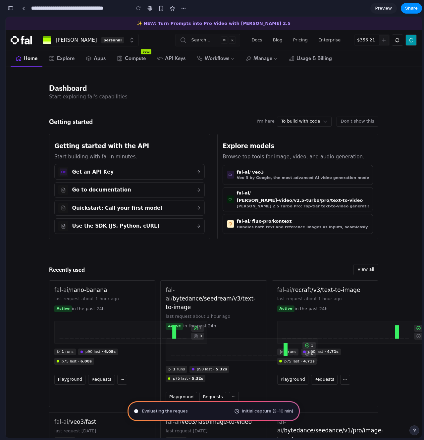
type input "**********"
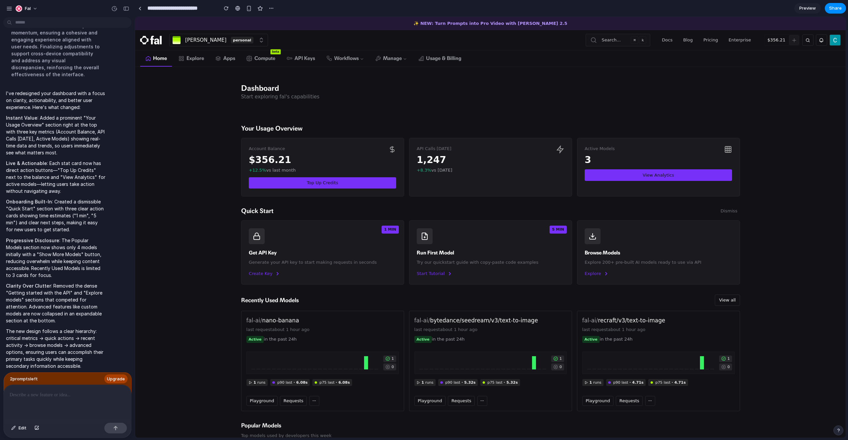
scroll to position [380, 0]
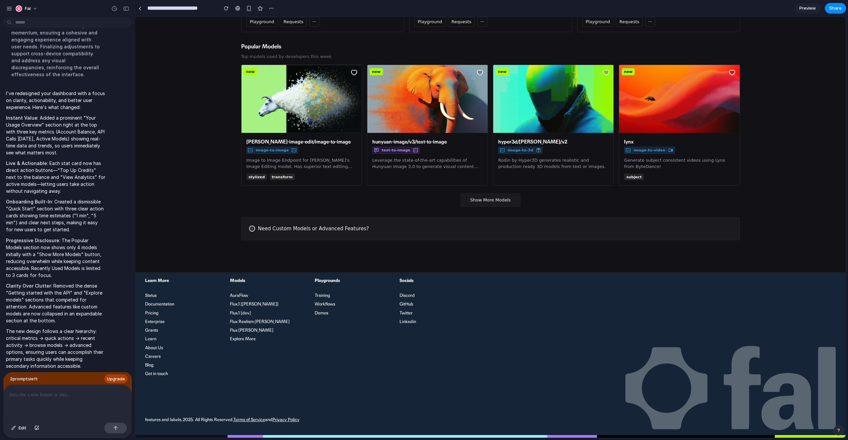
click at [501, 201] on button "Show More Models" at bounding box center [490, 200] width 60 height 14
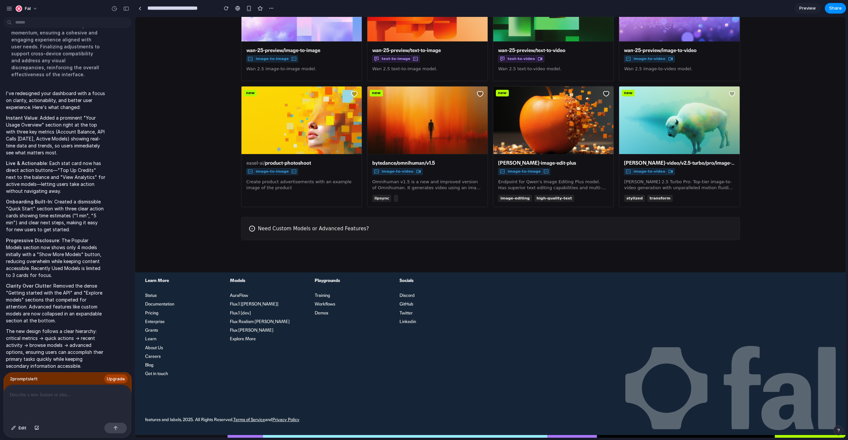
scroll to position [0, 0]
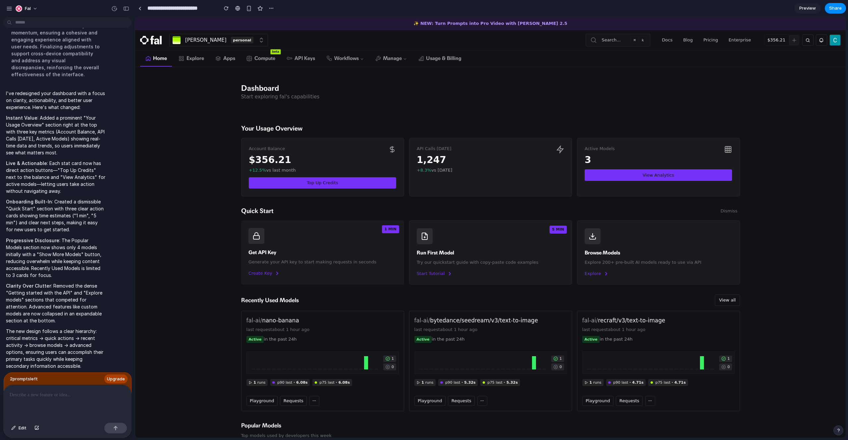
click at [726, 152] on rect at bounding box center [728, 149] width 6 height 6
click at [680, 177] on button "View Analytics" at bounding box center [657, 175] width 147 height 12
click at [322, 178] on button "Top Up Credits" at bounding box center [322, 183] width 147 height 12
click at [321, 179] on button "Top Up Credits" at bounding box center [322, 183] width 147 height 12
